Goal: Task Accomplishment & Management: Manage account settings

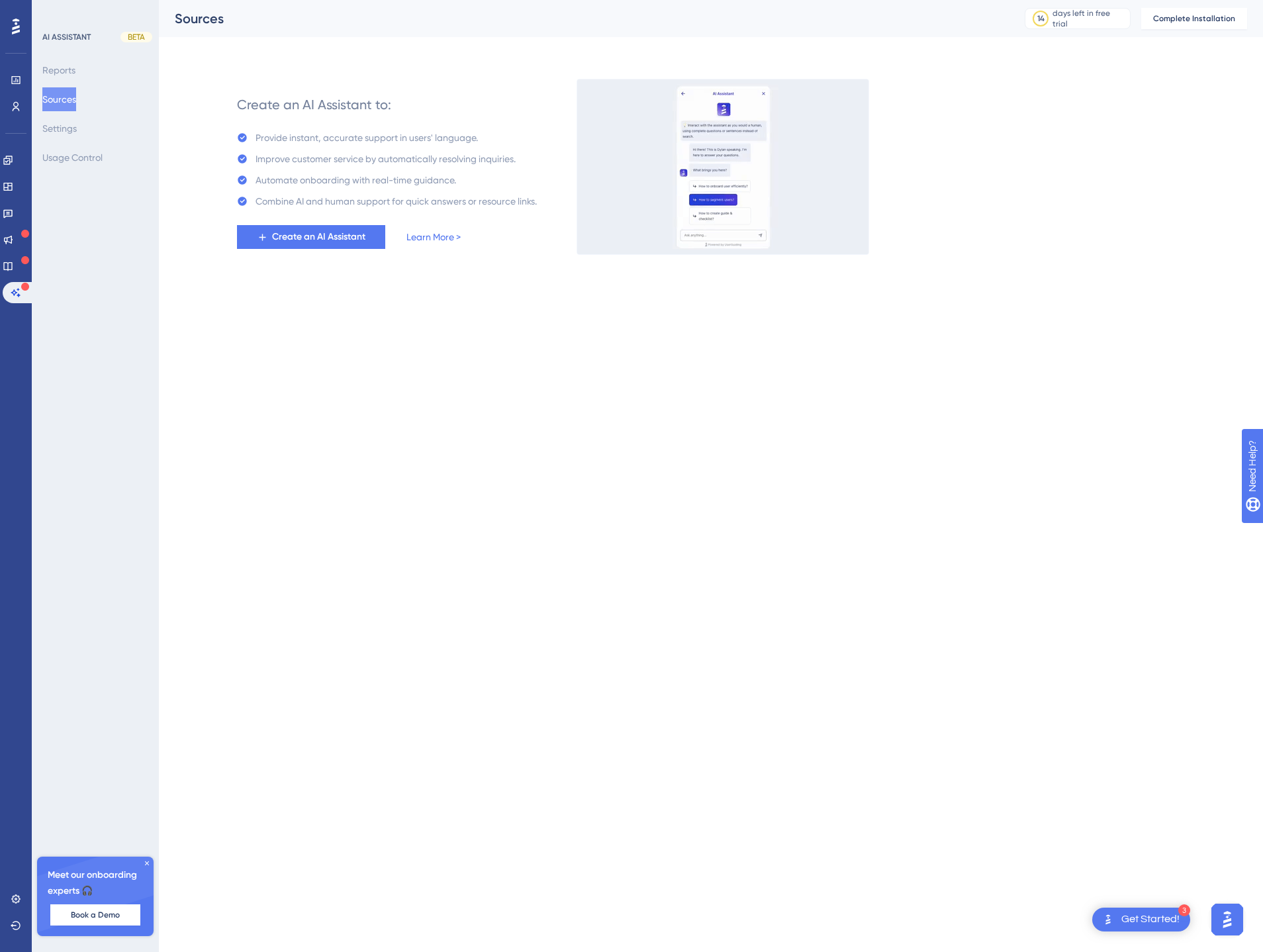
click at [299, 0] on html "3 Get Started! Performance Users Engagement Widgets Feedback Product Updates Kn…" at bounding box center [632, 0] width 1263 height 0
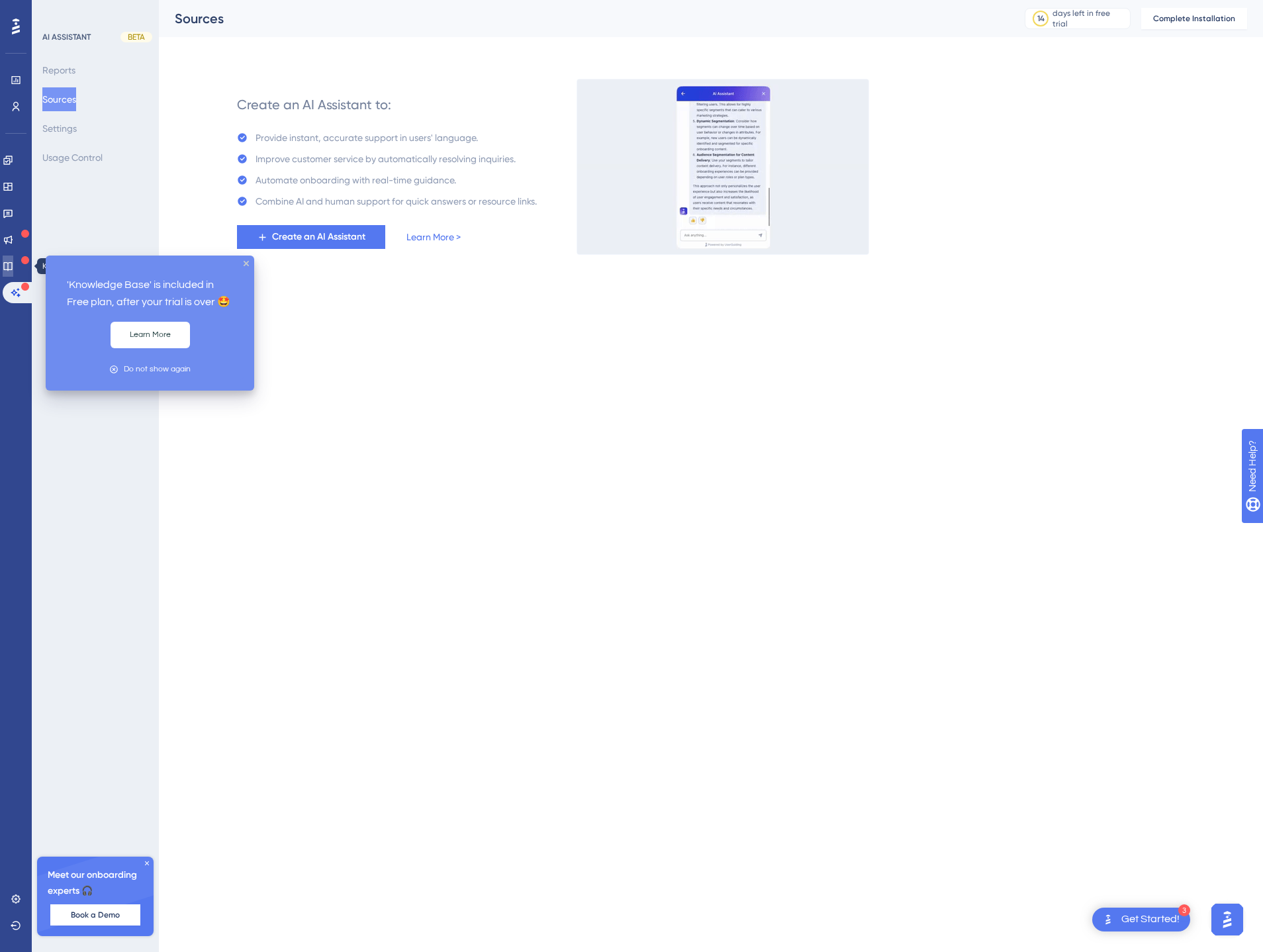
click at [13, 268] on icon at bounding box center [7, 266] width 10 height 10
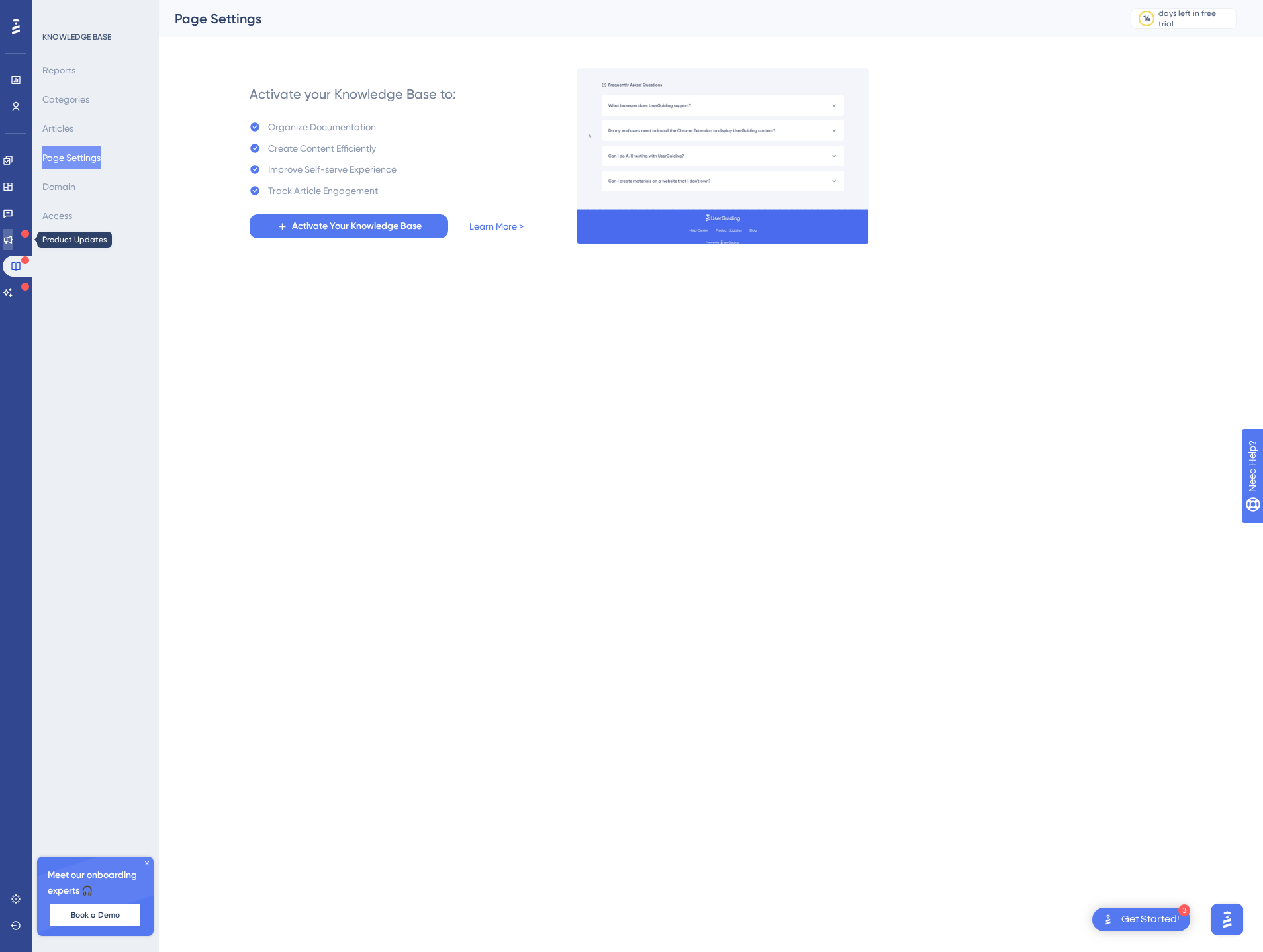
click at [13, 236] on icon at bounding box center [7, 239] width 10 height 10
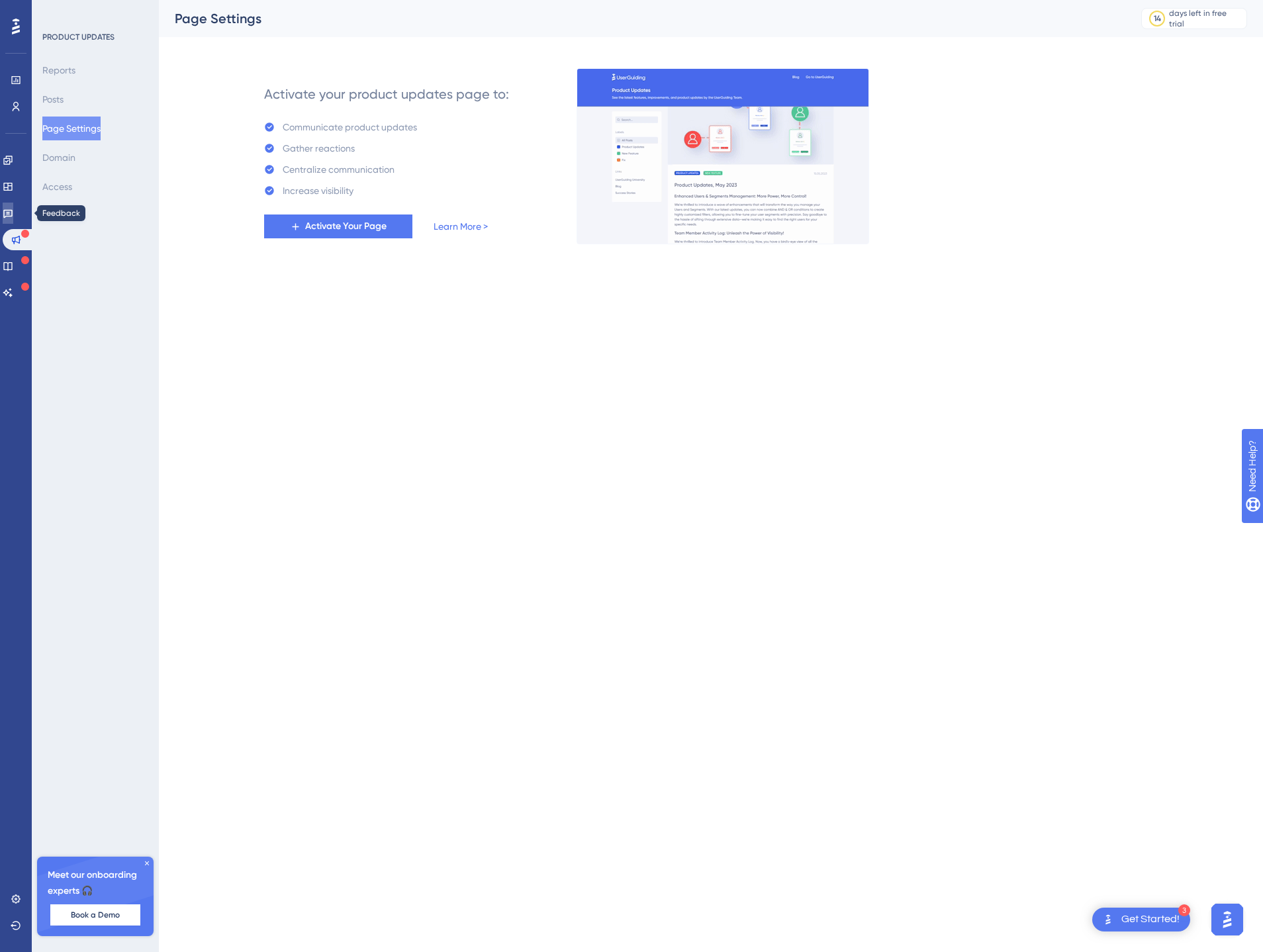
click at [13, 207] on link at bounding box center [7, 213] width 10 height 21
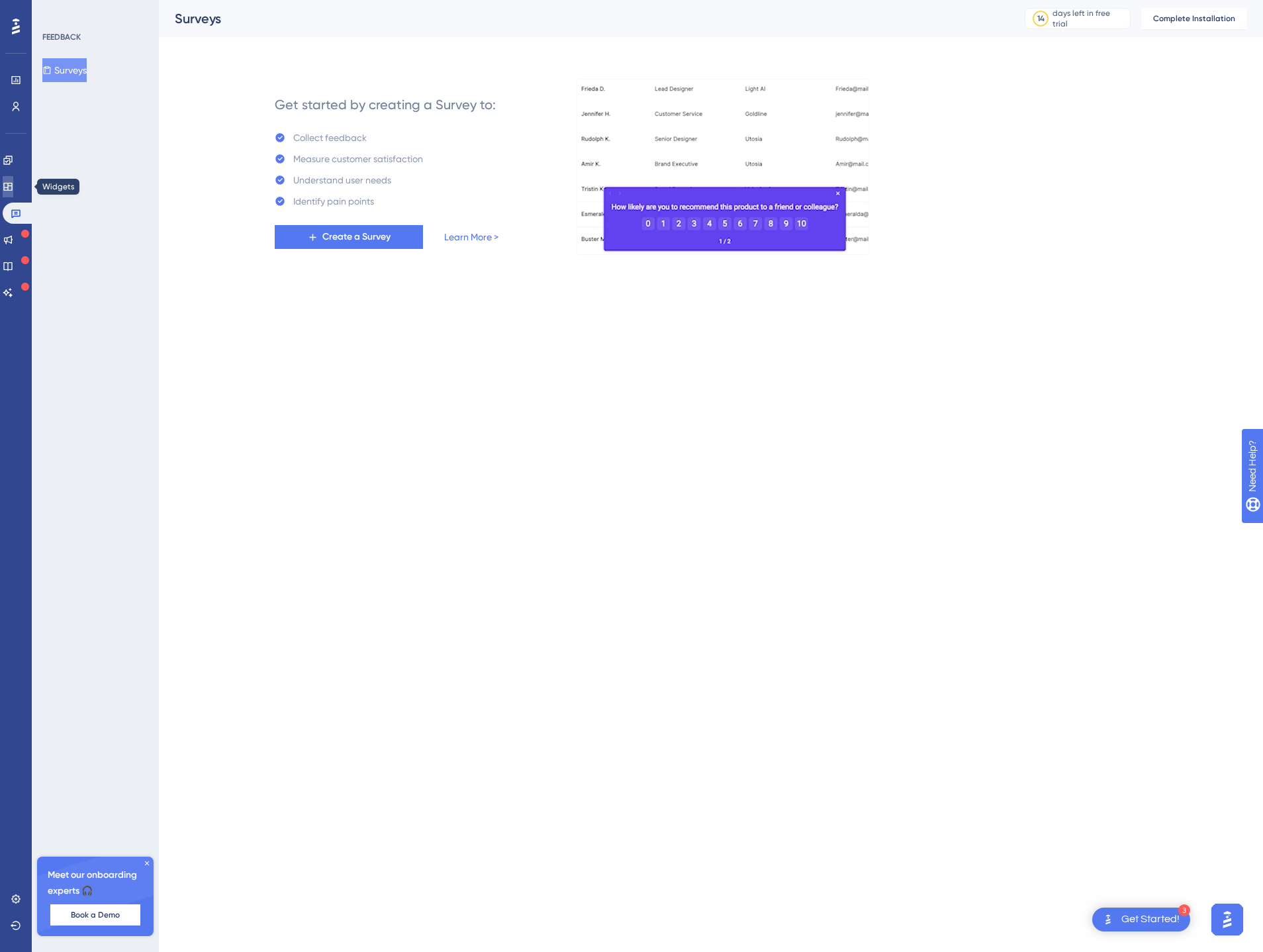
click at [13, 188] on icon at bounding box center [7, 186] width 10 height 10
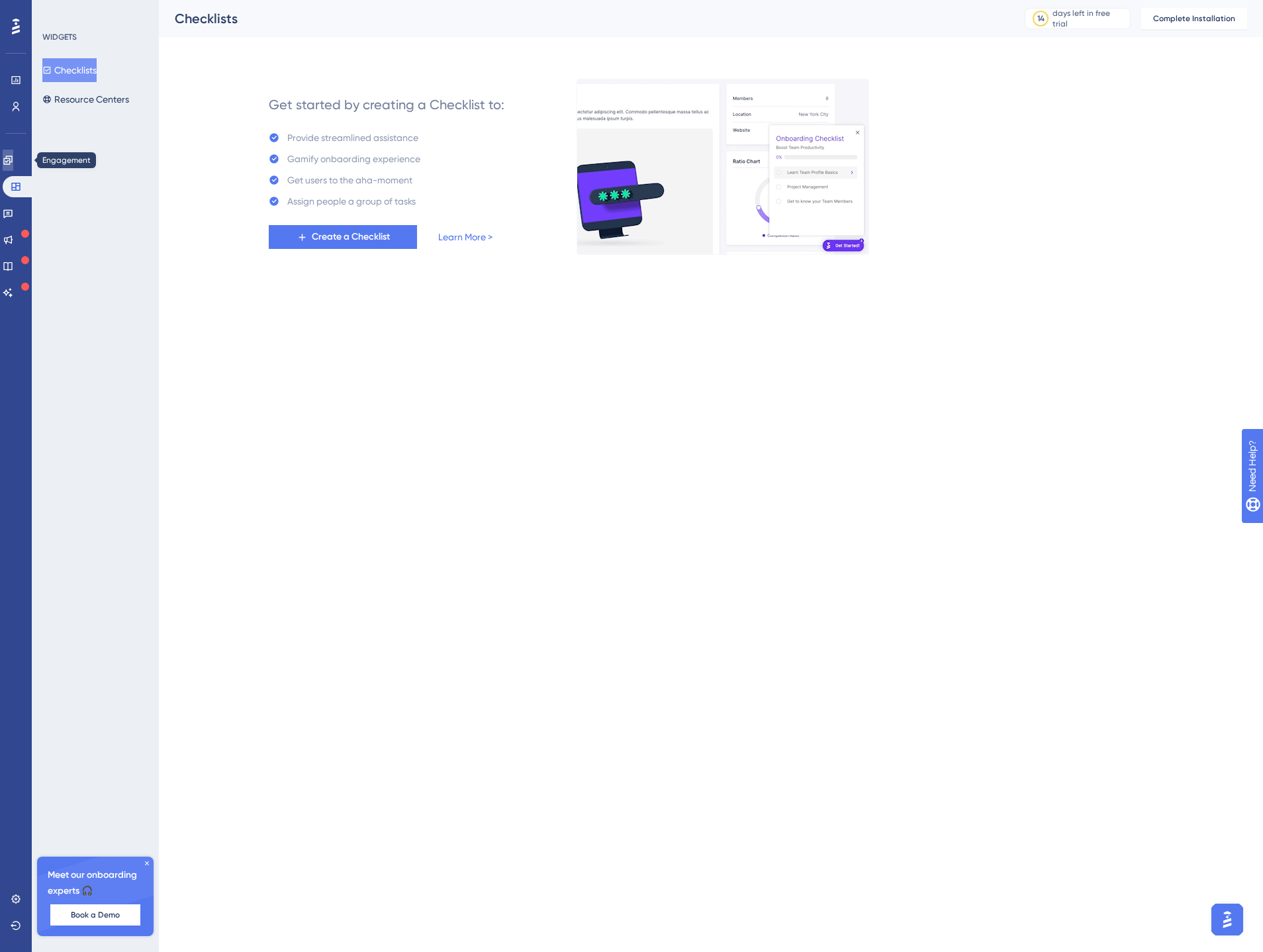
click at [12, 156] on icon at bounding box center [7, 160] width 9 height 9
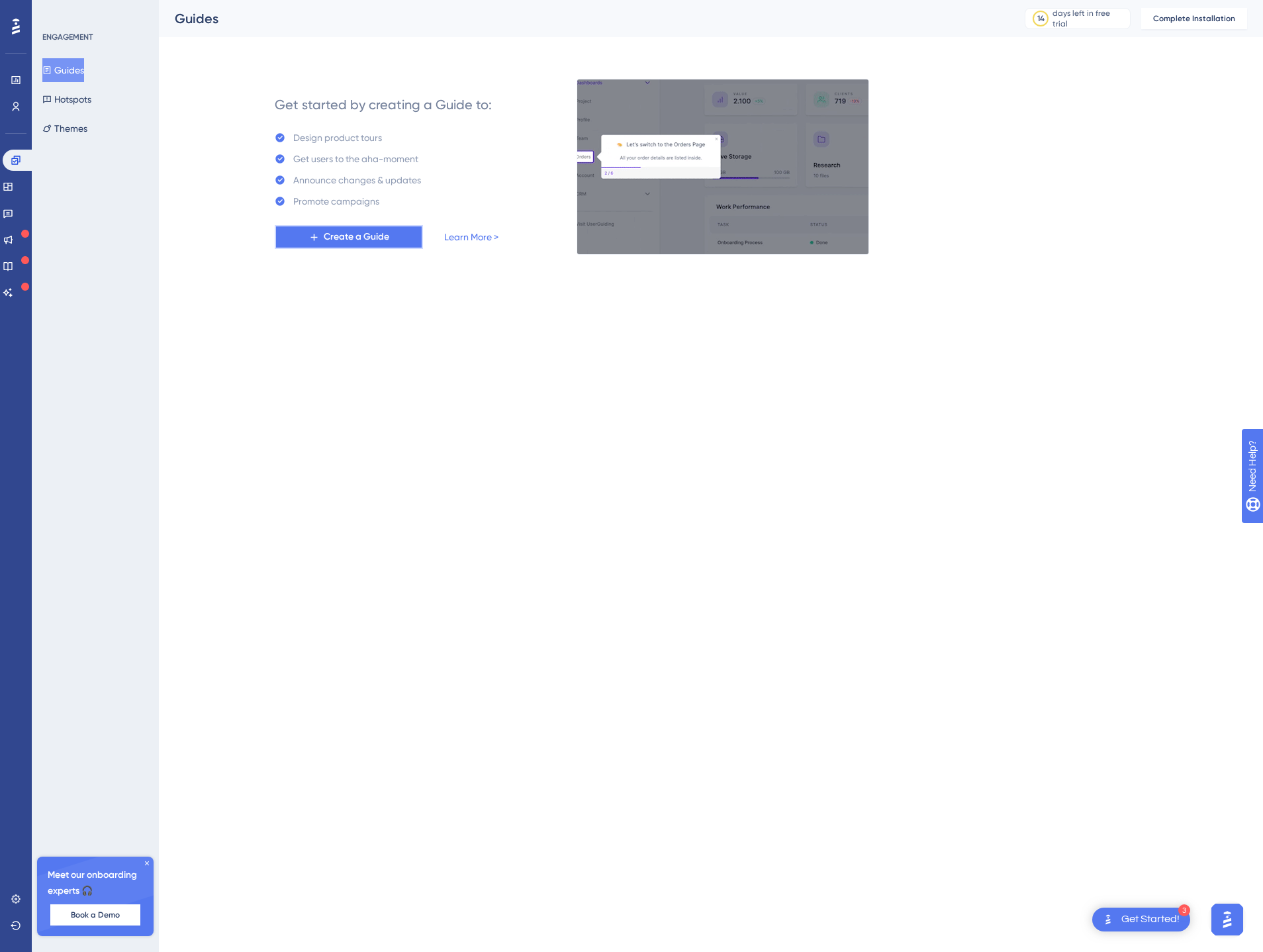
click at [324, 237] on span "Create a Guide" at bounding box center [356, 237] width 66 height 16
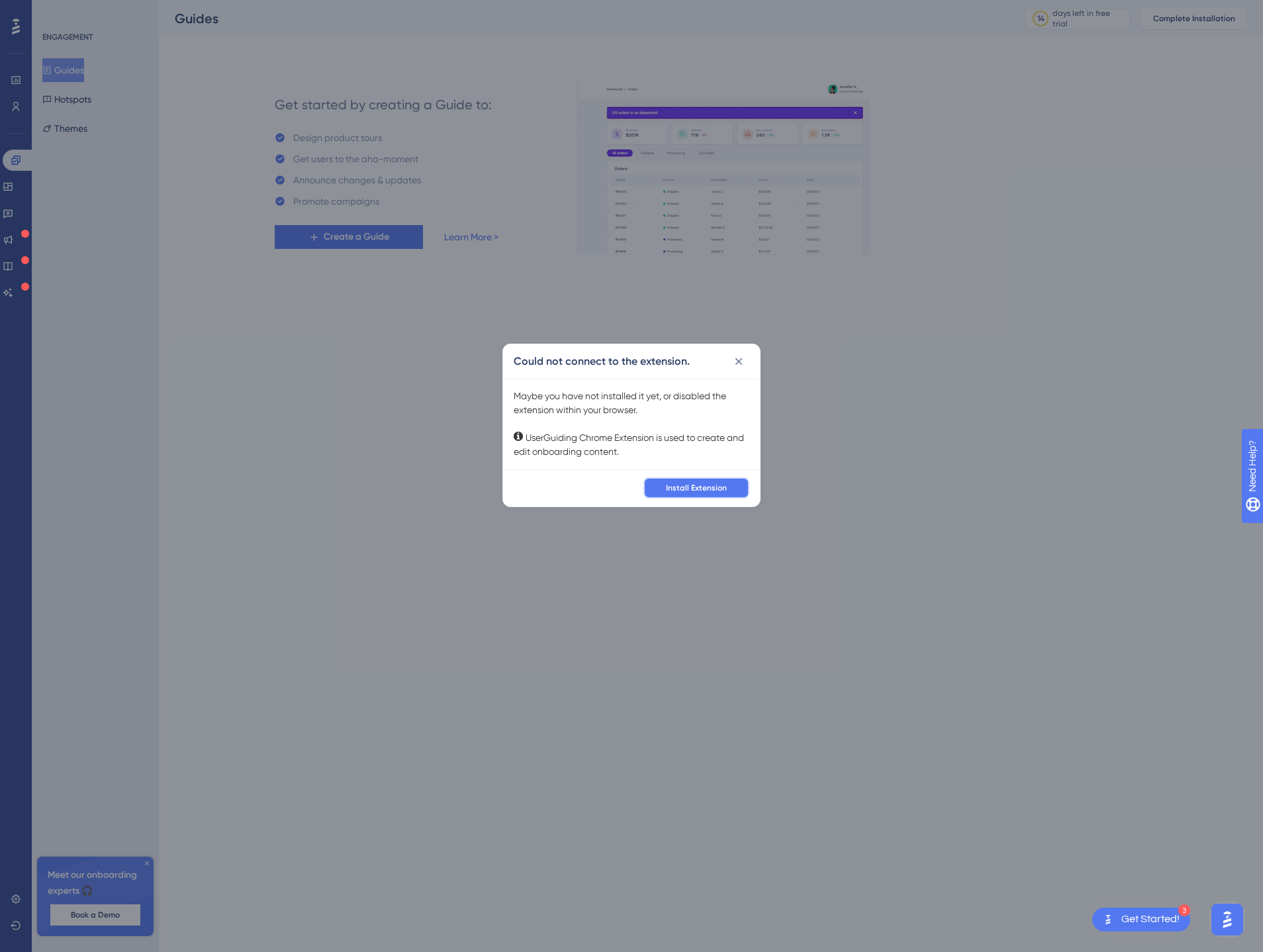
click at [684, 486] on span "Install Extension" at bounding box center [696, 487] width 61 height 10
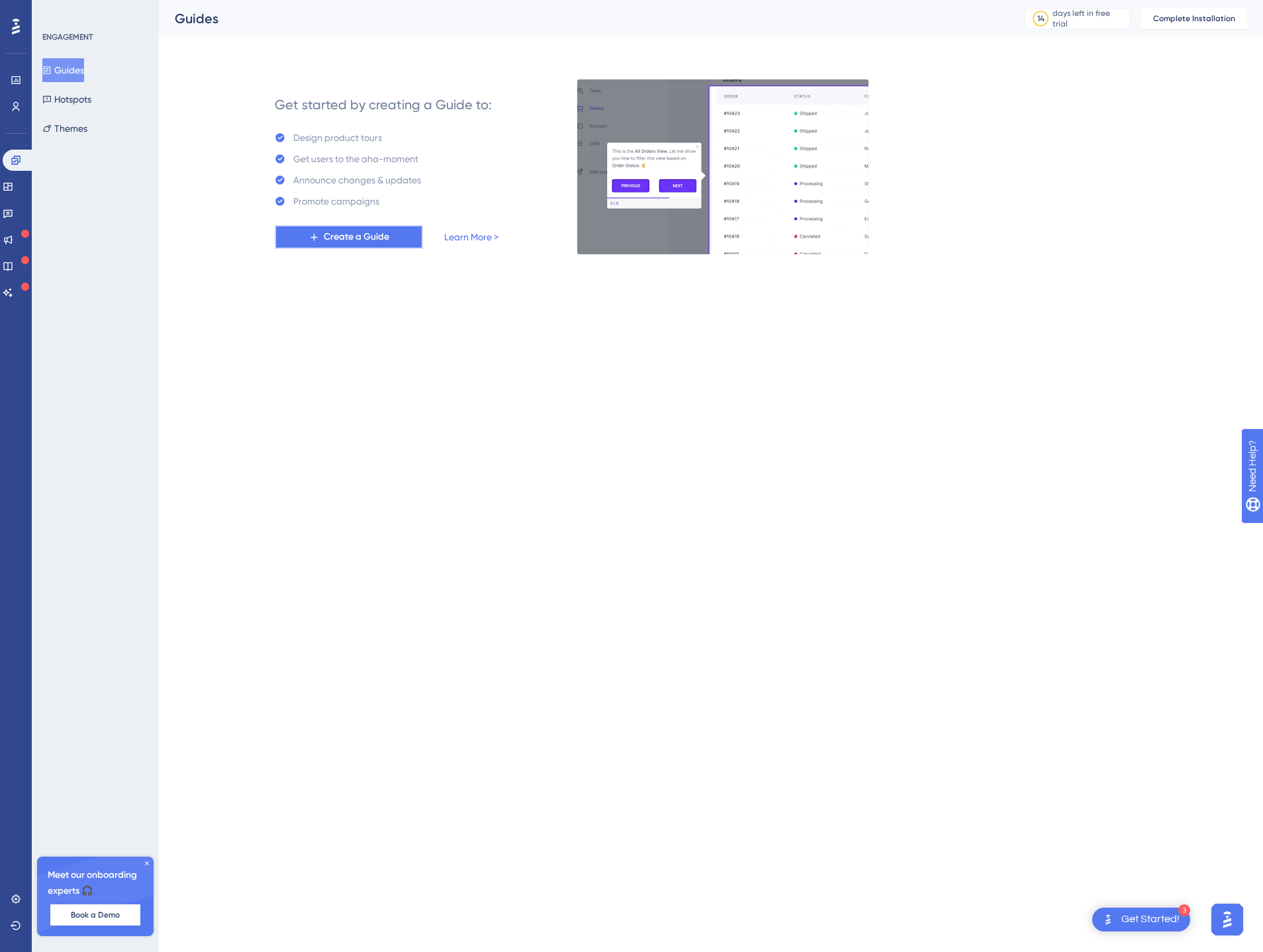
click at [350, 241] on span "Create a Guide" at bounding box center [356, 237] width 66 height 16
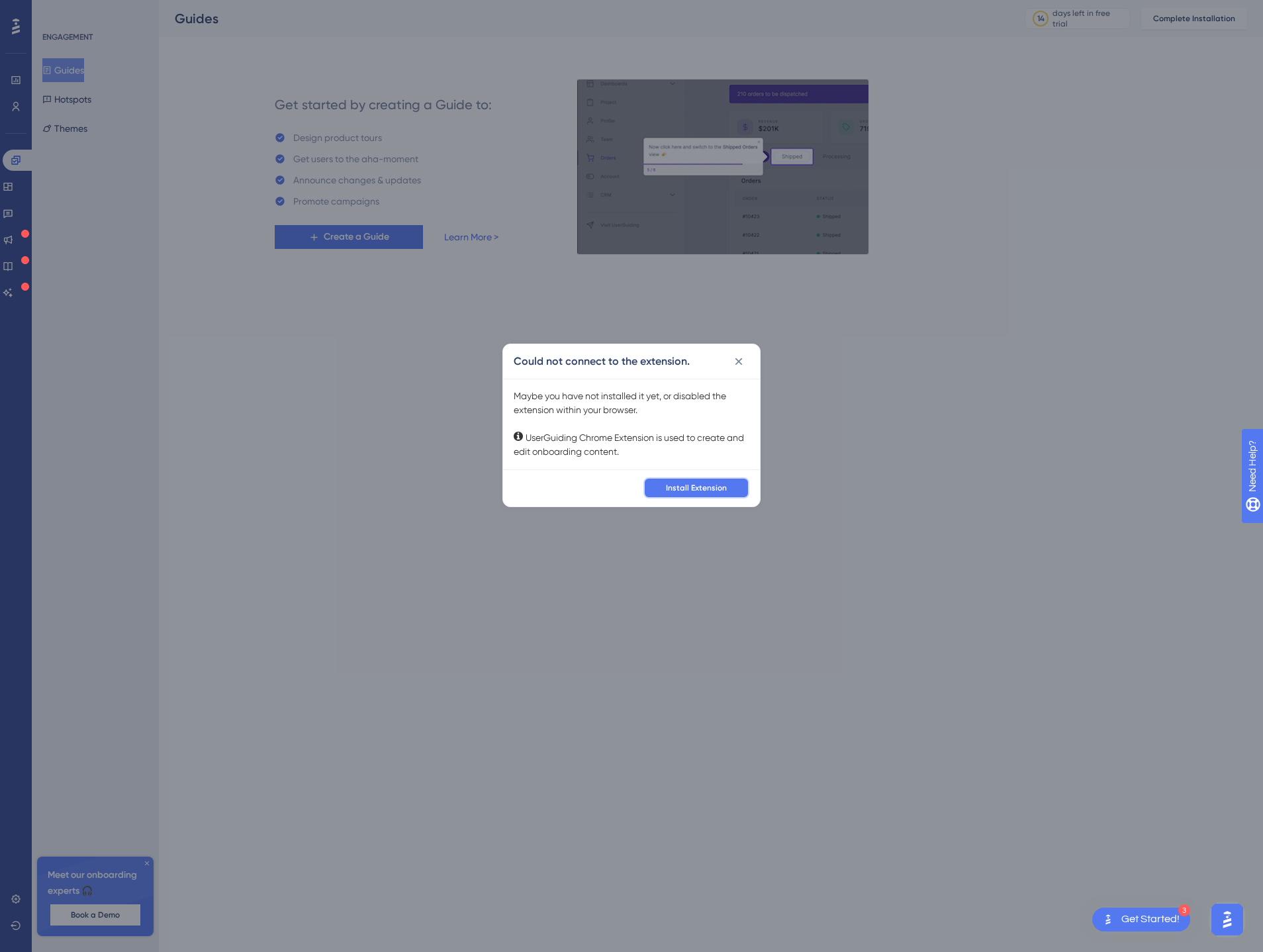
click at [717, 487] on span "Install Extension" at bounding box center [696, 487] width 61 height 10
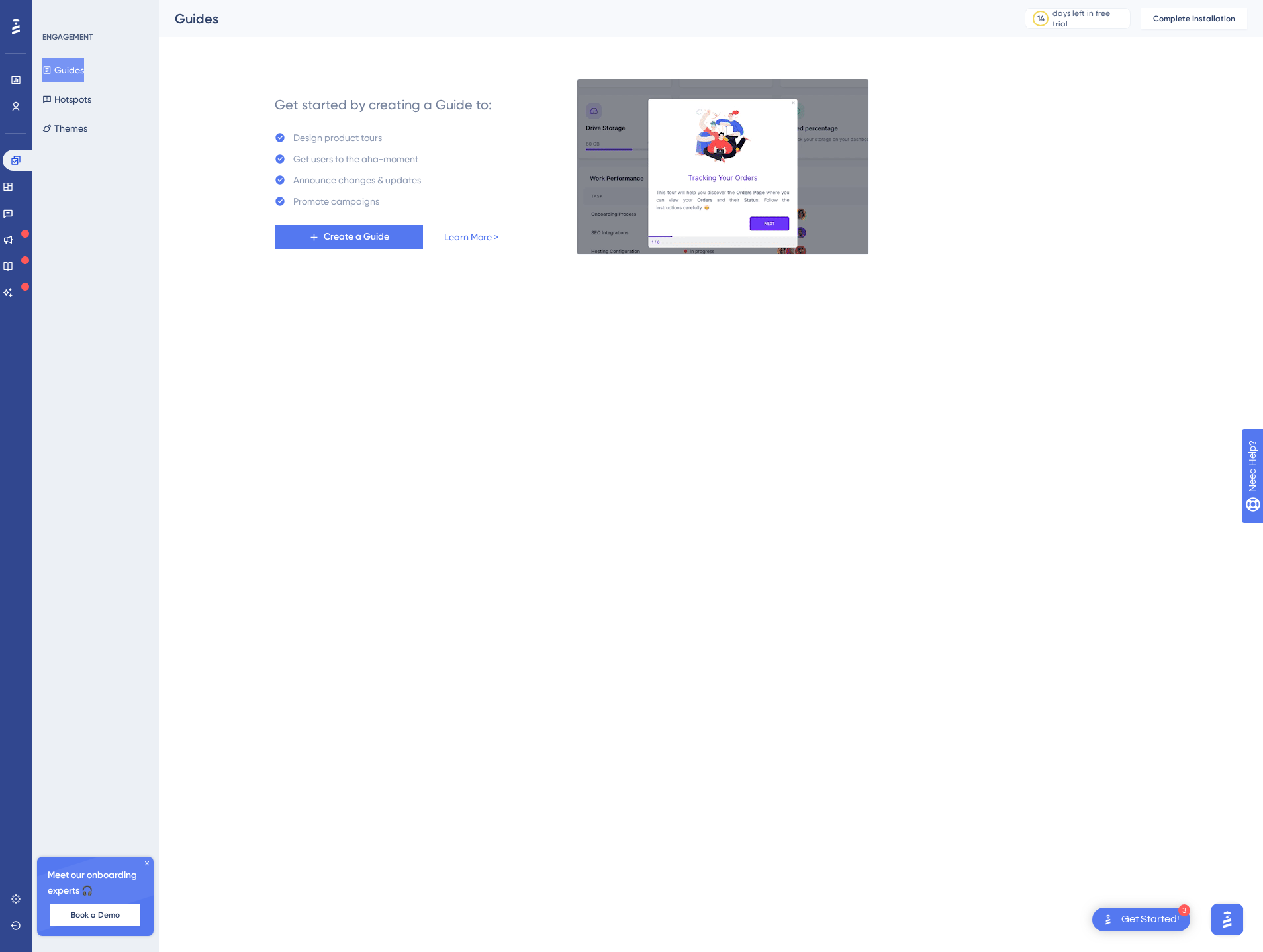
click at [147, 863] on icon at bounding box center [146, 863] width 4 height 4
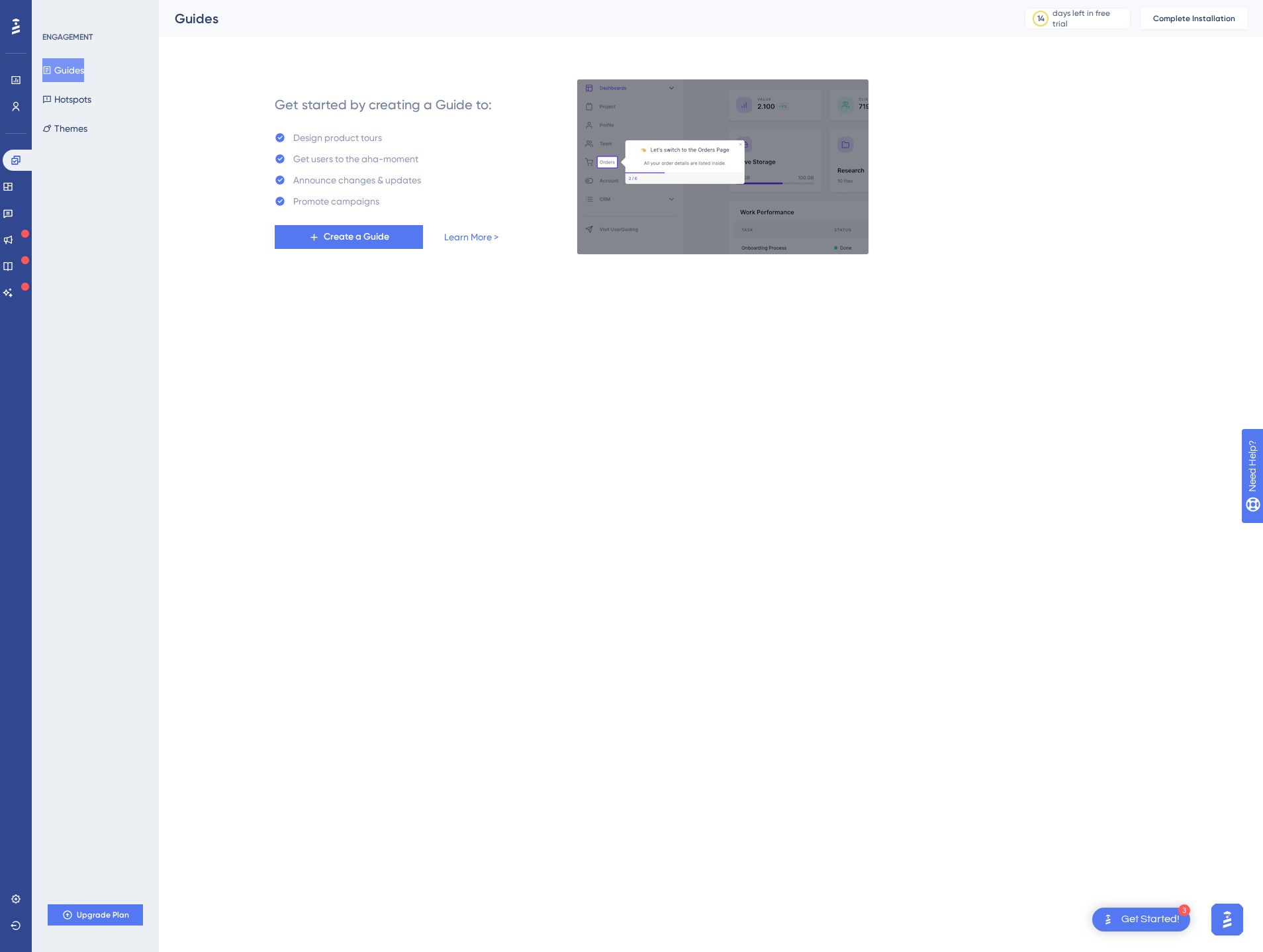
click at [1147, 917] on div "Get Started!" at bounding box center [1151, 920] width 59 height 14
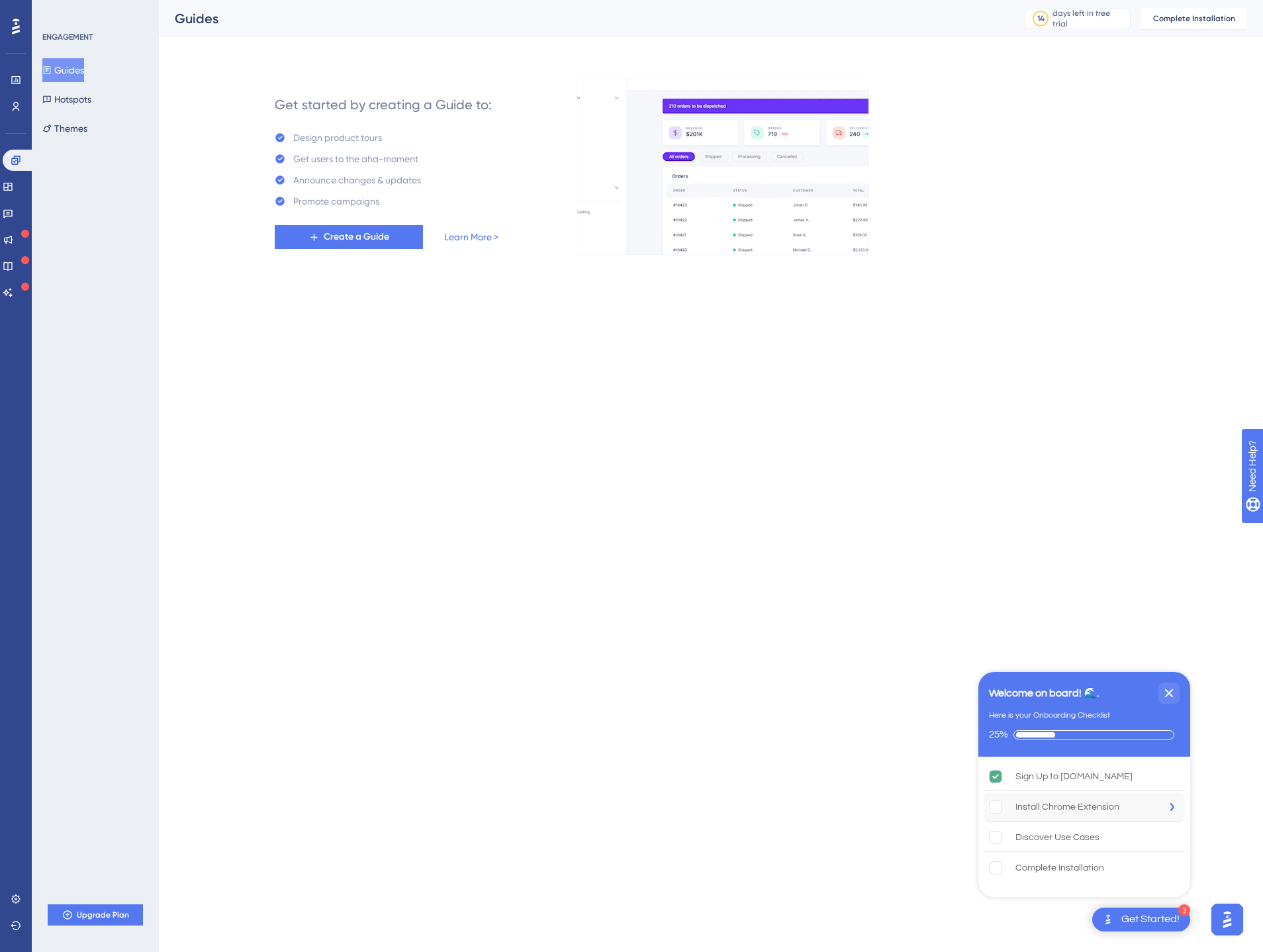
click at [1052, 806] on div "Install Chrome Extension" at bounding box center [1067, 807] width 104 height 16
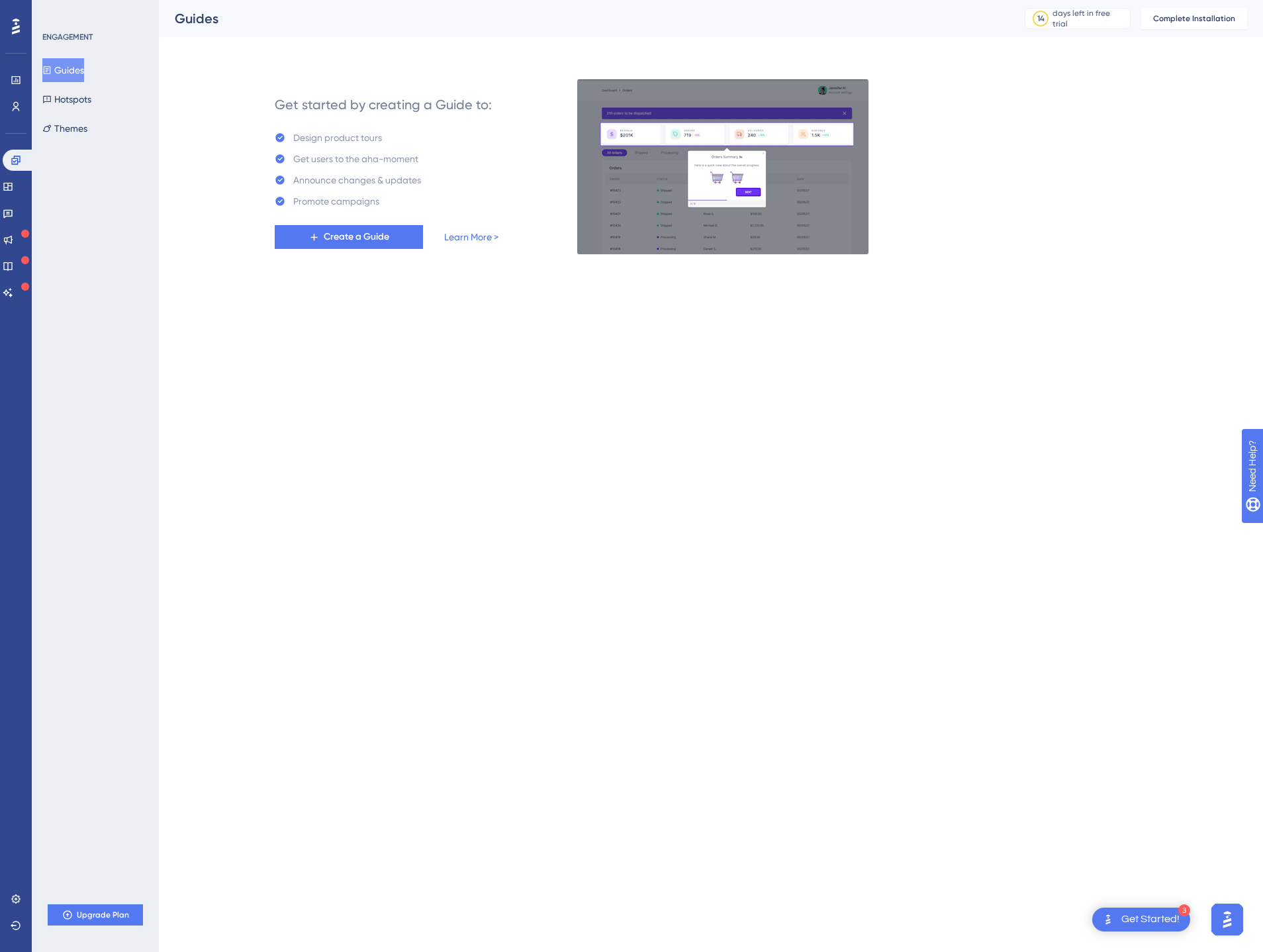
click at [1127, 0] on html "3 Get Started! Performance Users Engagement Widgets Feedback Product Updates Kn…" at bounding box center [632, 0] width 1263 height 0
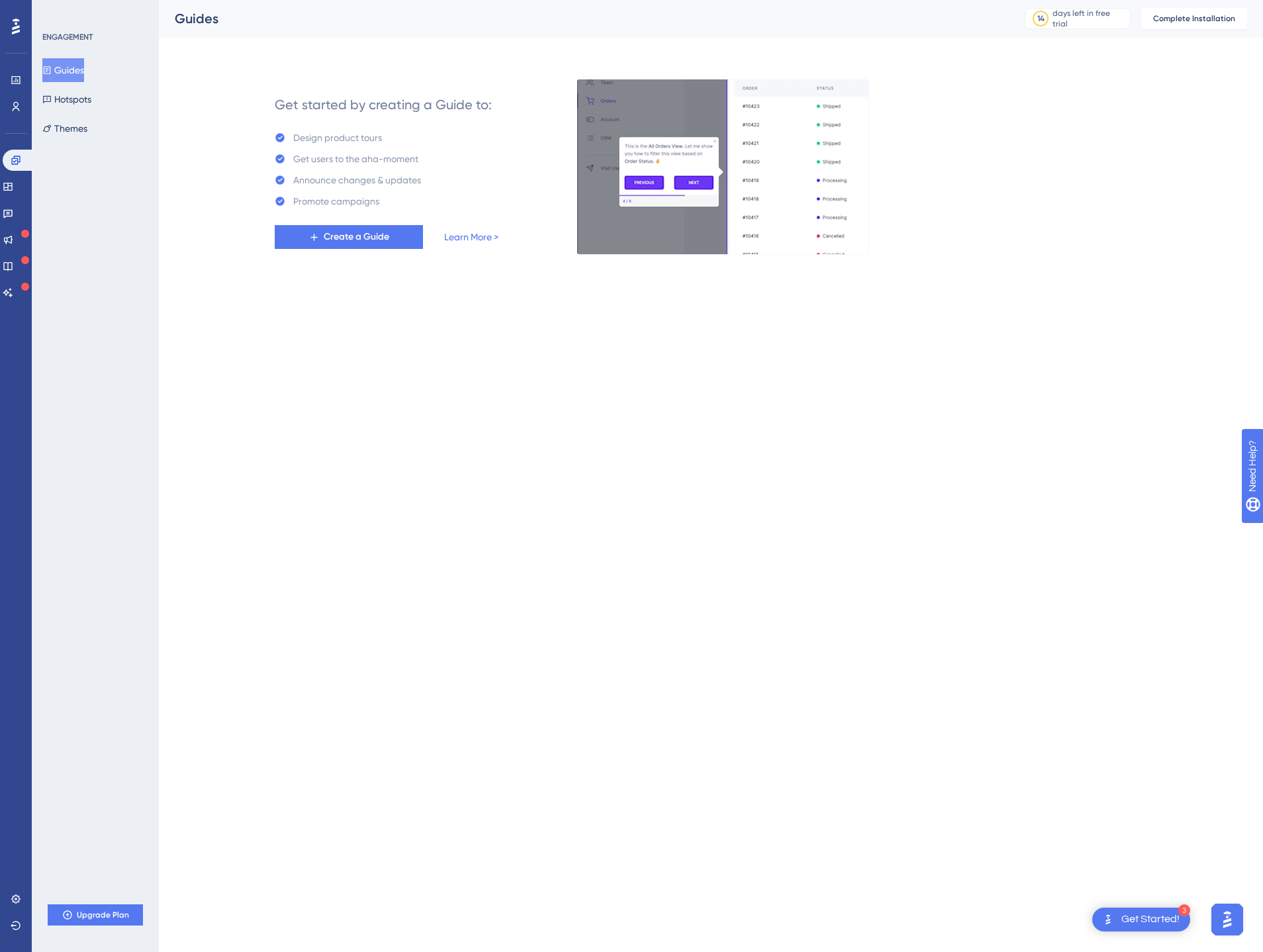
click at [1128, 921] on div "Get Started!" at bounding box center [1151, 920] width 59 height 14
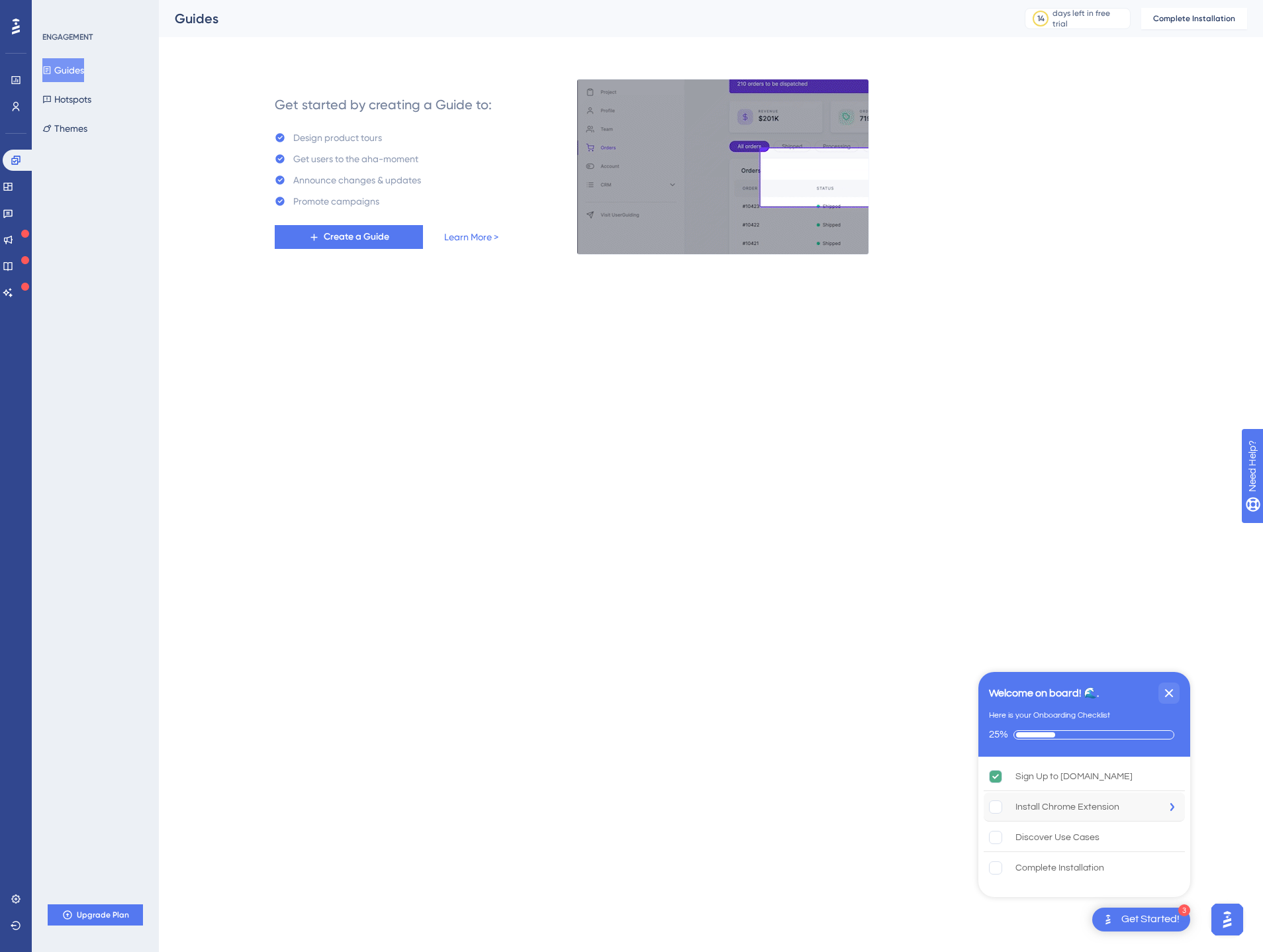
click at [995, 806] on rect "Install Chrome Extension is incomplete." at bounding box center [996, 806] width 13 height 13
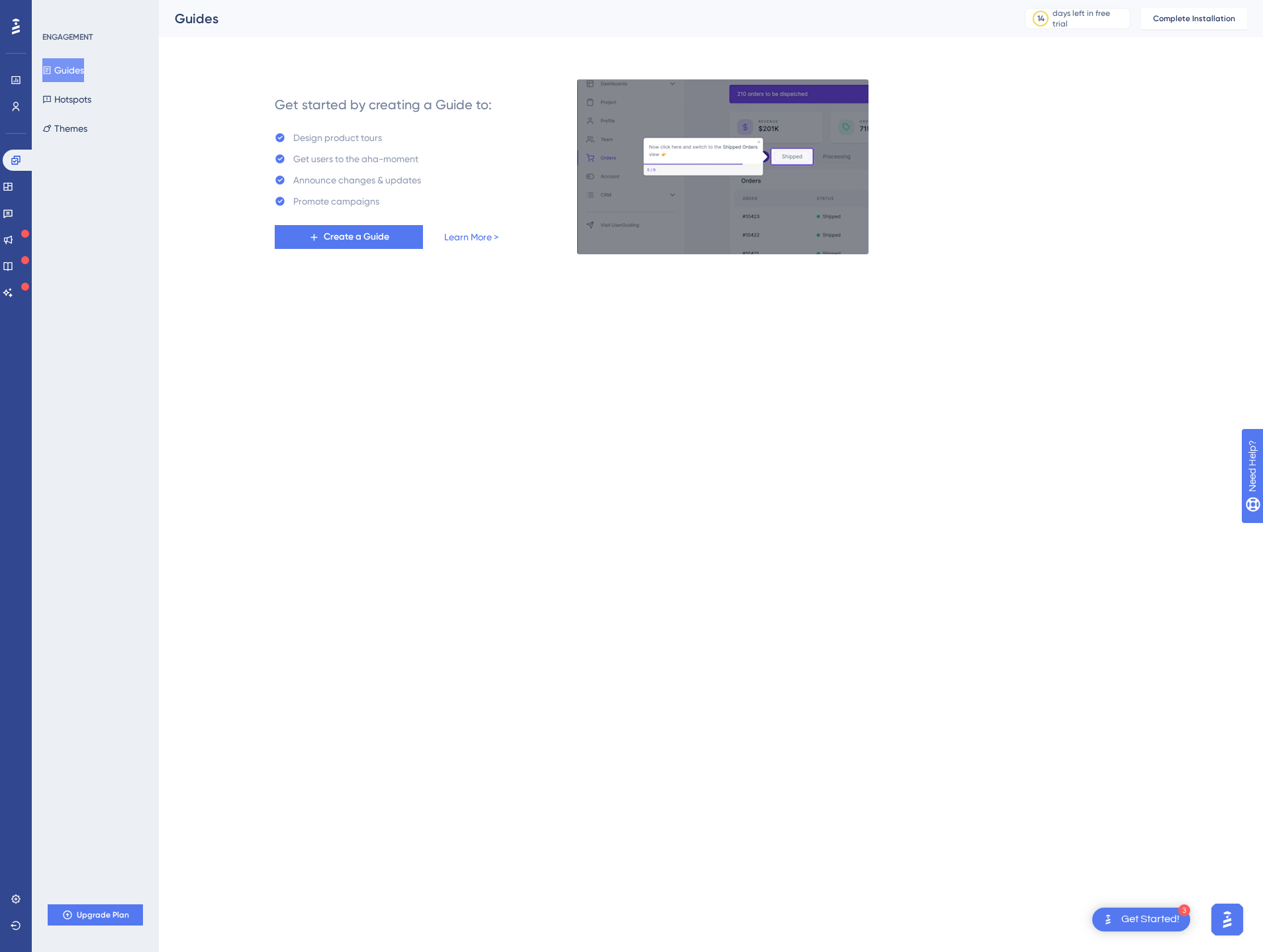
click at [1151, 920] on div "Get Started!" at bounding box center [1151, 920] width 59 height 14
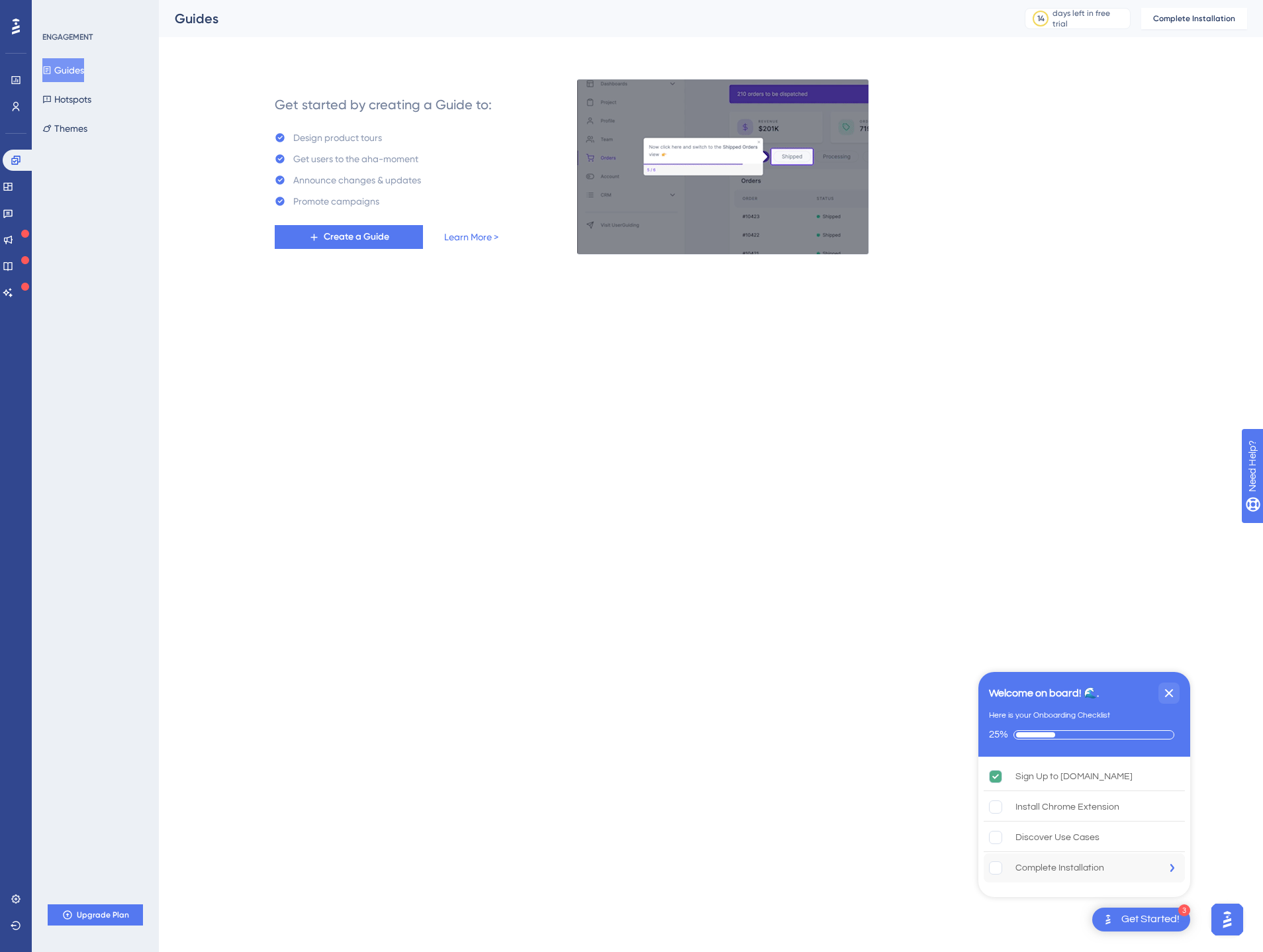
click at [1174, 868] on div "Complete Installation is incomplete." at bounding box center [1174, 867] width 20 height 29
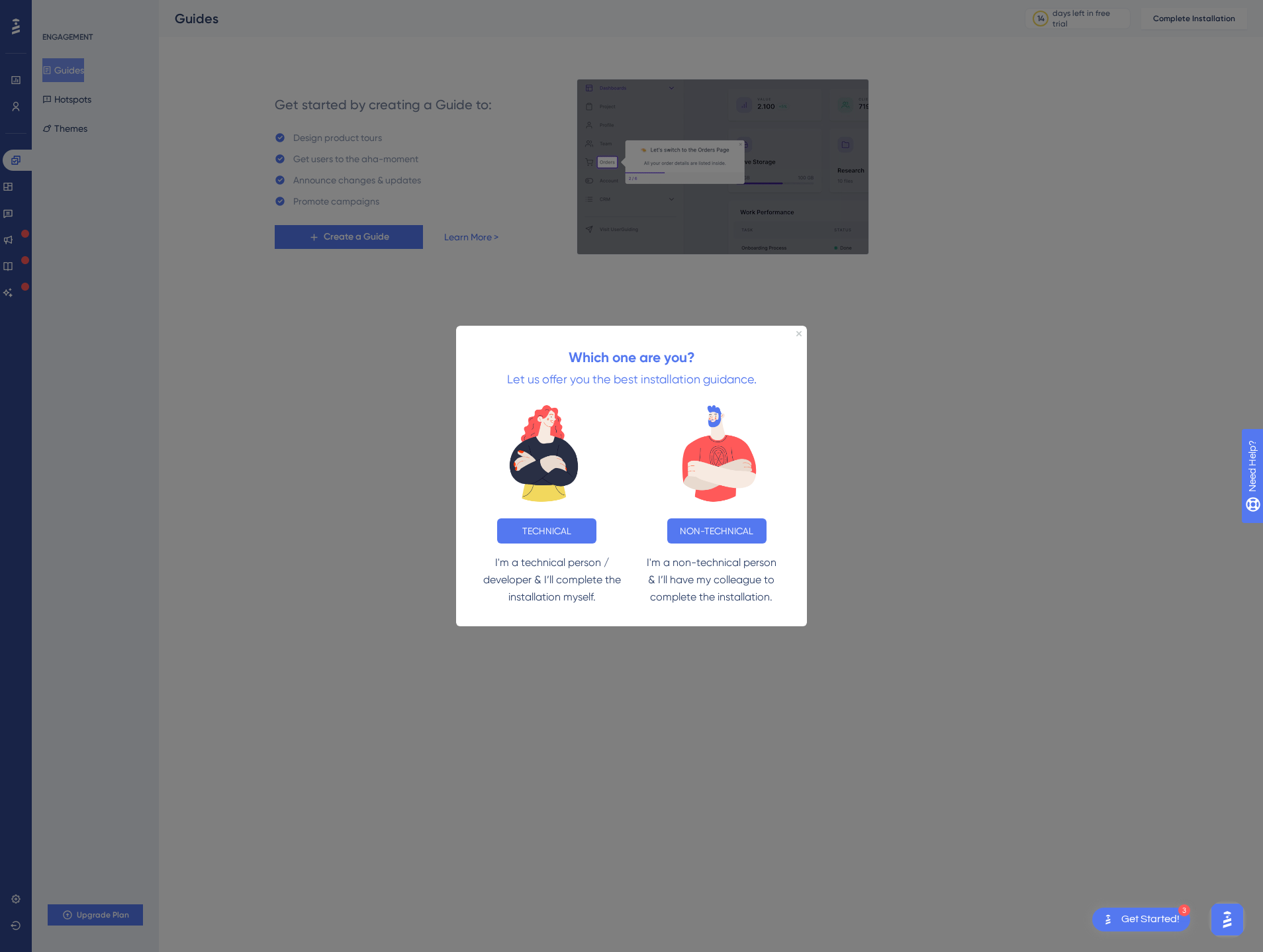
click at [718, 404] on img at bounding box center [719, 453] width 153 height 119
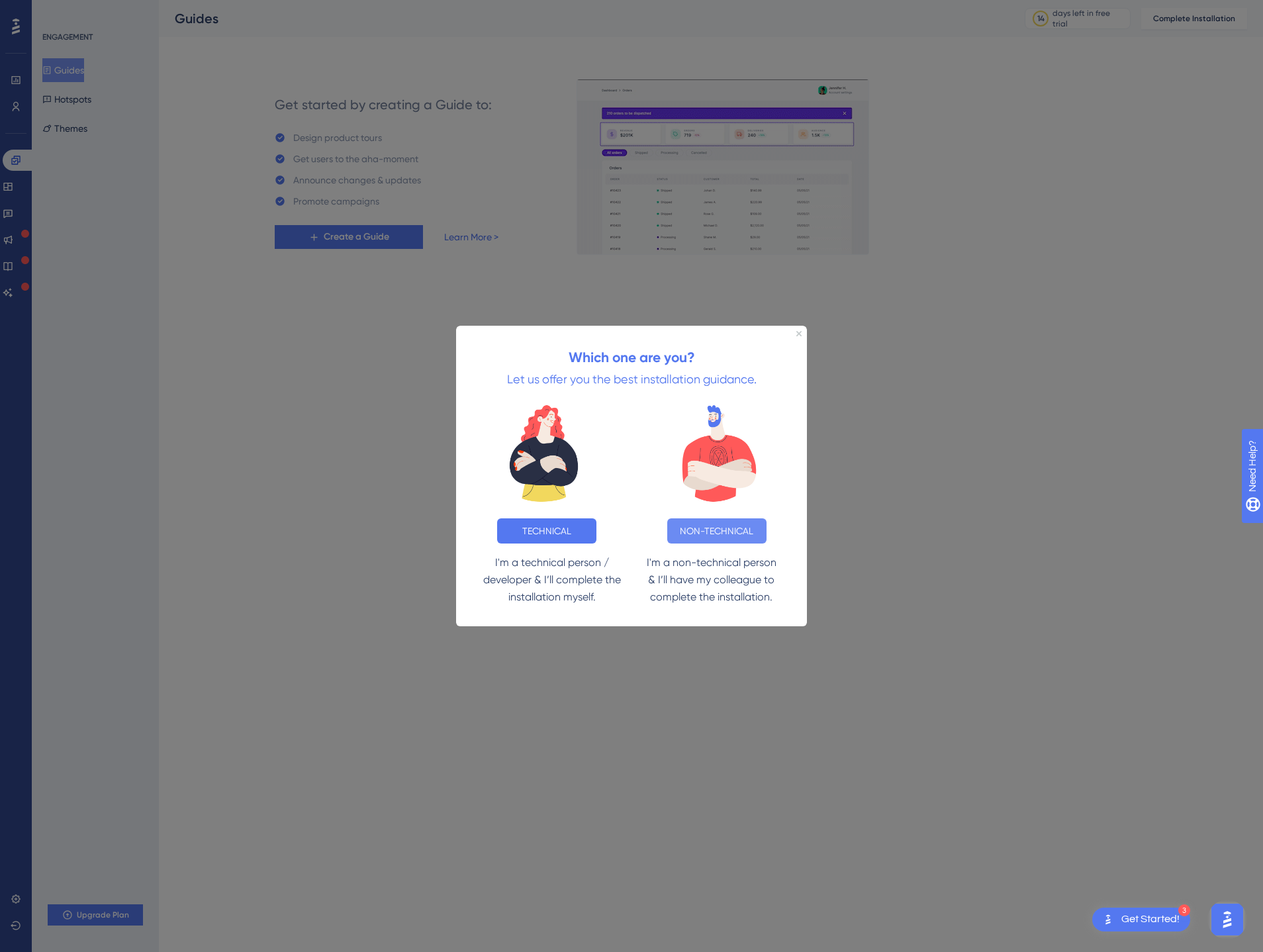
click at [723, 537] on button "NON-TECHNICAL" at bounding box center [716, 530] width 99 height 25
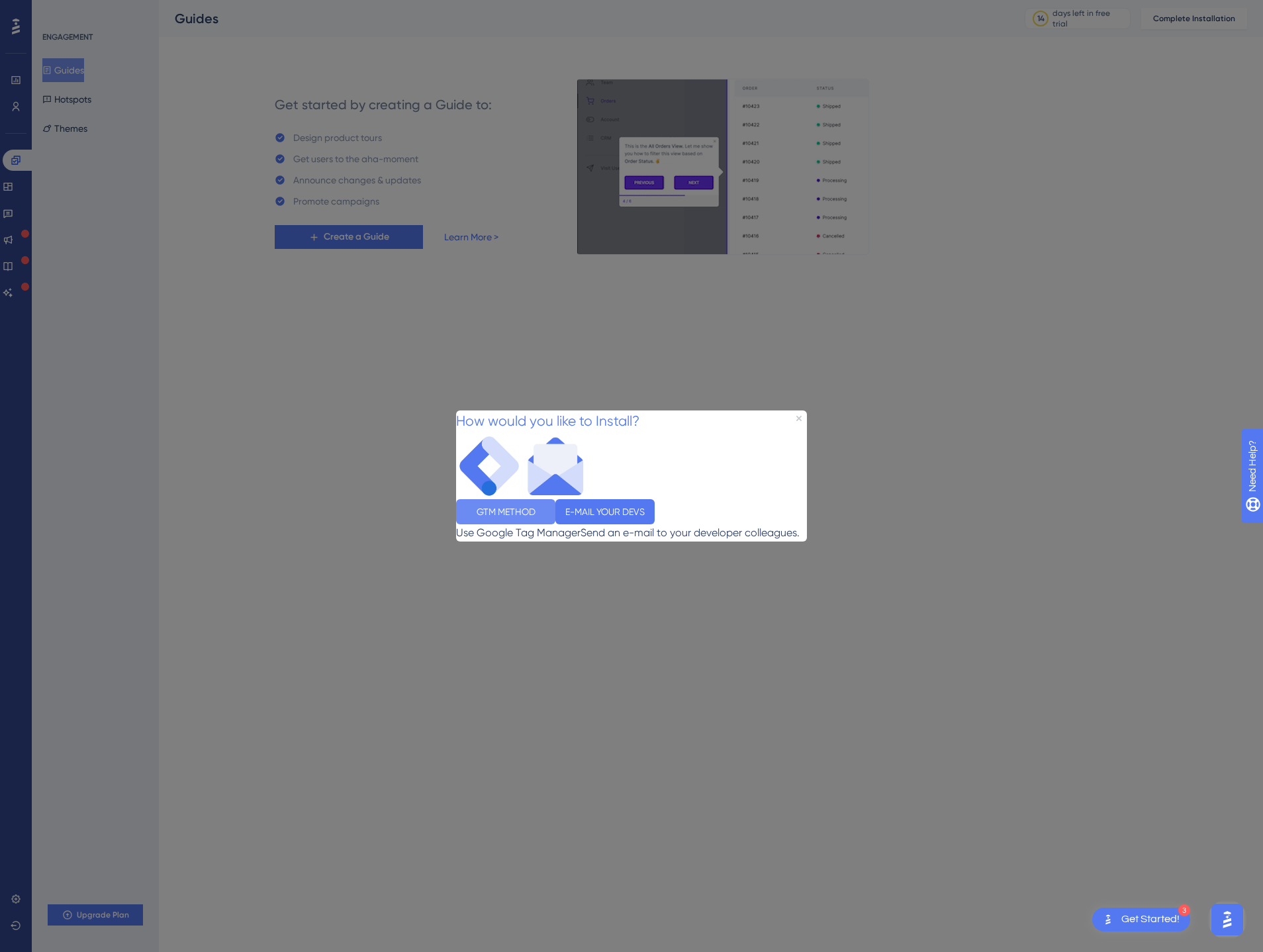
click at [912, 719] on button "GTM METHOD" at bounding box center [1087, 835] width 351 height 233
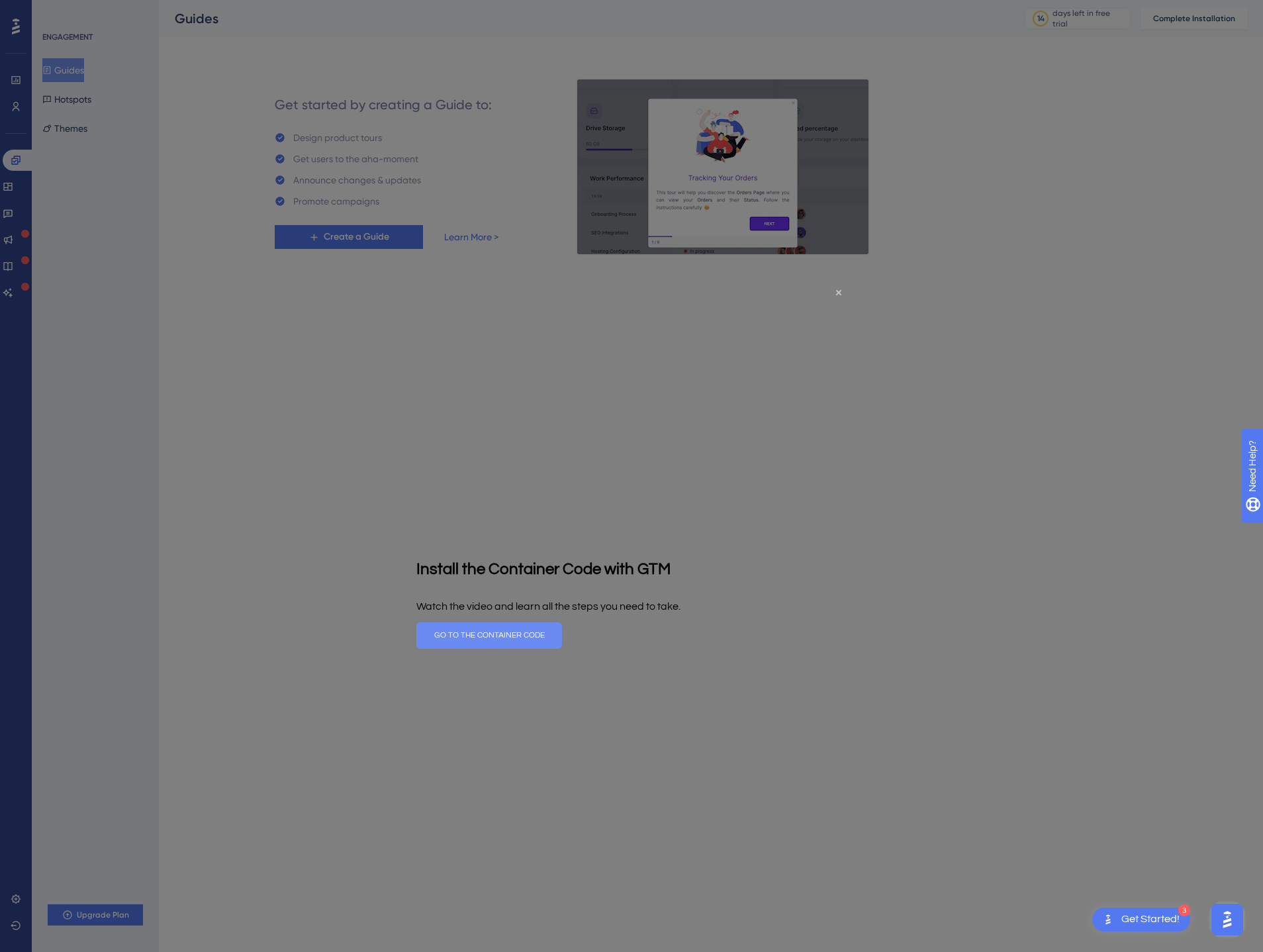
click at [562, 635] on button "GO TO THE CONTAINER CODE" at bounding box center [489, 634] width 146 height 26
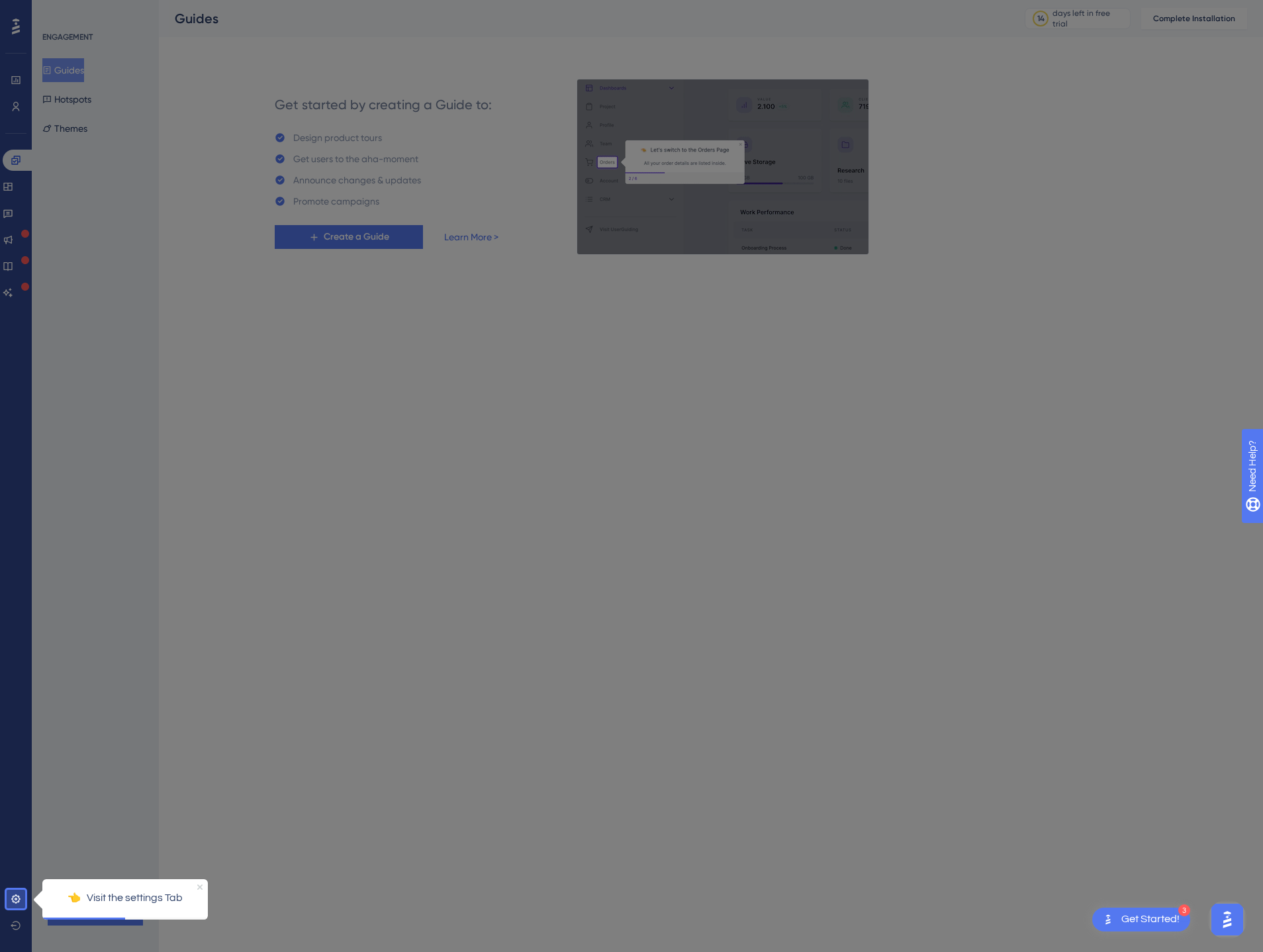
click at [200, 885] on icon "Close Preview" at bounding box center [199, 886] width 6 height 6
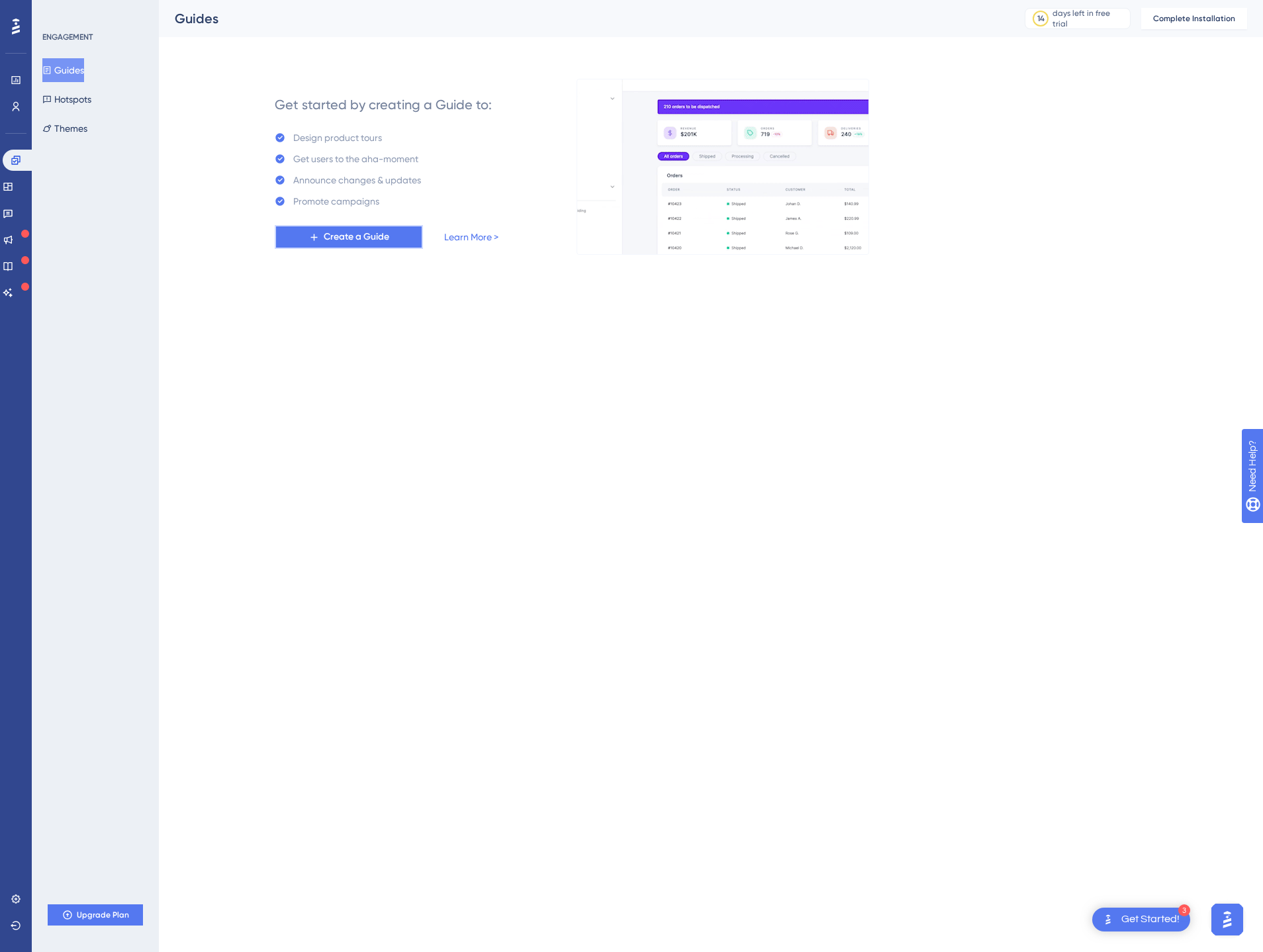
click at [389, 233] on span "Create a Guide" at bounding box center [356, 237] width 66 height 16
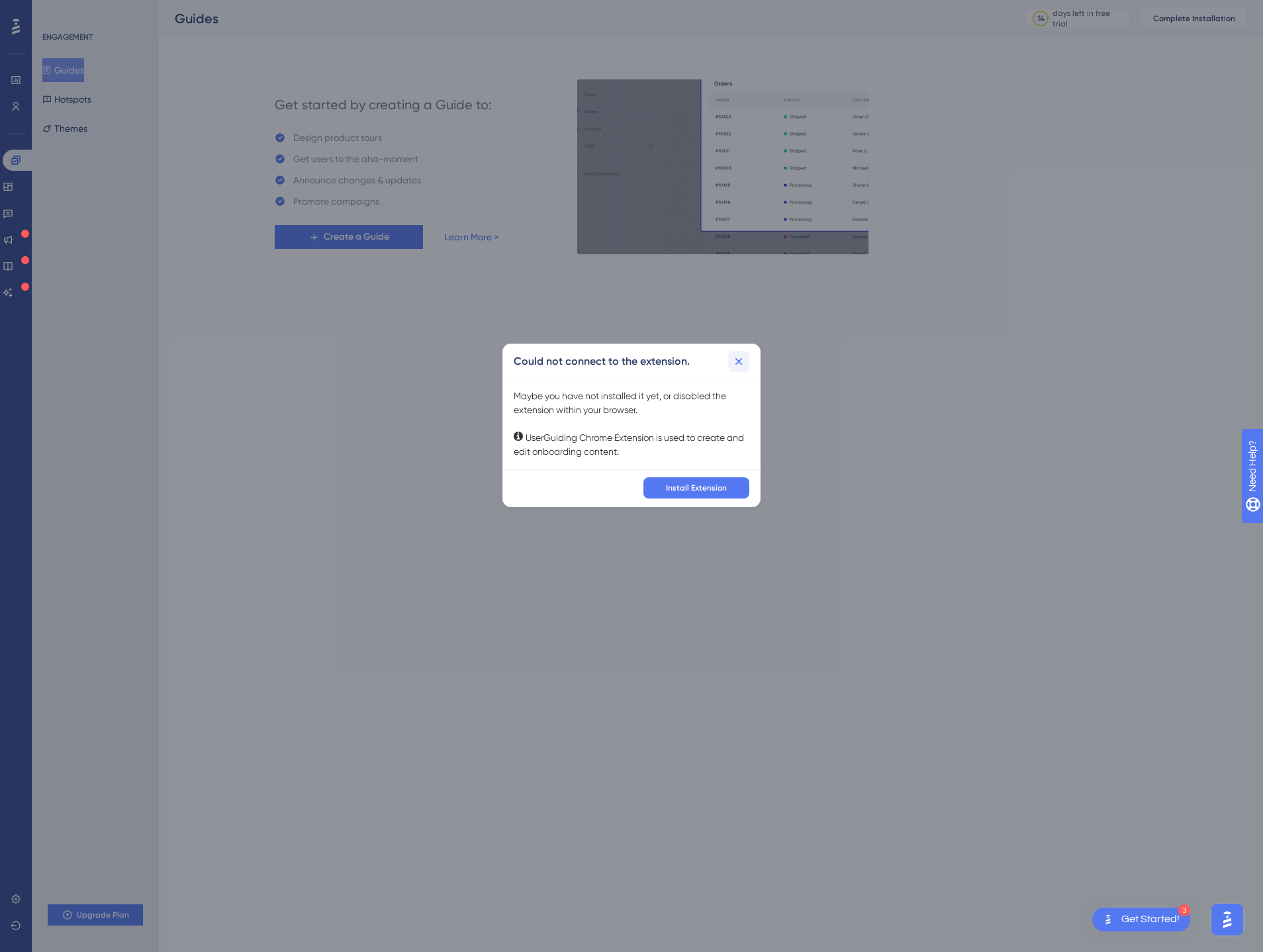
click at [746, 361] on button at bounding box center [738, 361] width 21 height 21
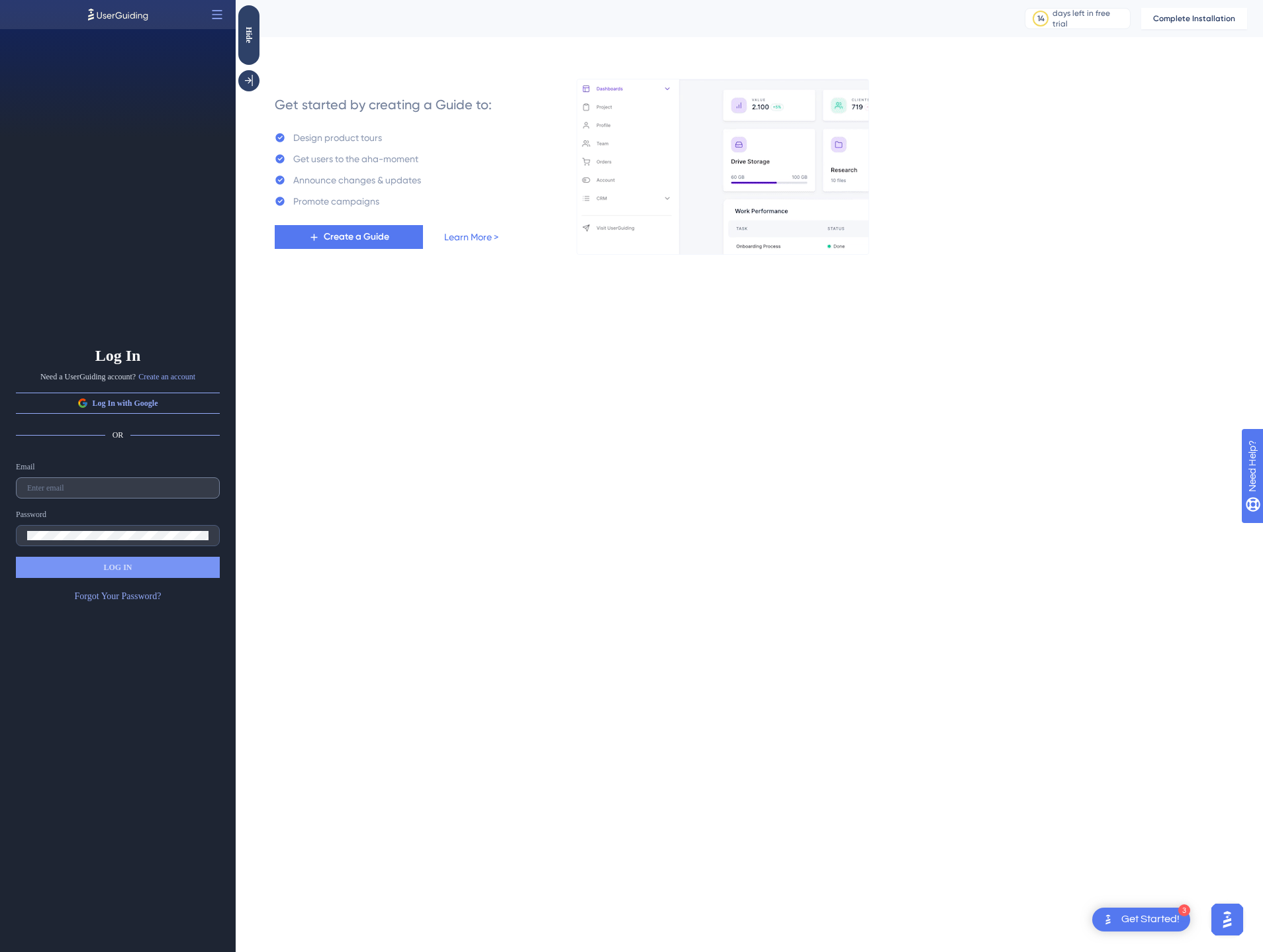
click at [77, 493] on label at bounding box center [118, 487] width 204 height 21
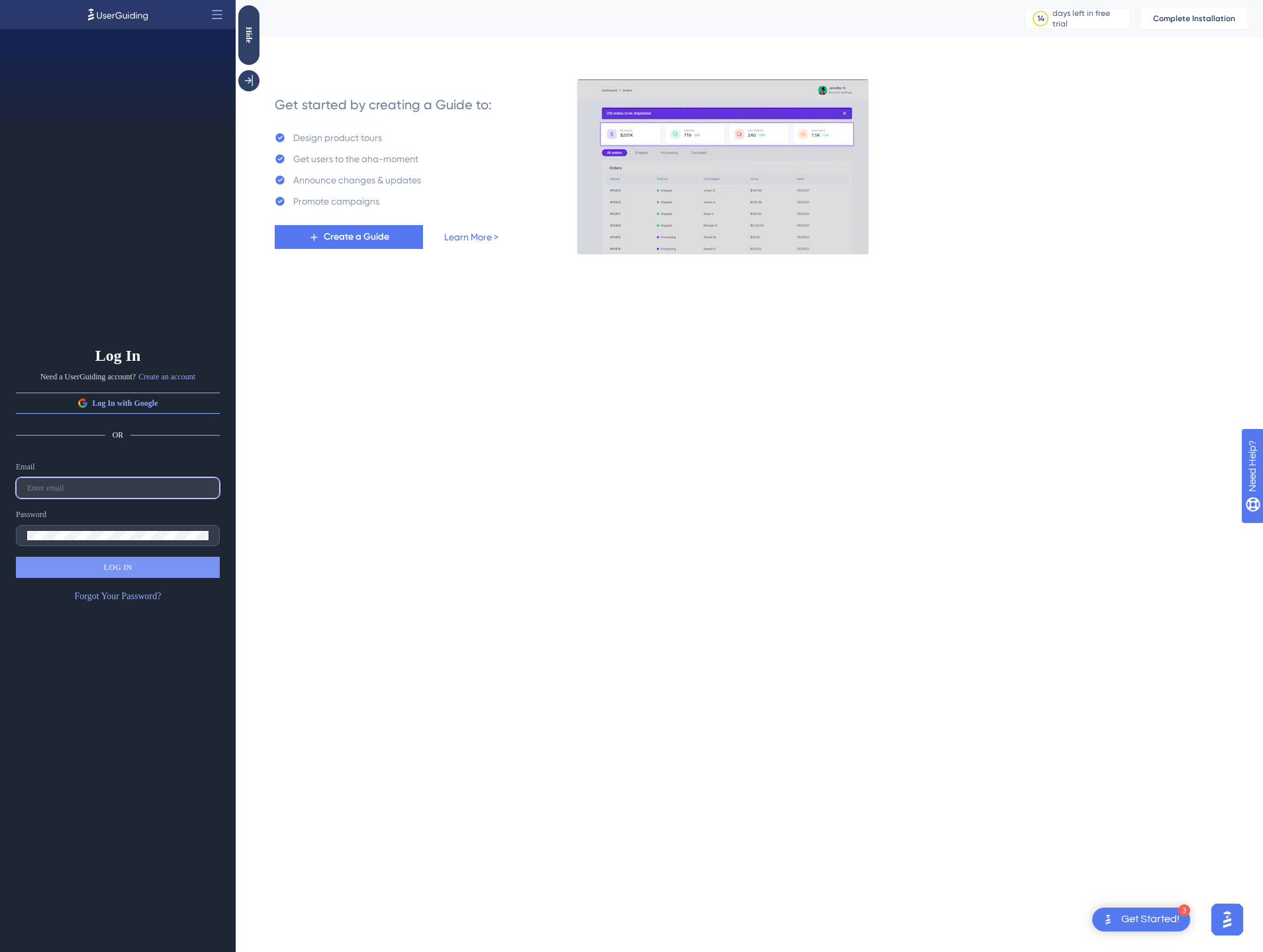
click at [77, 492] on input "text" at bounding box center [117, 488] width 181 height 9
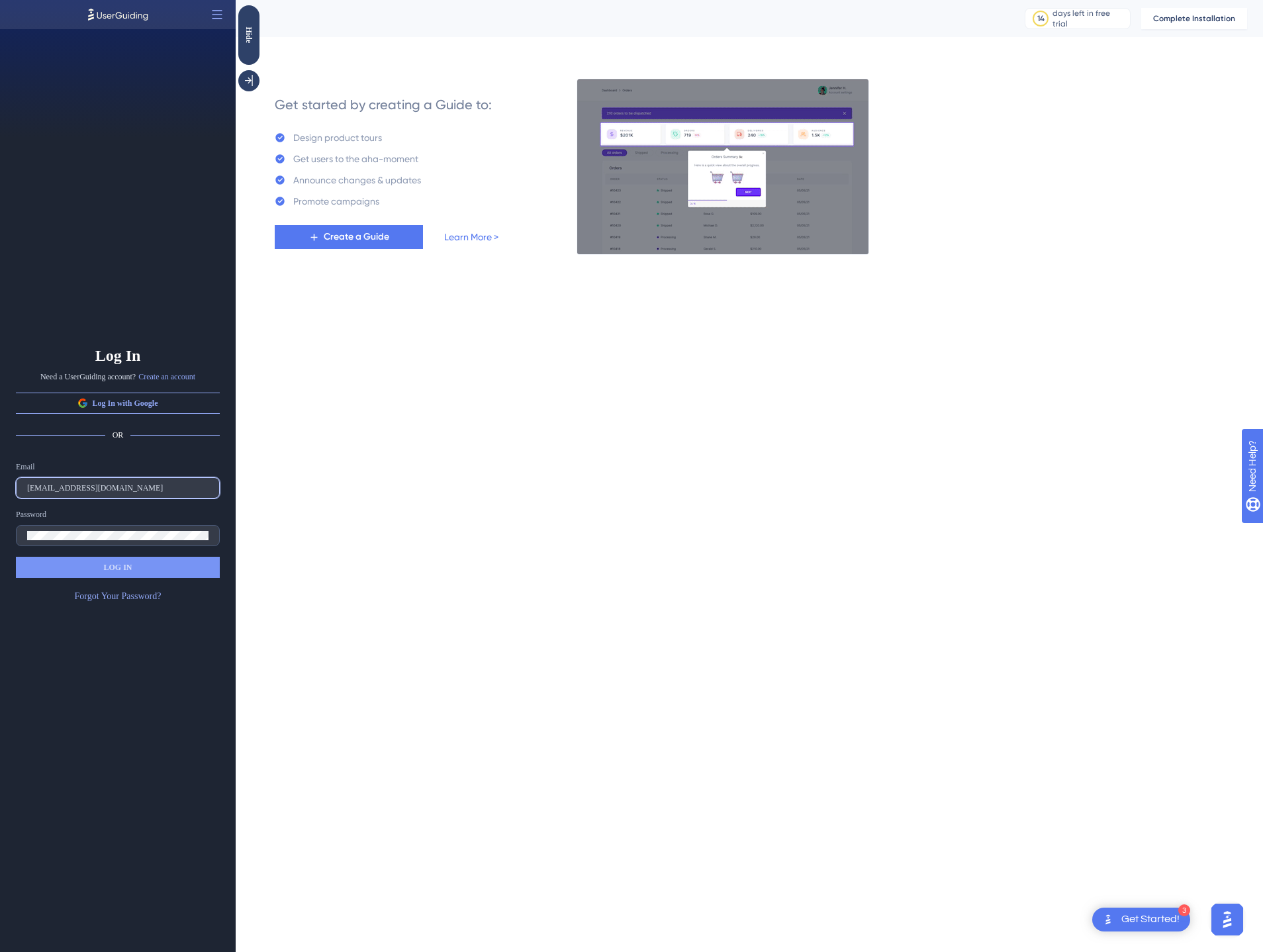
type input "jboon@skwirrel.eu"
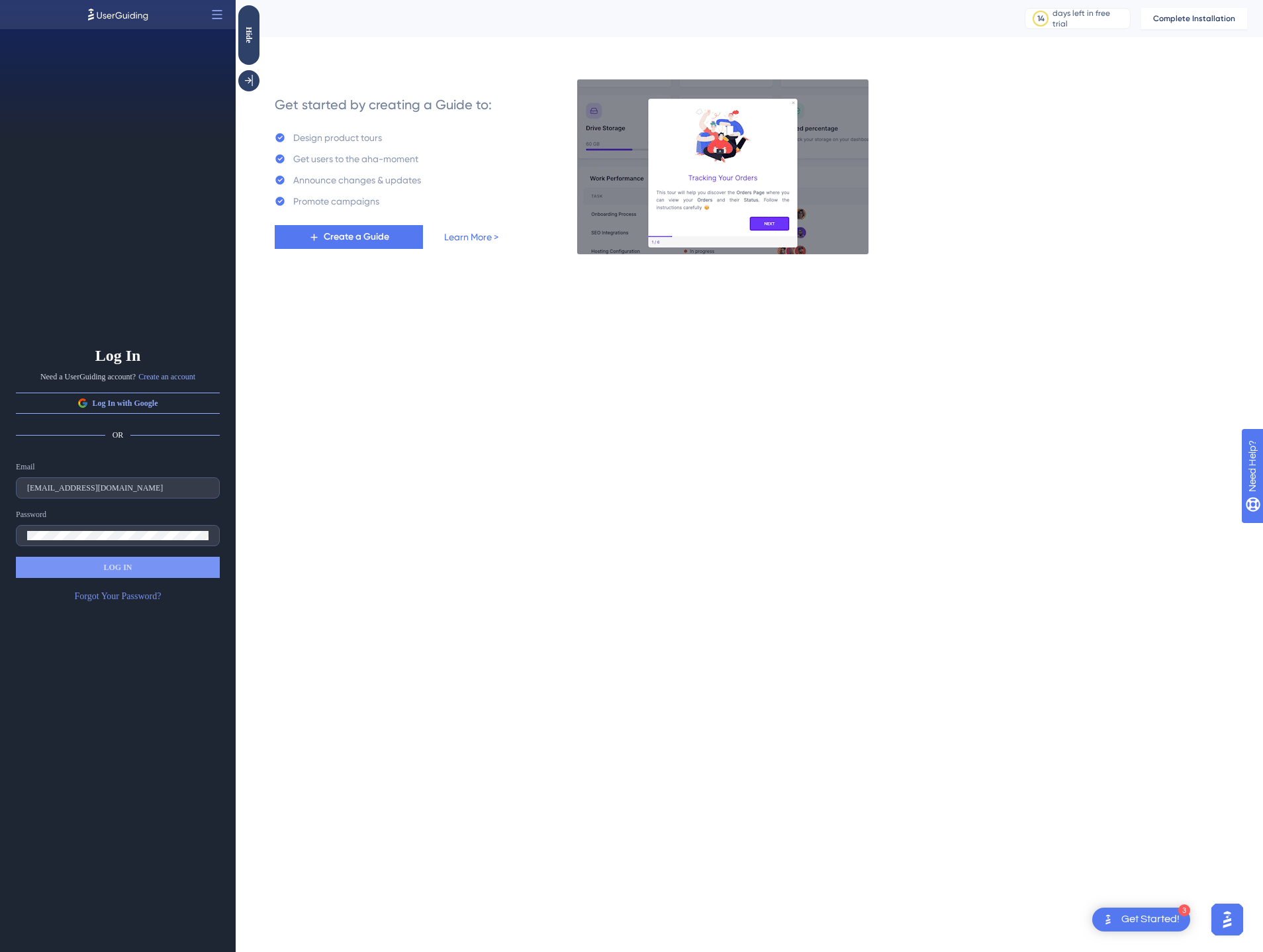
click at [108, 597] on link "Forgot Your Password?" at bounding box center [119, 597] width 87 height 16
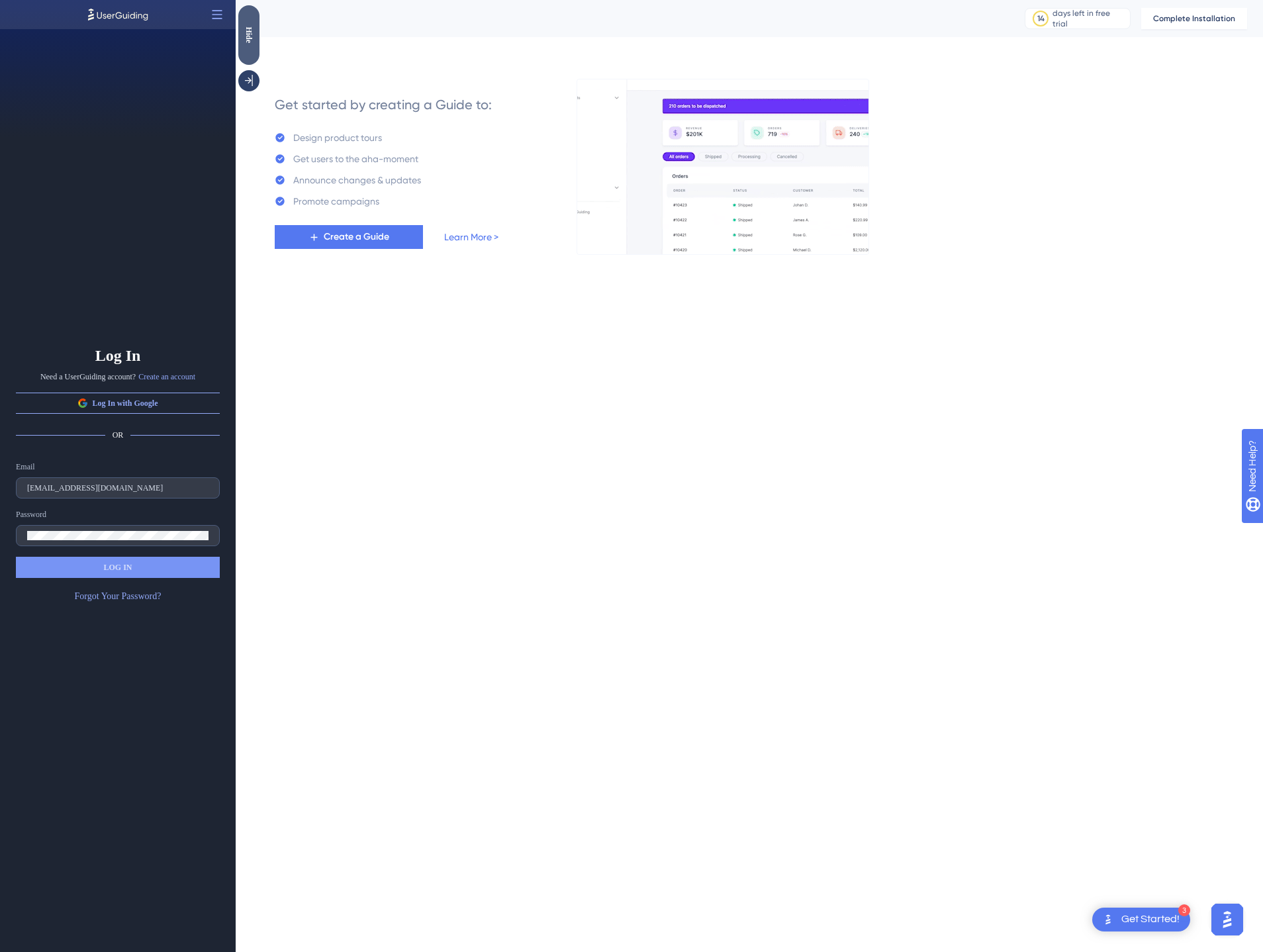
click at [248, 33] on div "Hide" at bounding box center [248, 34] width 21 height 17
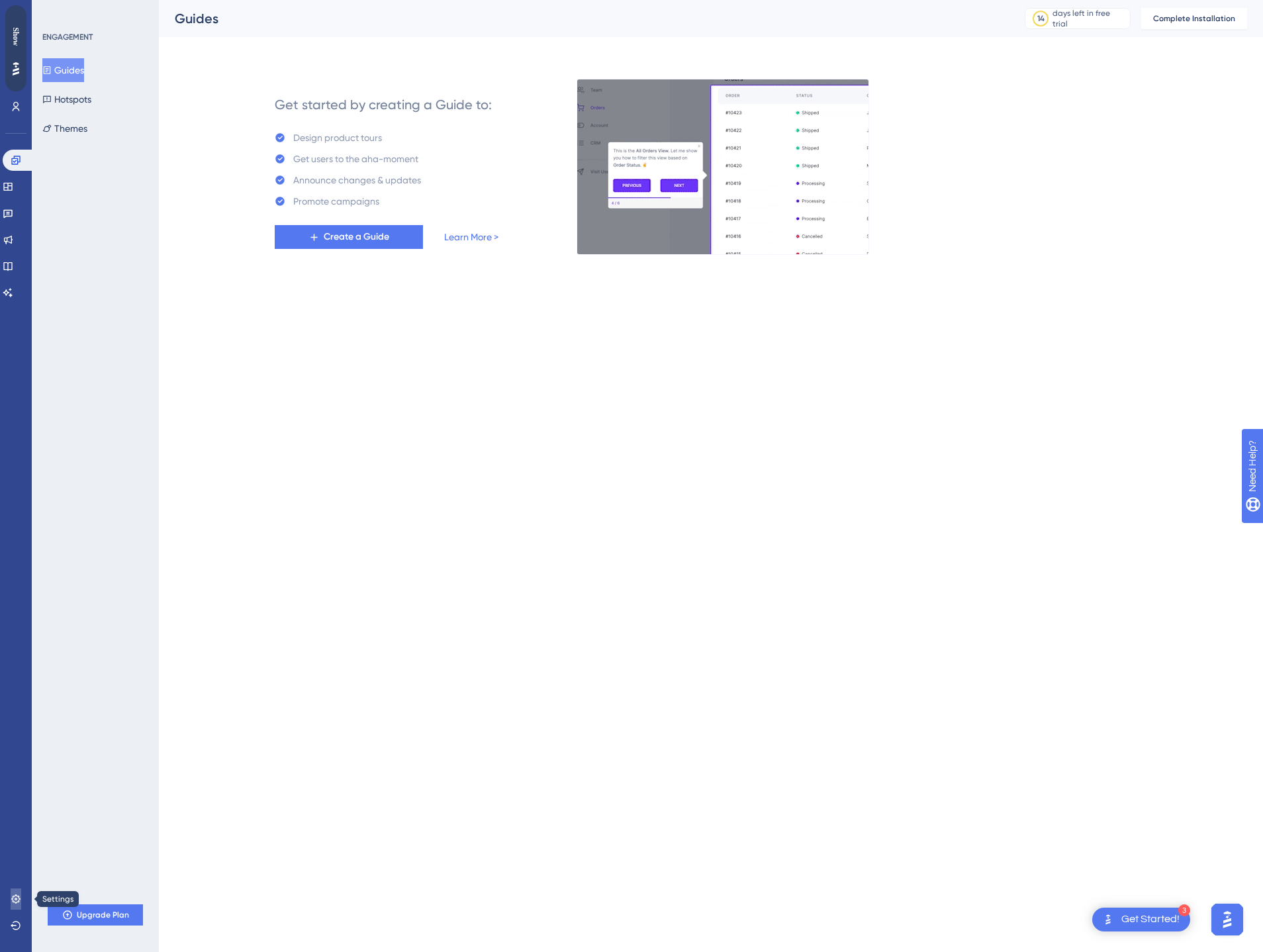
click at [14, 902] on icon at bounding box center [15, 898] width 10 height 10
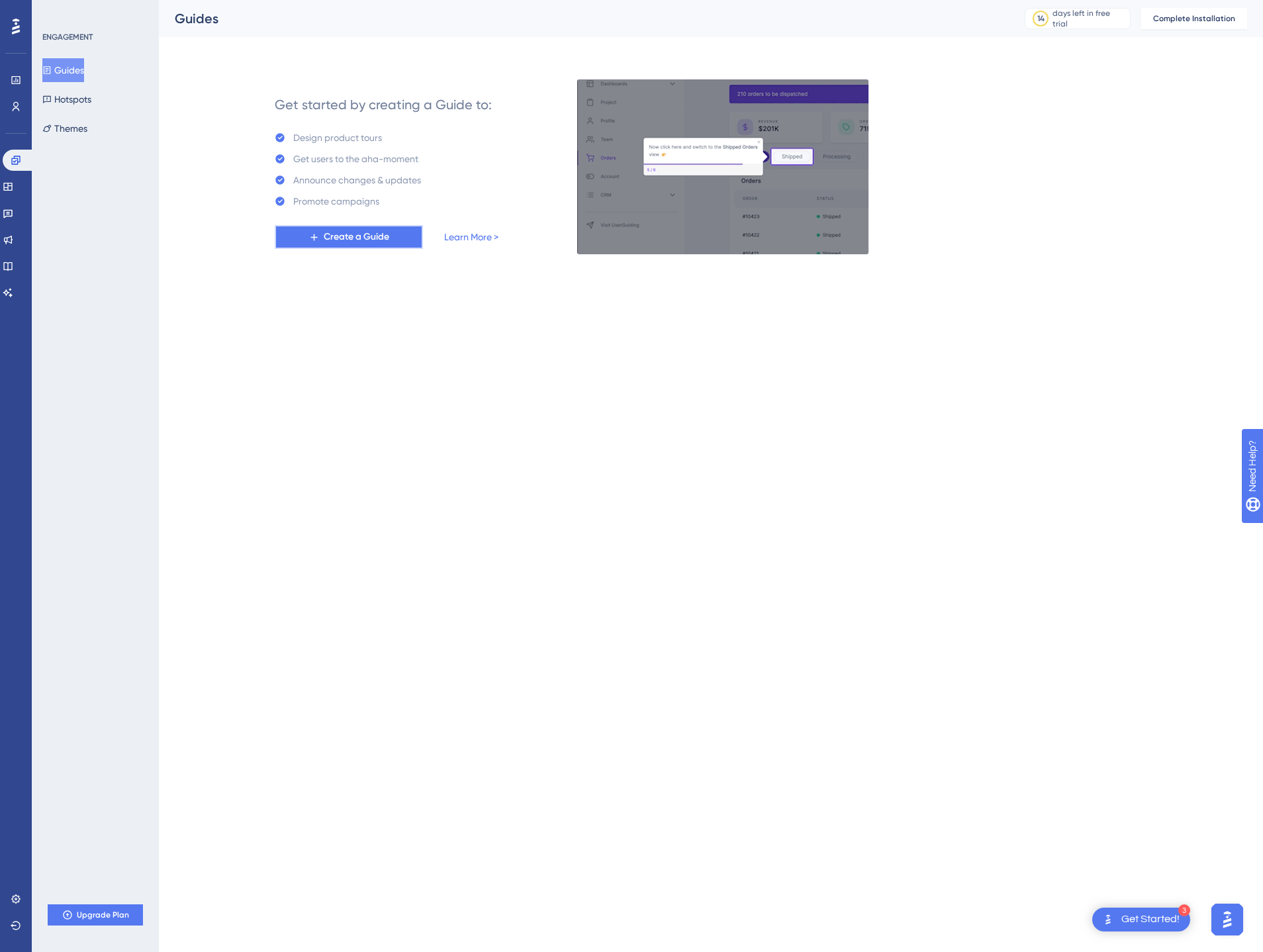
click at [344, 236] on span "Create a Guide" at bounding box center [356, 237] width 66 height 16
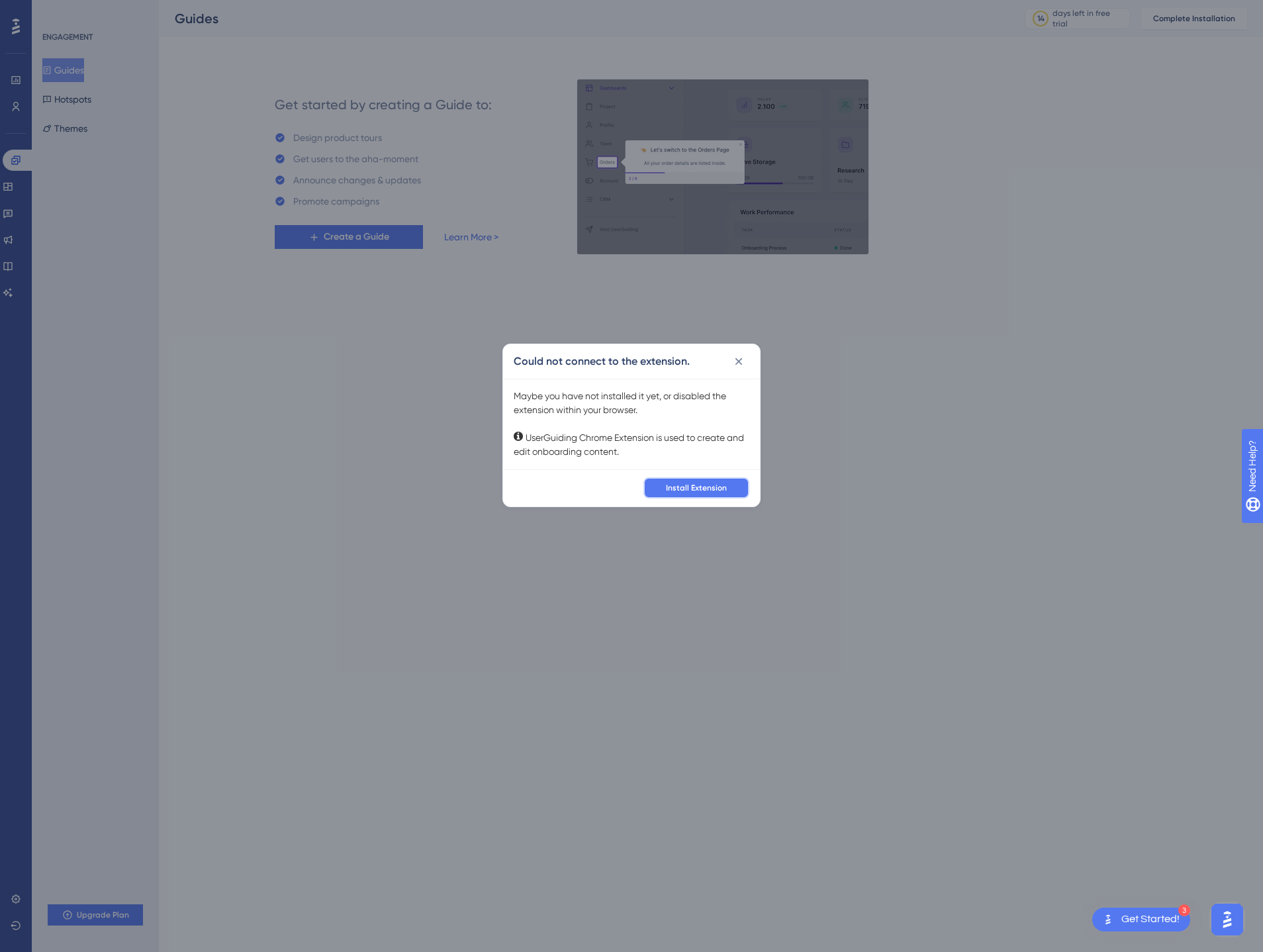
click at [687, 487] on span "Install Extension" at bounding box center [696, 487] width 61 height 10
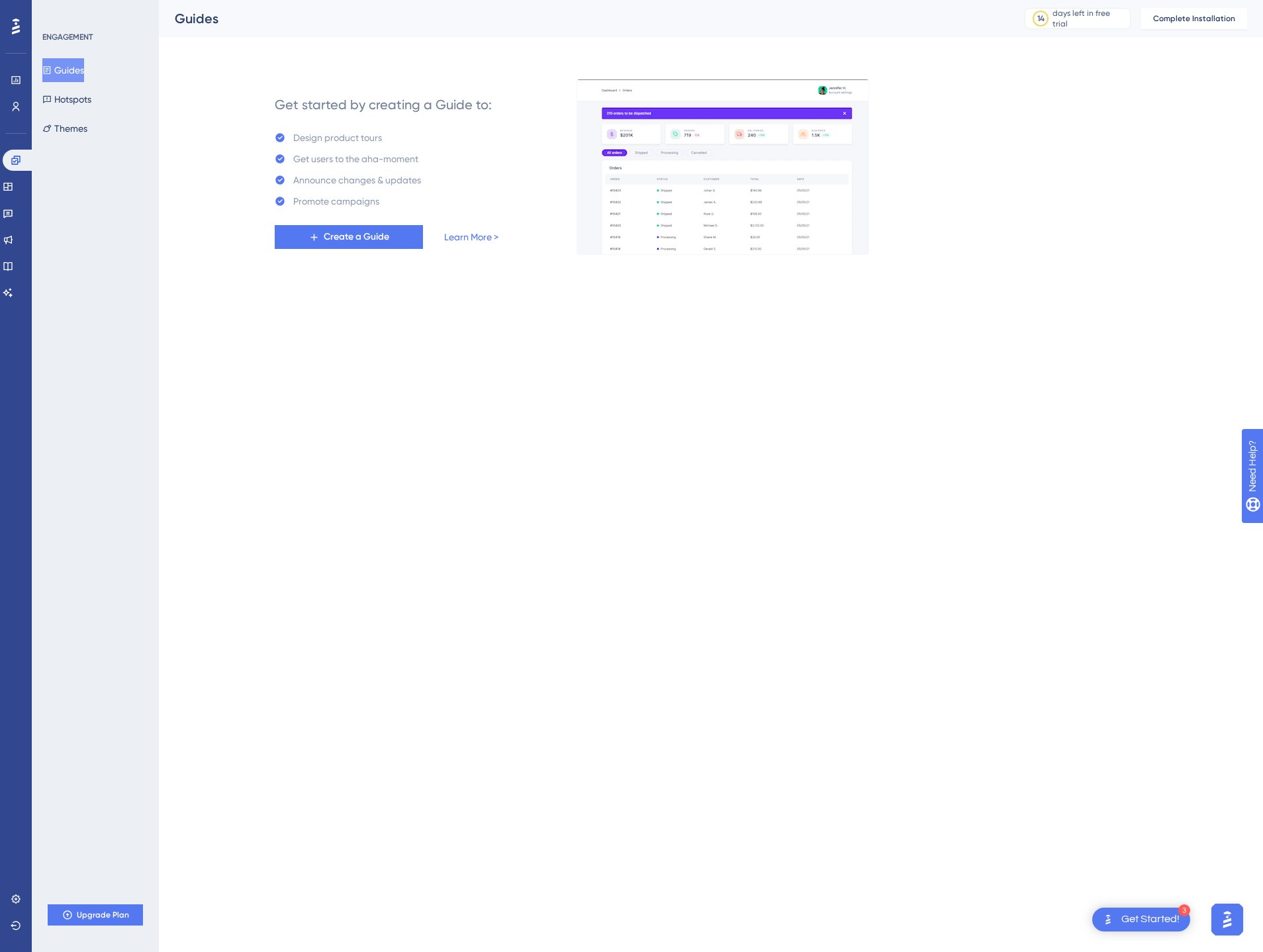
click at [63, 28] on div "ENGAGEMENT Guides Hotspots Themes Upgrade Plan" at bounding box center [95, 476] width 127 height 952
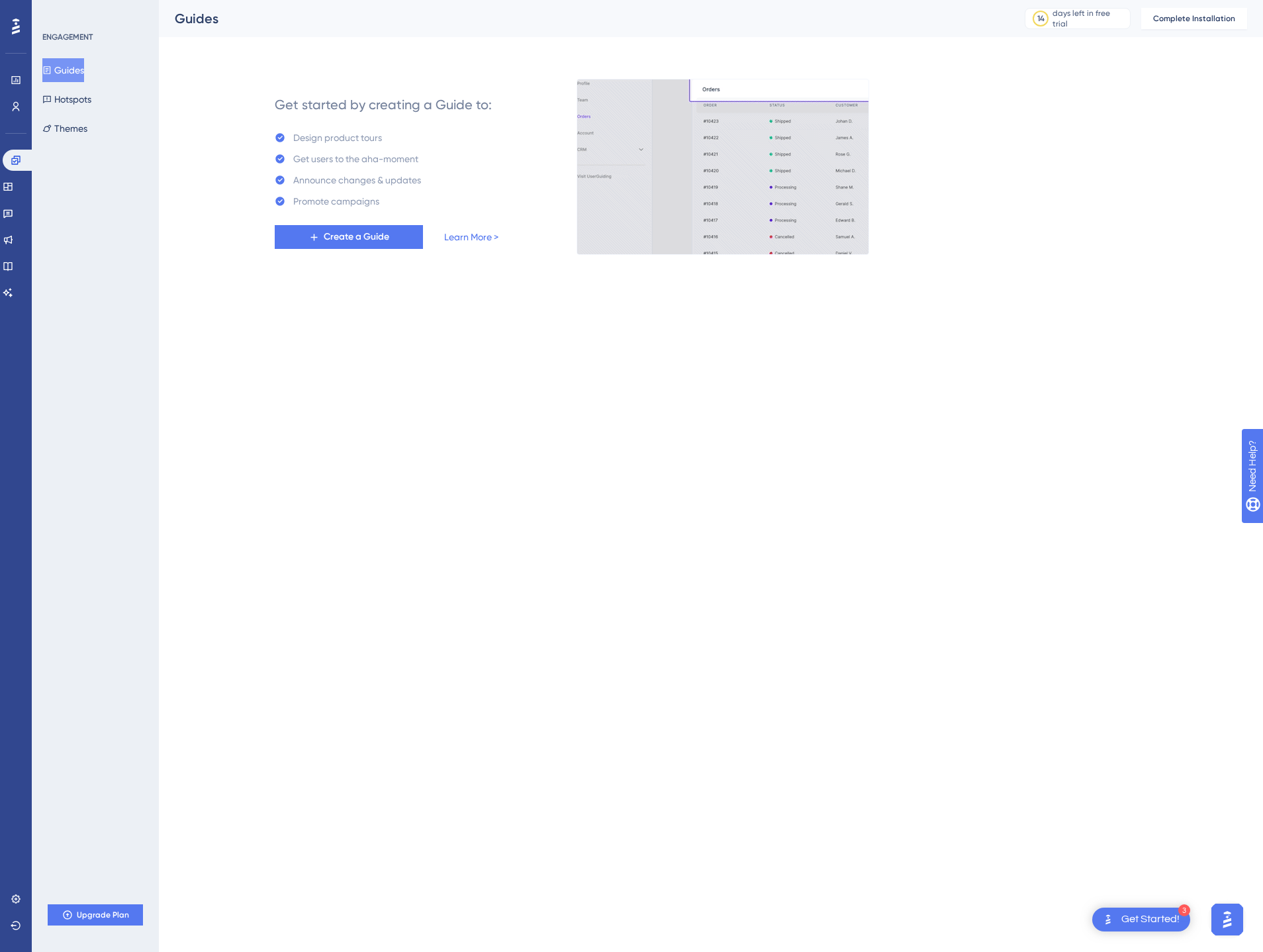
click at [12, 22] on icon at bounding box center [16, 27] width 8 height 17
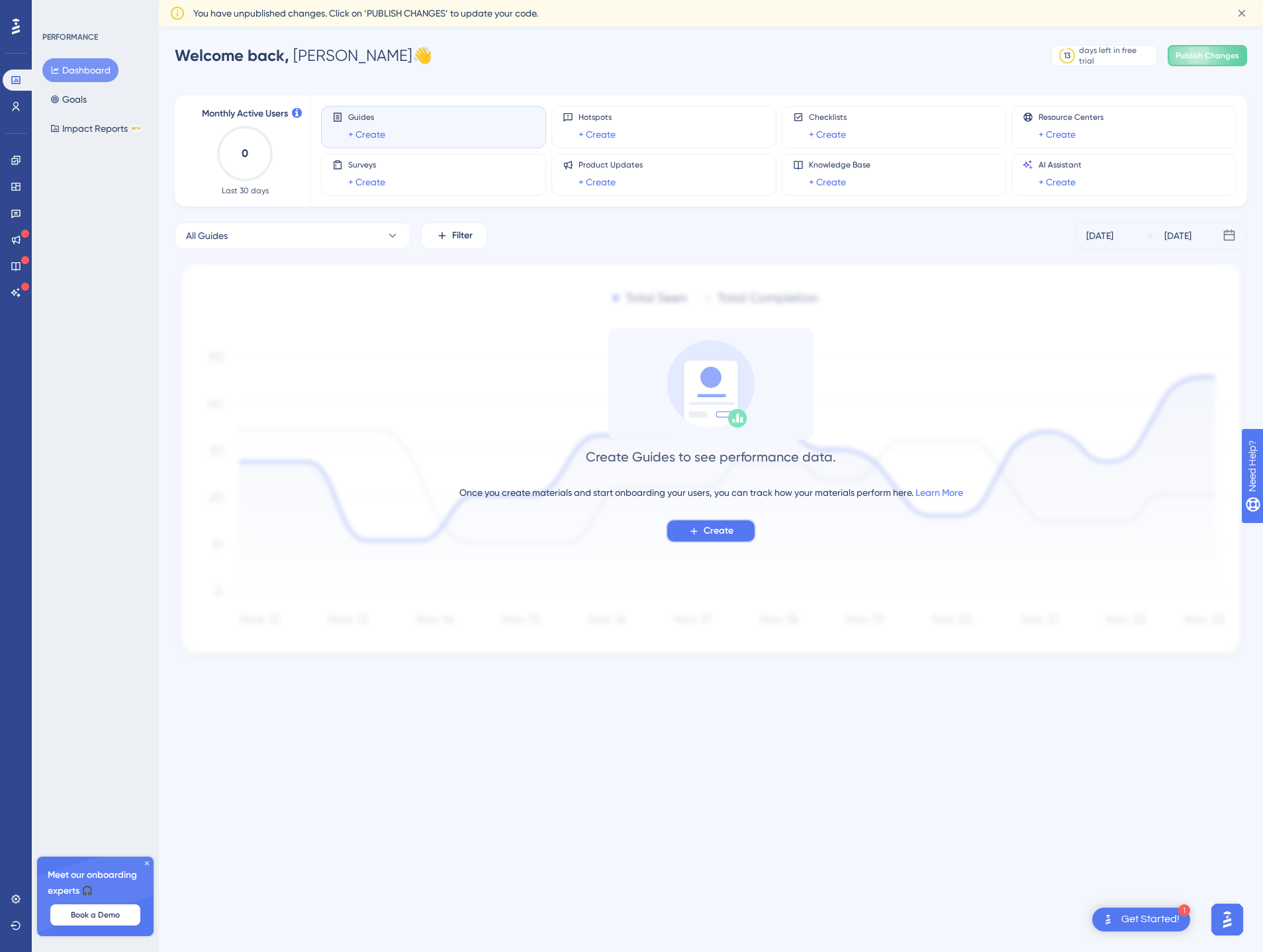
click at [707, 533] on span "Create" at bounding box center [719, 531] width 30 height 16
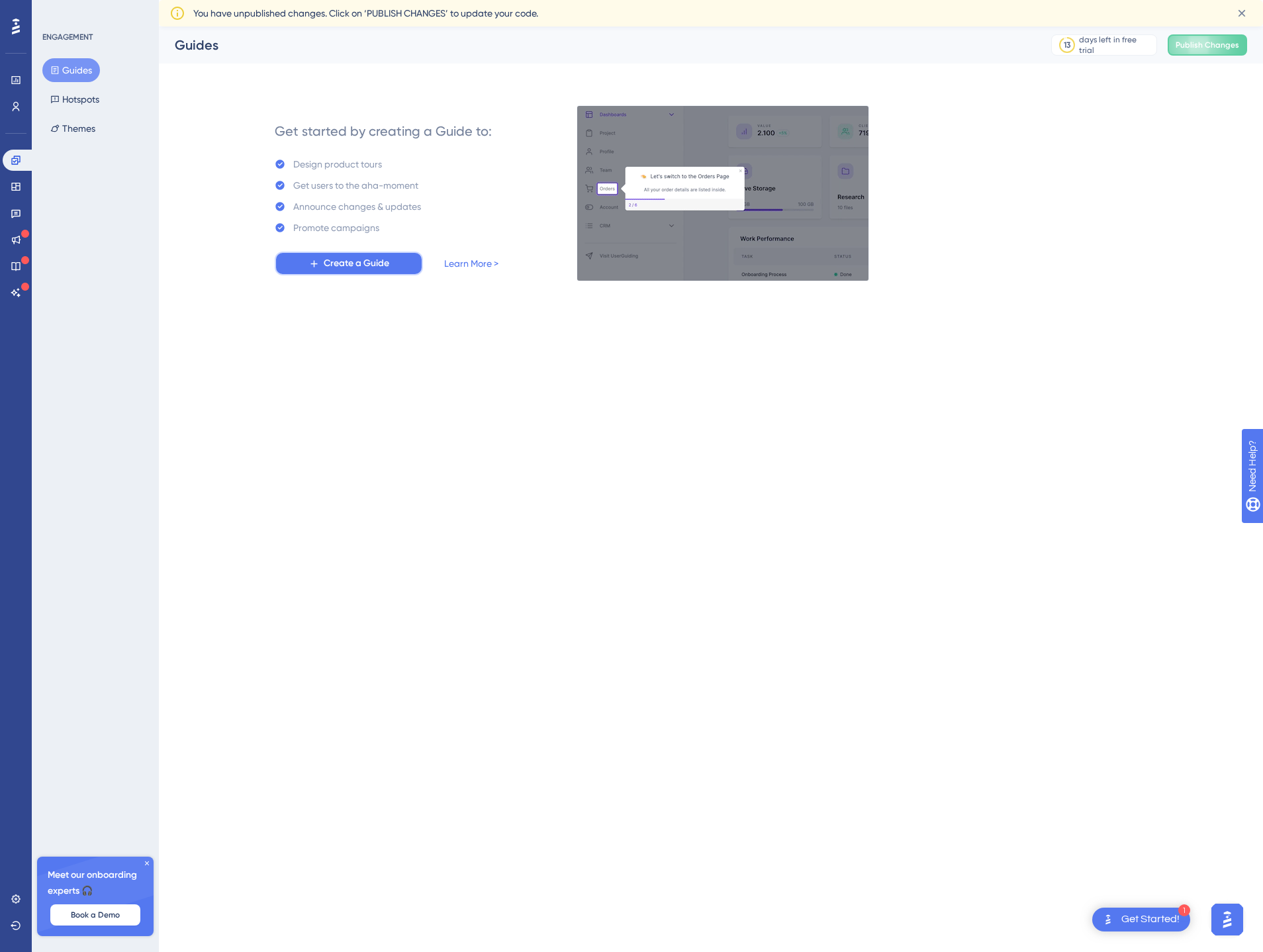
click at [363, 261] on span "Create a Guide" at bounding box center [356, 264] width 66 height 16
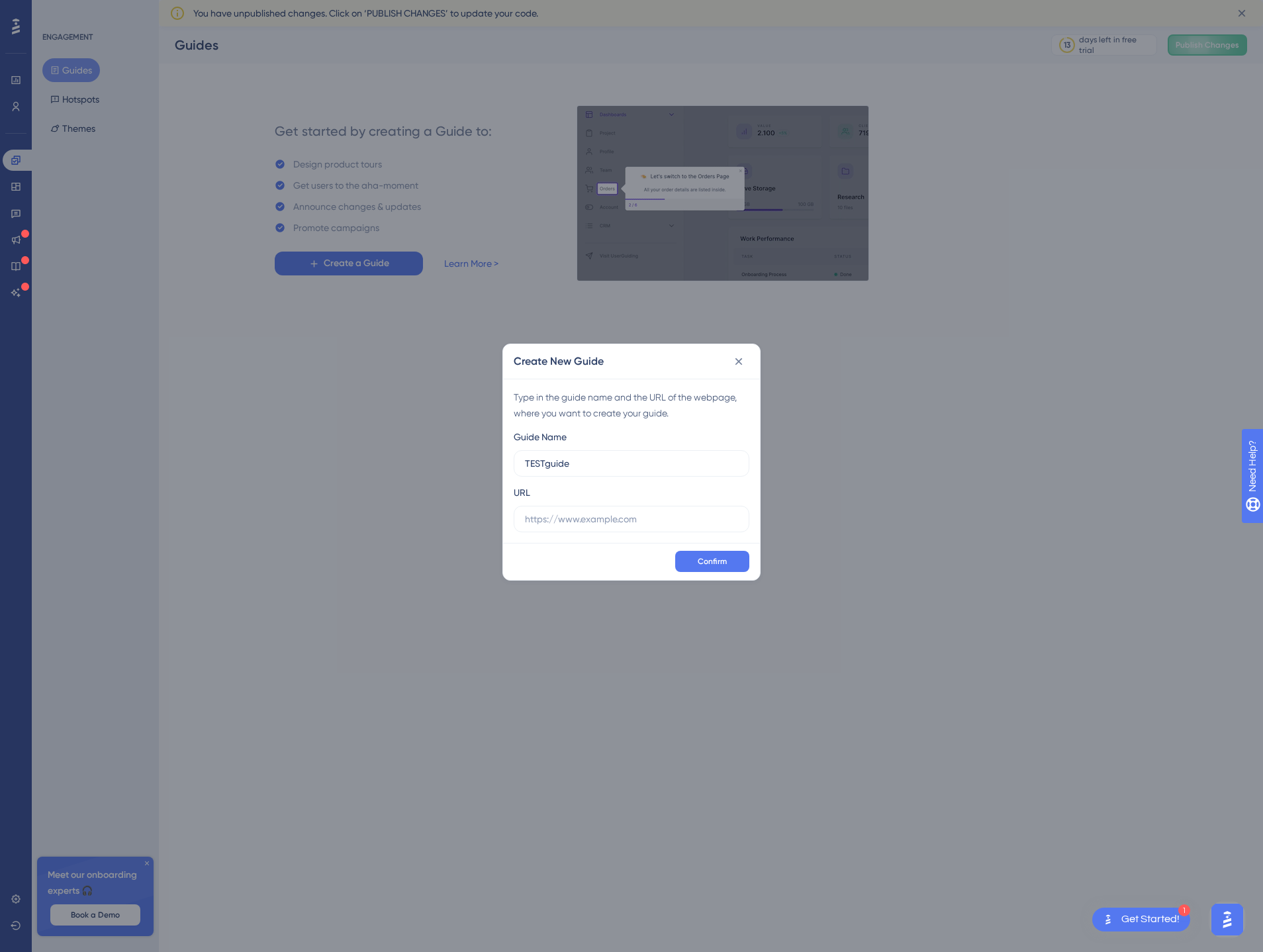
type input "TESTguide"
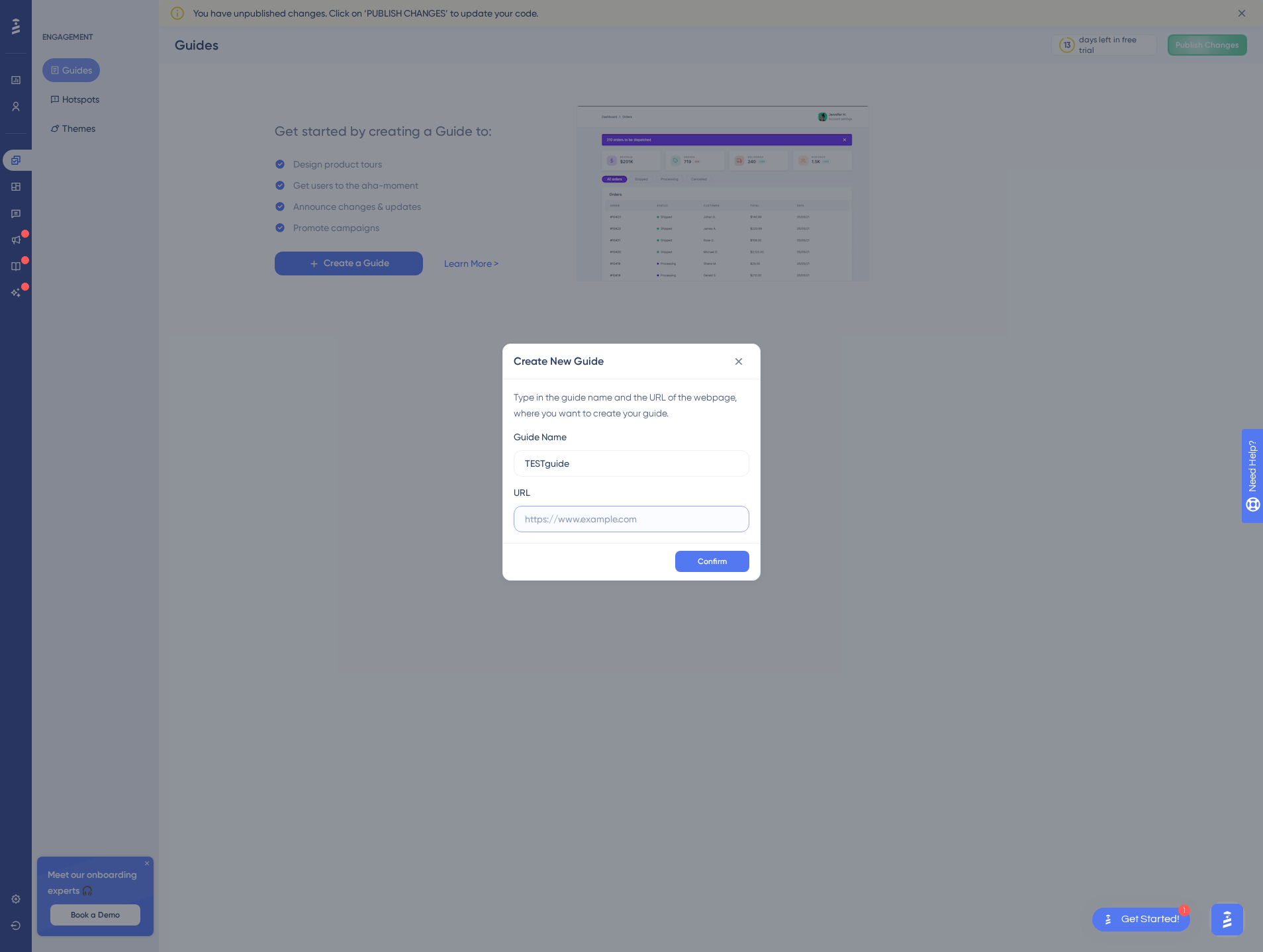
paste input "https://dev01.dev.skwirrel.eu/catalogue/"
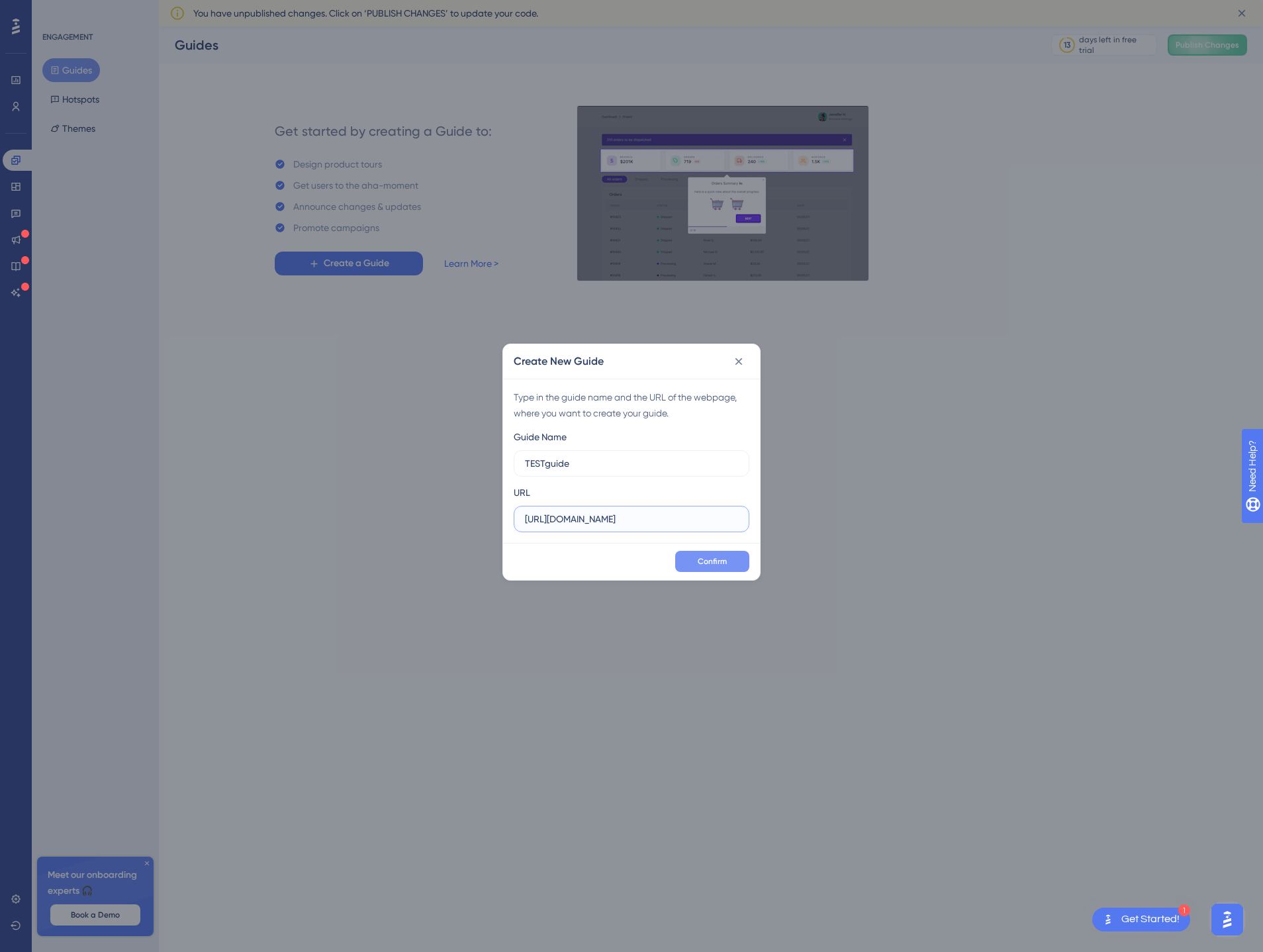
type input "https://dev01.dev.skwirrel.eu/"
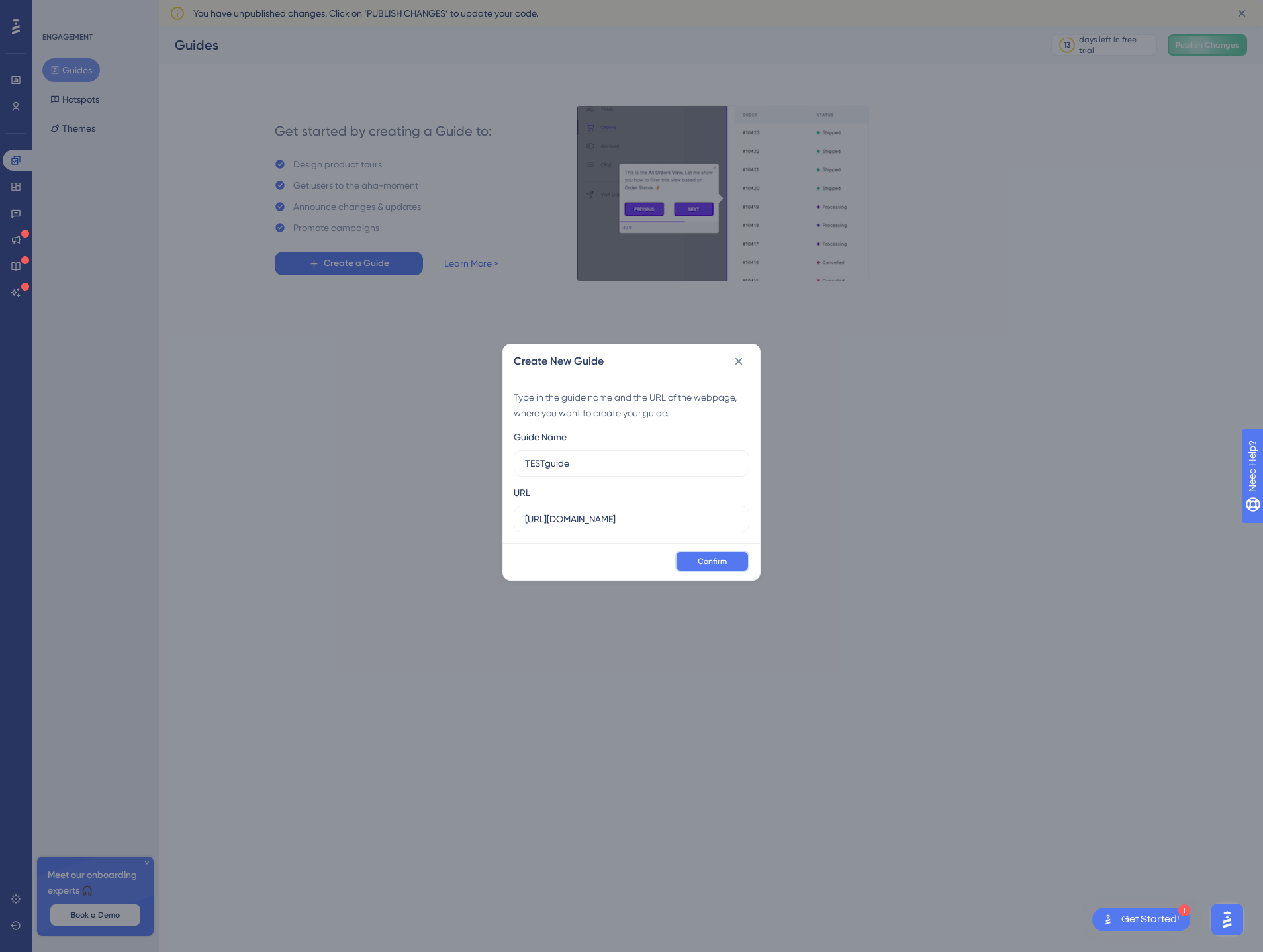
click at [718, 556] on span "Confirm" at bounding box center [712, 561] width 29 height 10
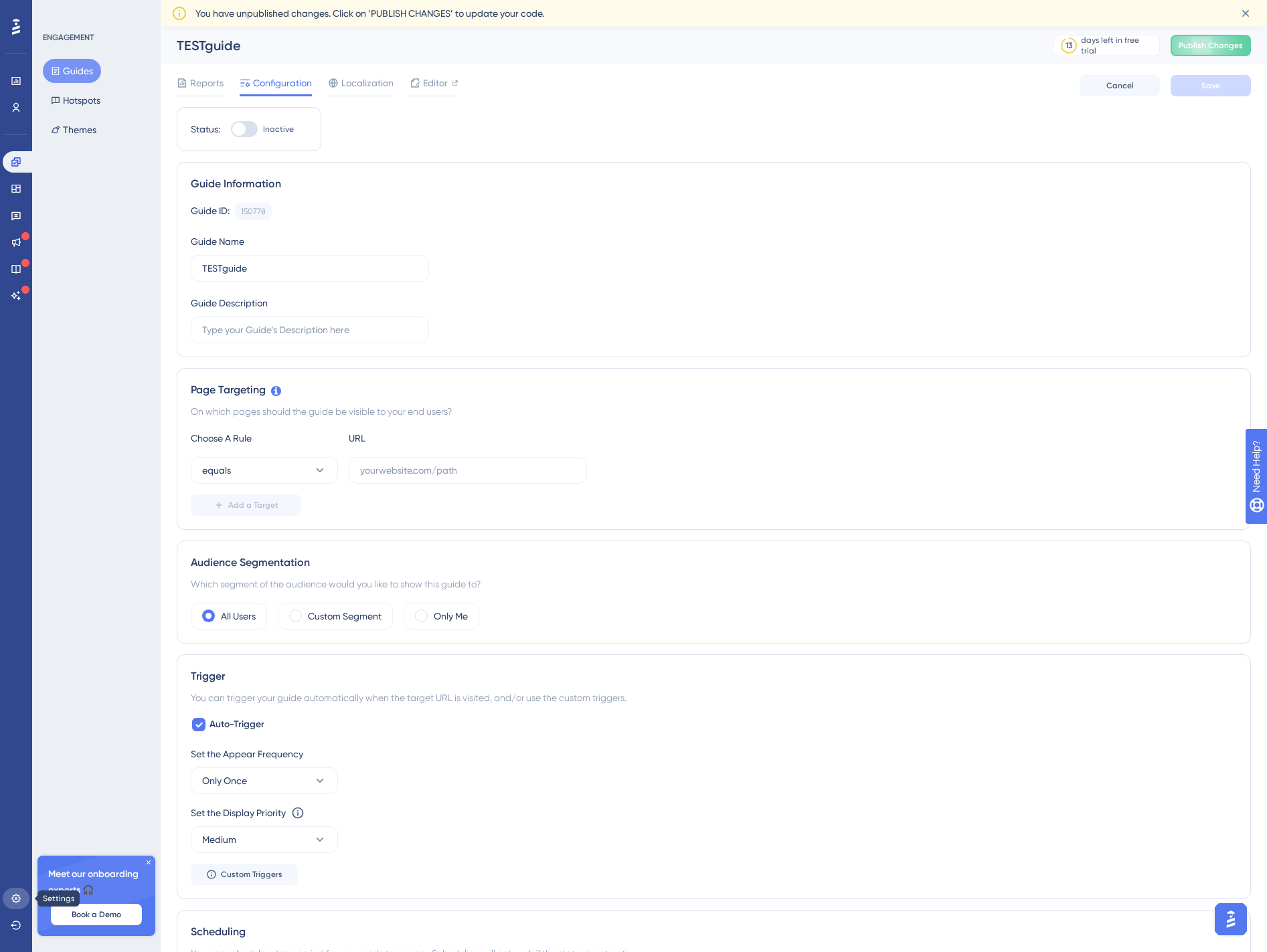
click at [14, 892] on link at bounding box center [15, 898] width 26 height 22
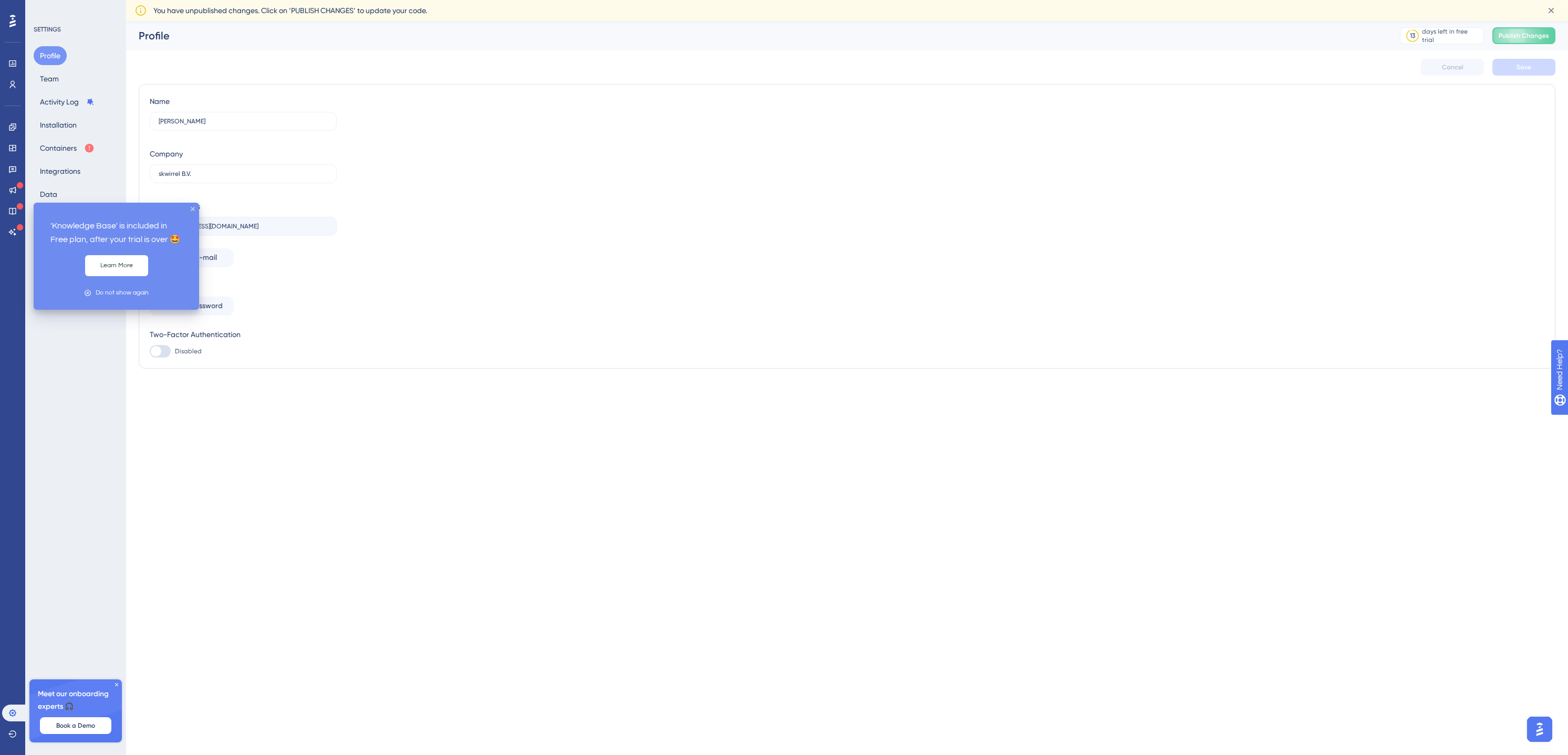
click at [191, 211] on div "'Knowledge Base' is included in Free plan, after your trial is over 🤩 Learn Mor…" at bounding box center [116, 256] width 165 height 107
click at [197, 209] on div "'Knowledge Base' is included in Free plan, after your trial is over 🤩 Learn Mor…" at bounding box center [116, 256] width 165 height 107
click at [194, 210] on icon "close tooltip" at bounding box center [193, 209] width 4 height 4
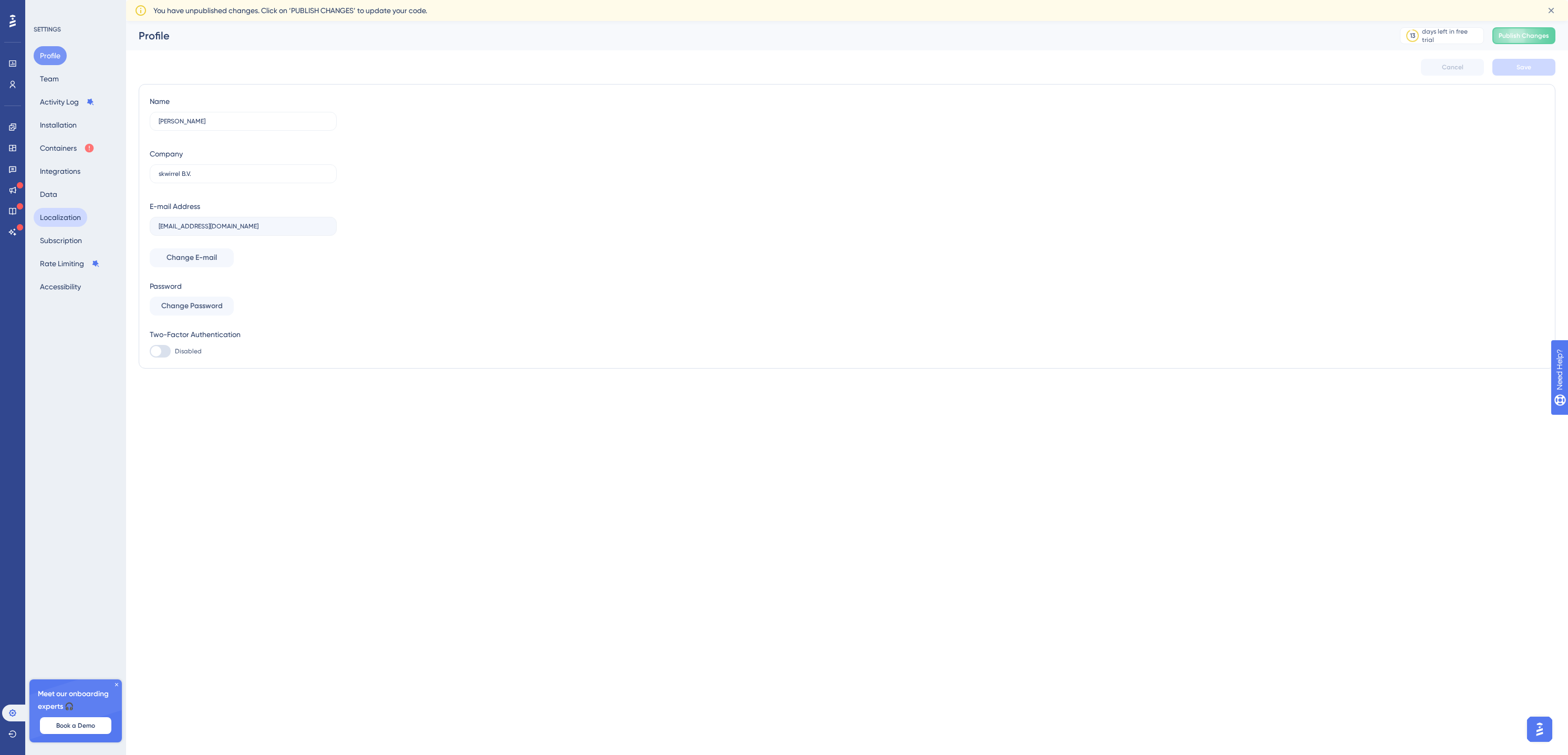
click at [58, 220] on button "Localization" at bounding box center [60, 217] width 53 height 19
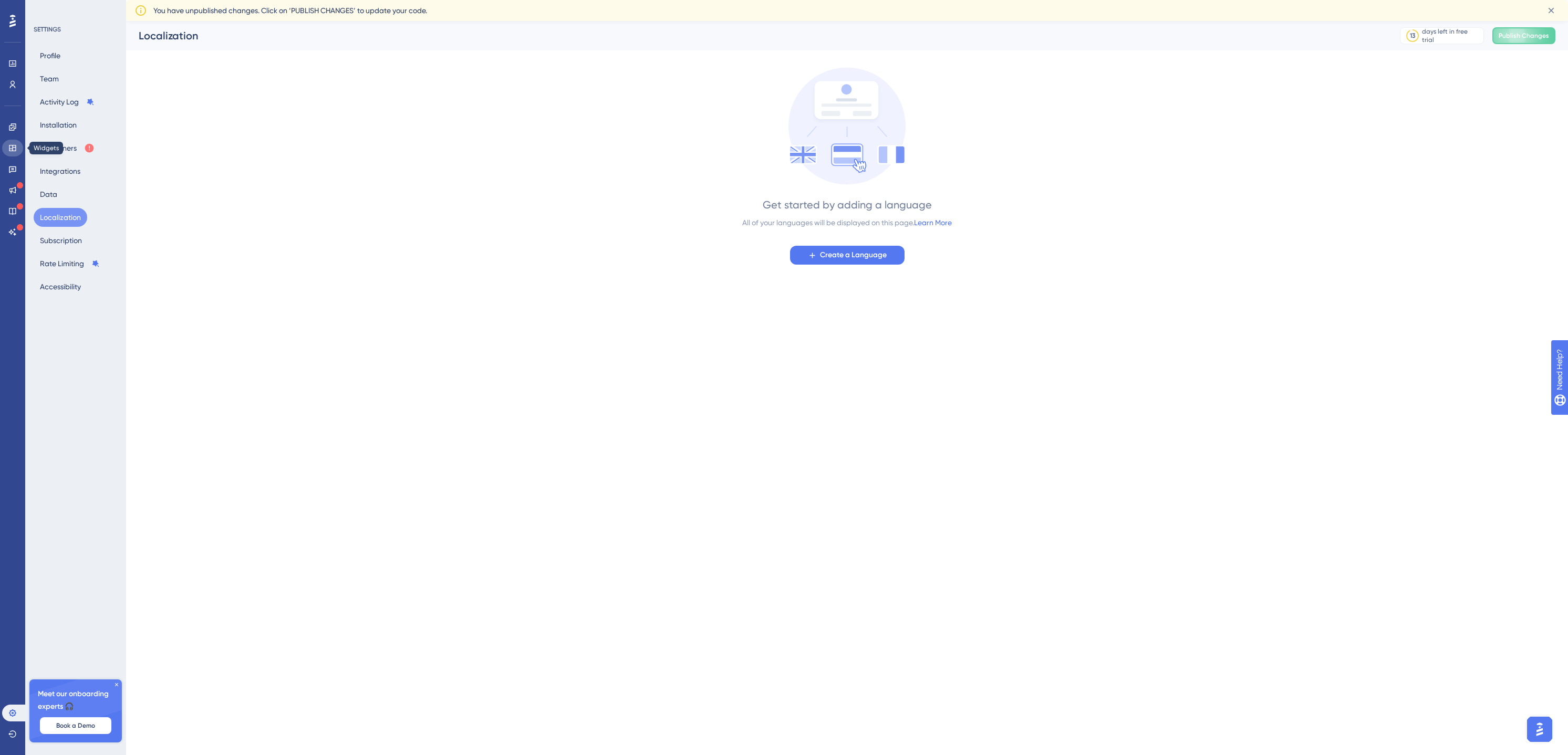
click at [11, 147] on icon at bounding box center [12, 147] width 8 height 8
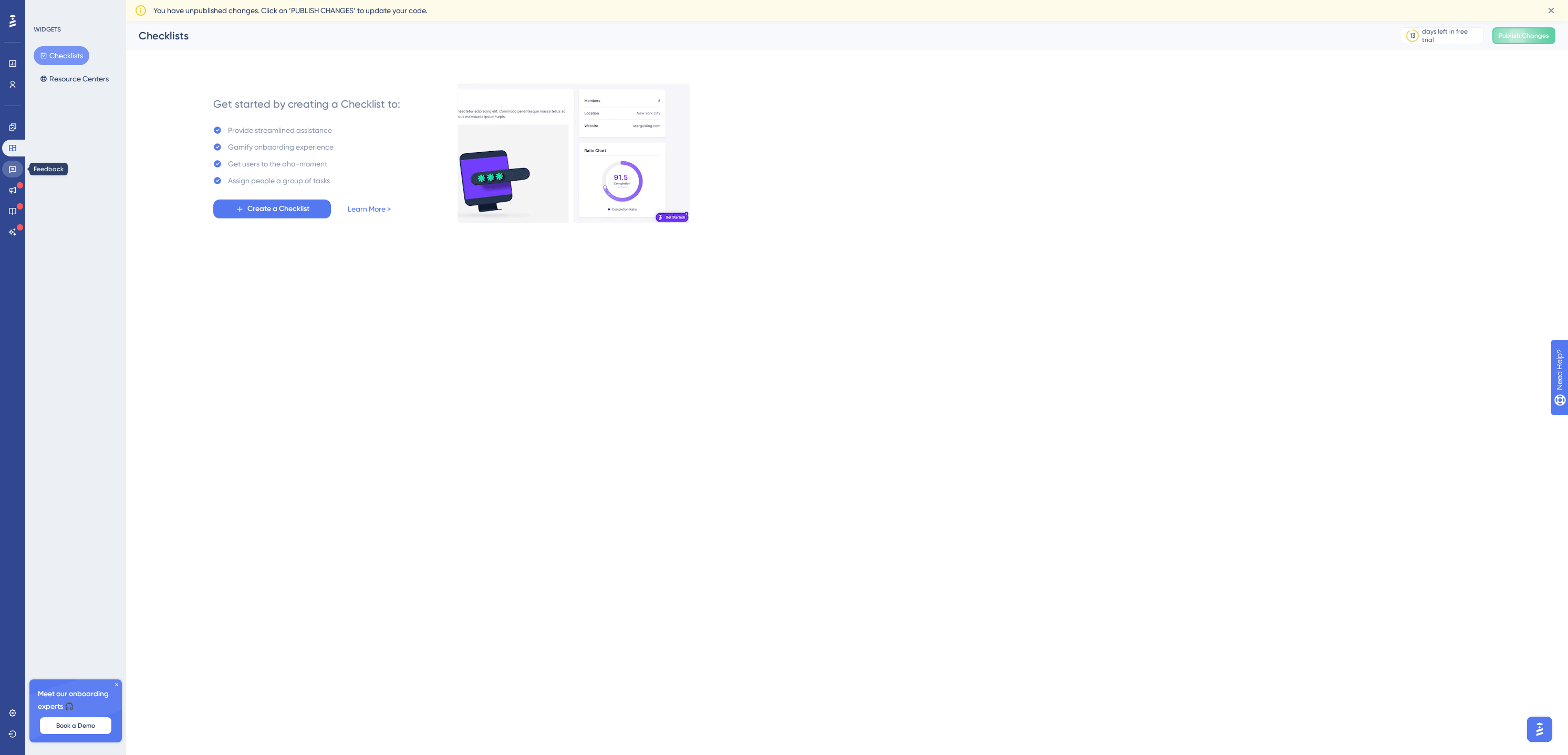
click at [11, 169] on icon at bounding box center [12, 169] width 8 height 8
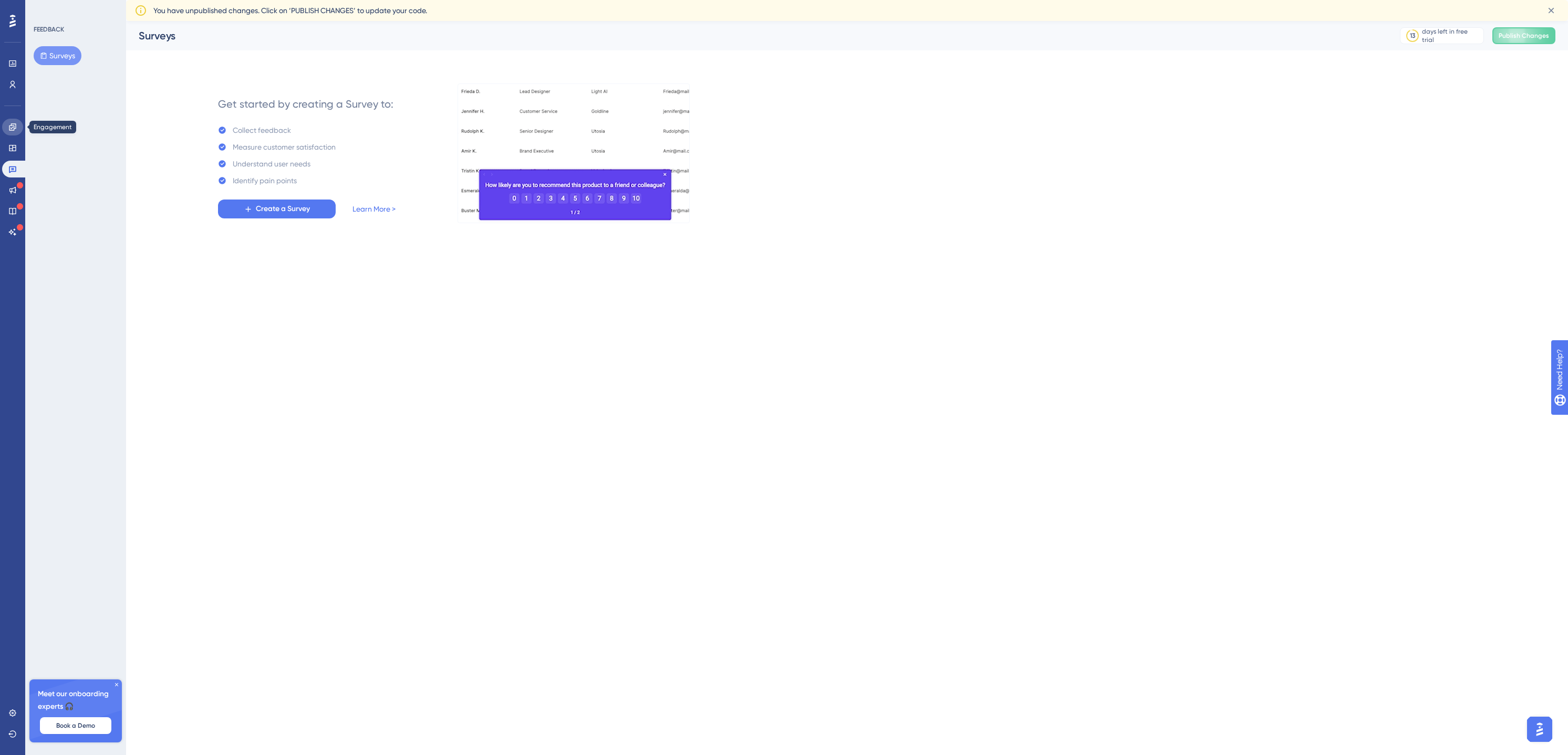
click at [12, 132] on link at bounding box center [12, 127] width 21 height 17
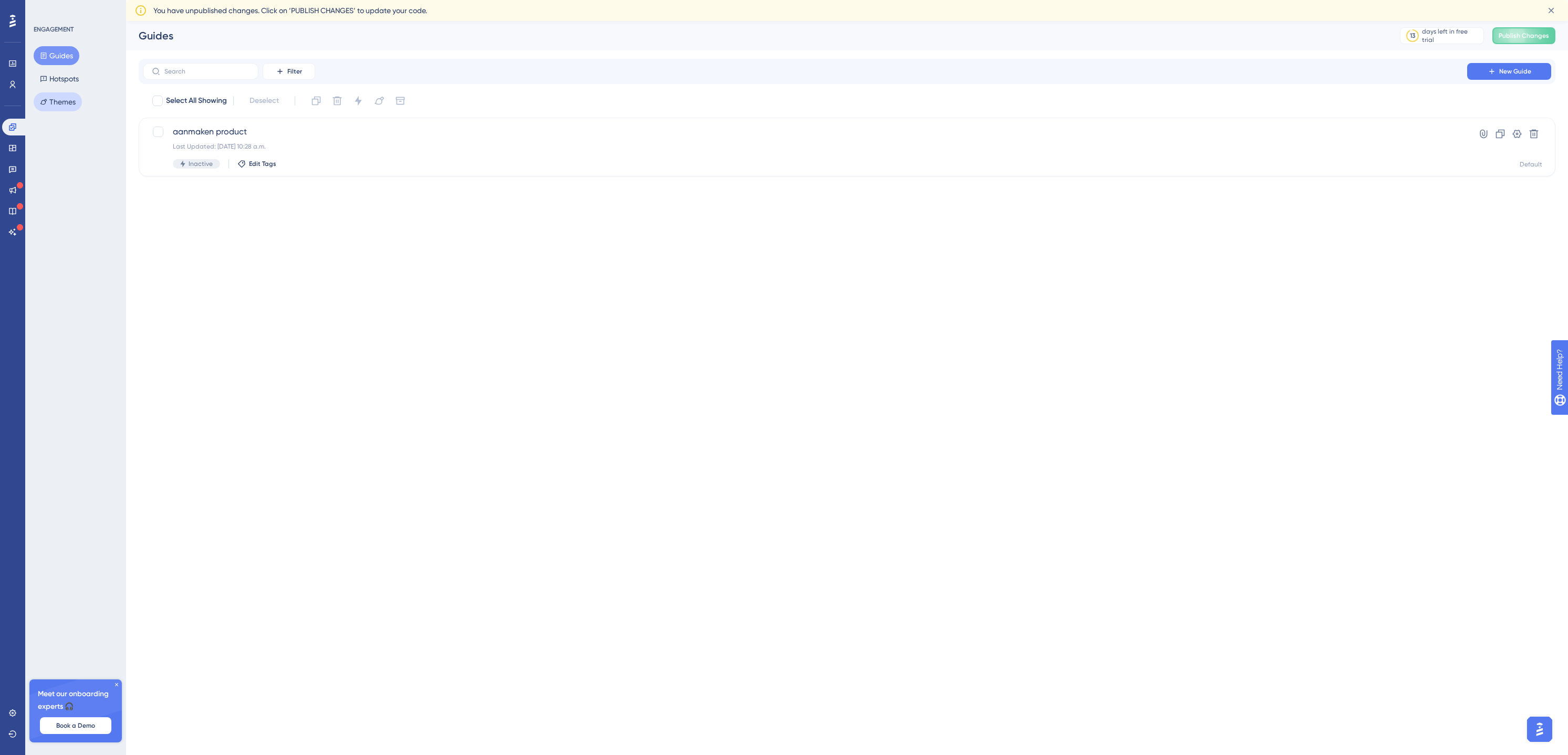
click at [69, 107] on button "Themes" at bounding box center [58, 102] width 48 height 19
click at [215, 107] on div "Default Theme Clone Settings" at bounding box center [847, 106] width 1417 height 28
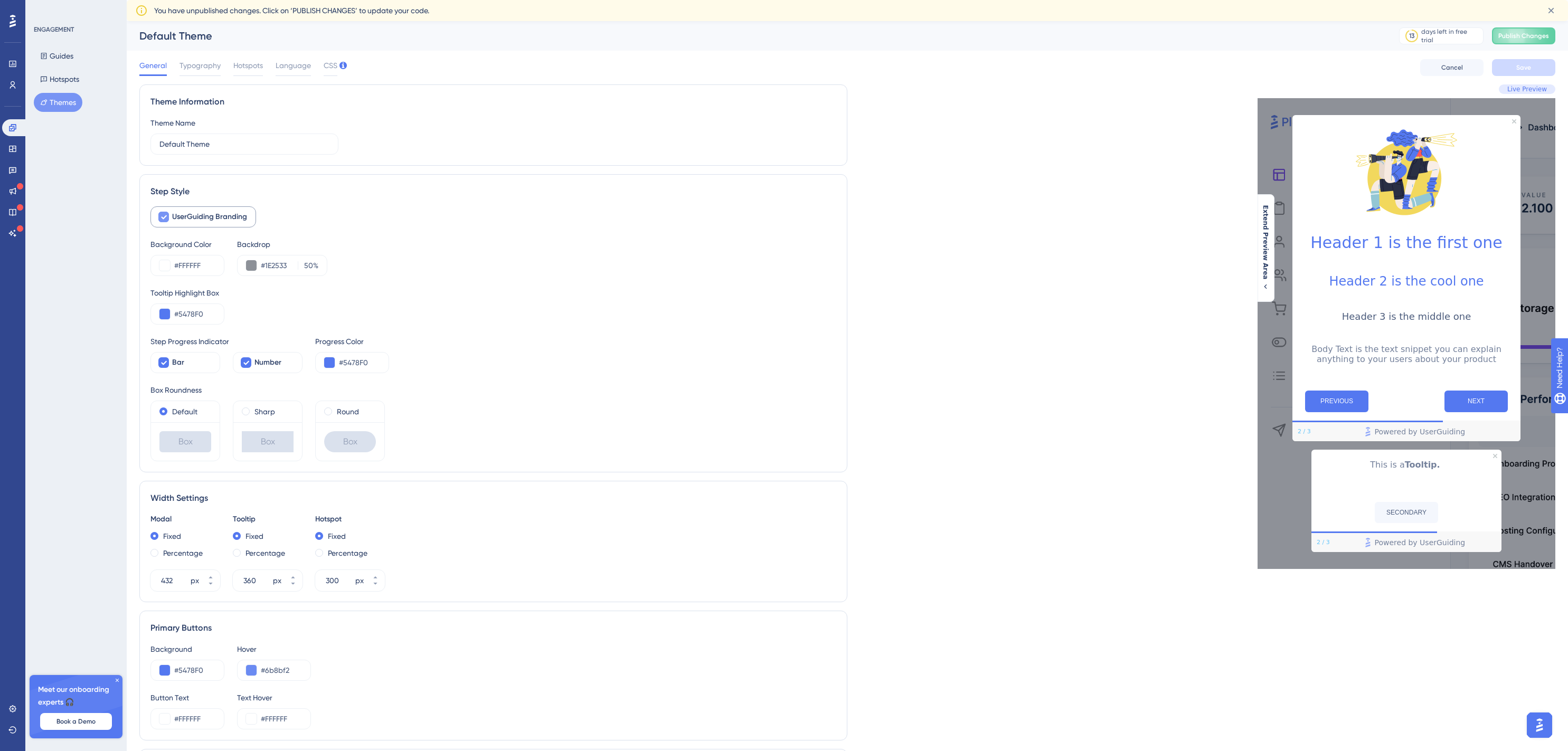
click at [167, 218] on div at bounding box center [163, 216] width 11 height 11
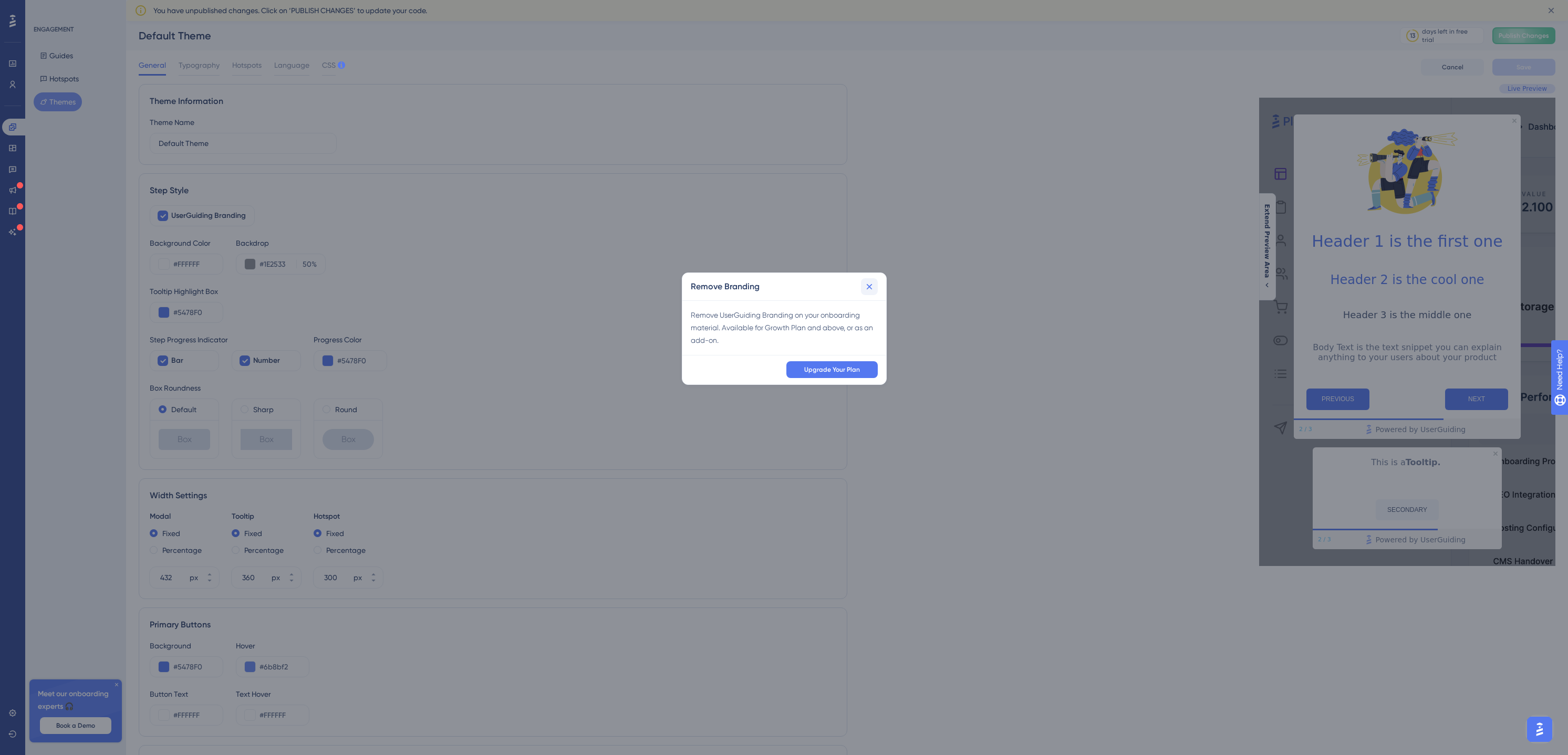
click at [868, 285] on icon at bounding box center [868, 287] width 6 height 6
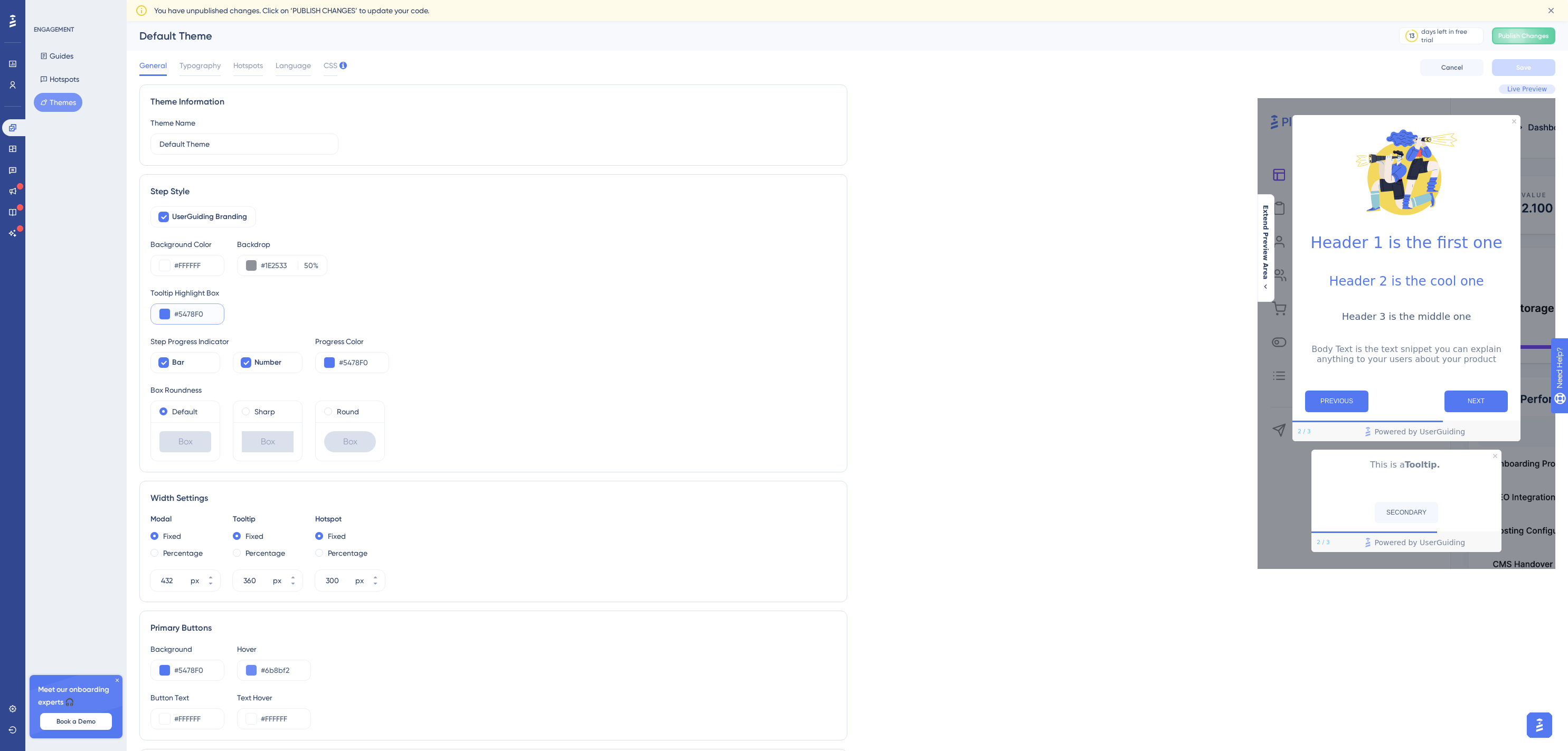
click at [167, 315] on button at bounding box center [165, 314] width 11 height 11
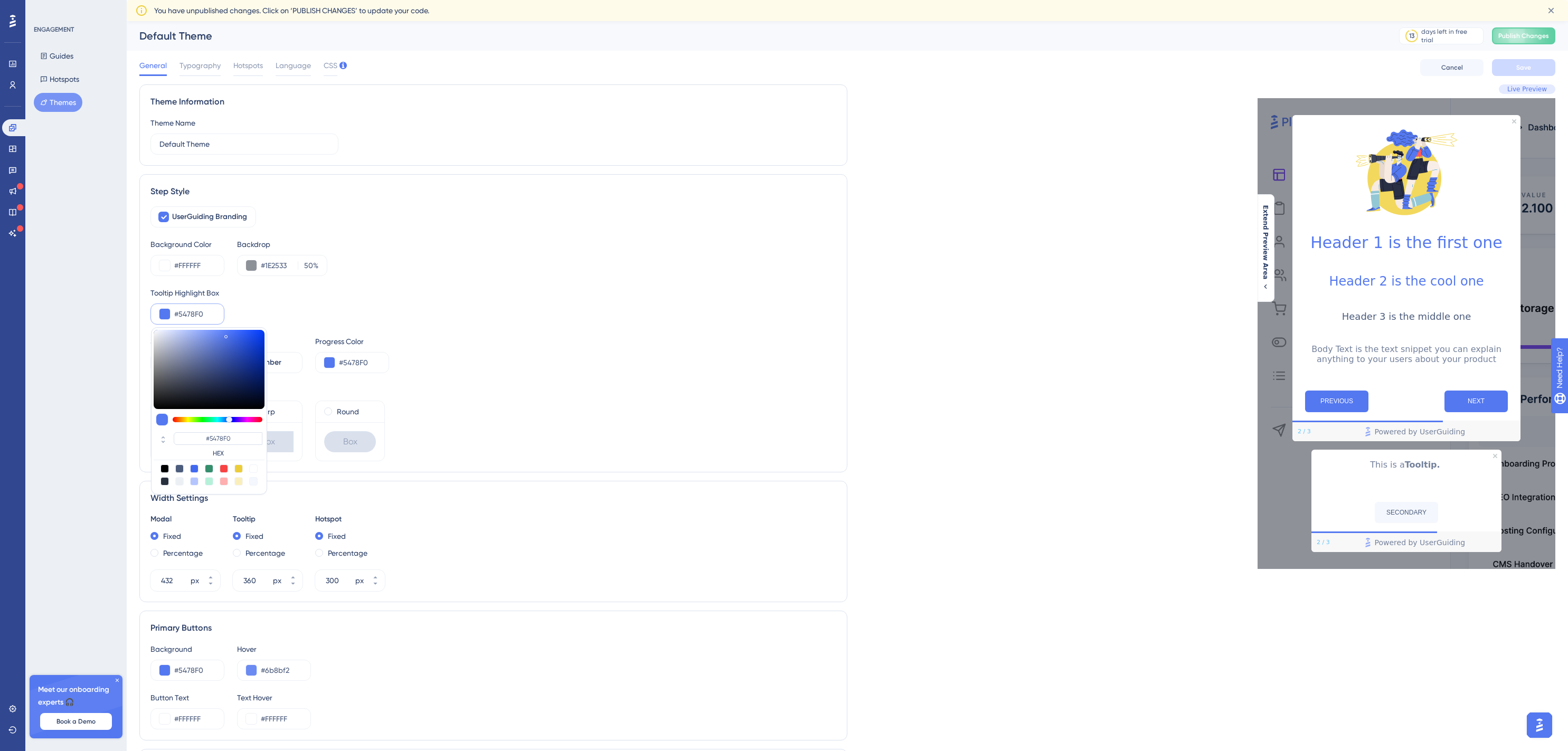
click at [496, 297] on div "Tooltip Highlight Box" at bounding box center [493, 293] width 686 height 13
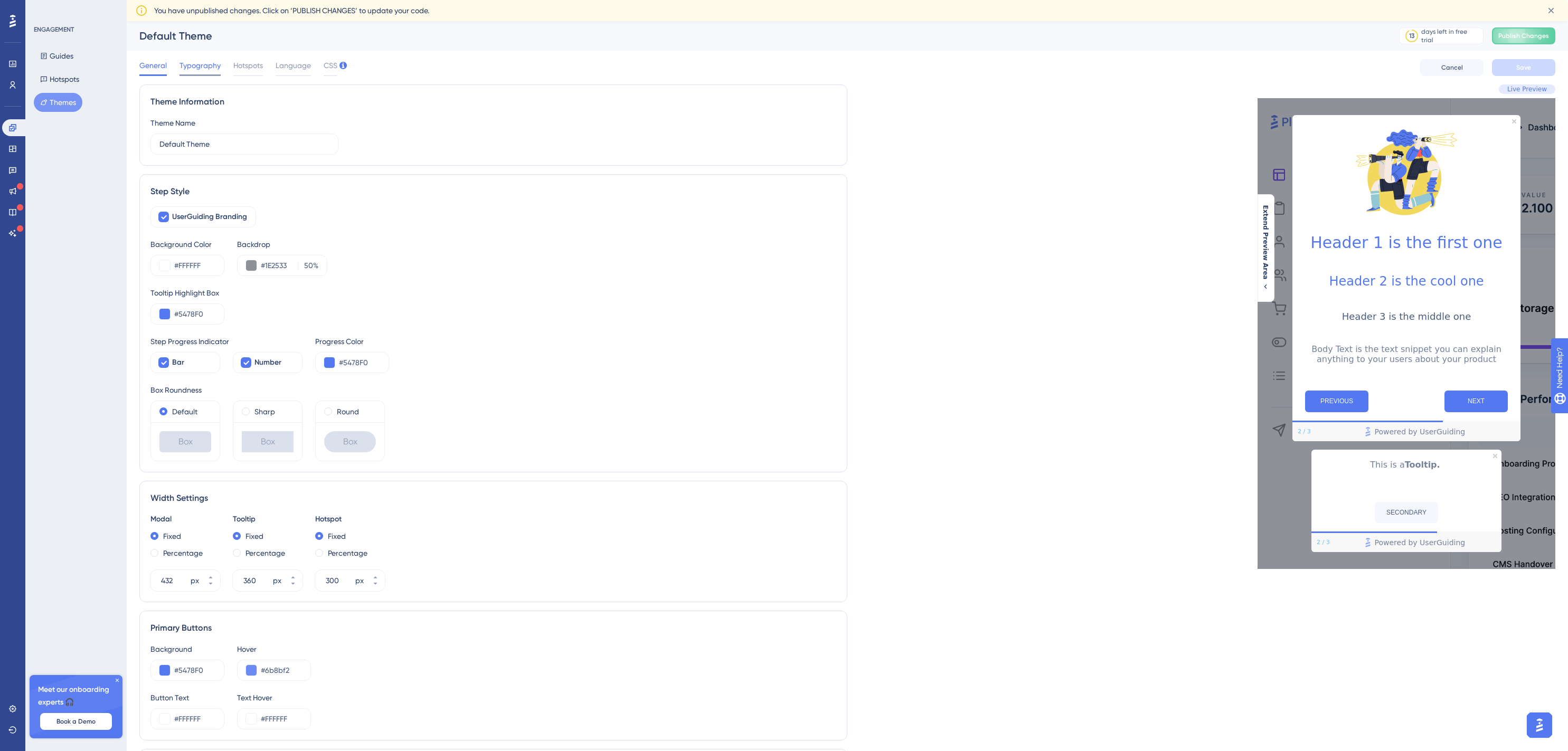
click at [210, 69] on span "Typography" at bounding box center [199, 66] width 41 height 13
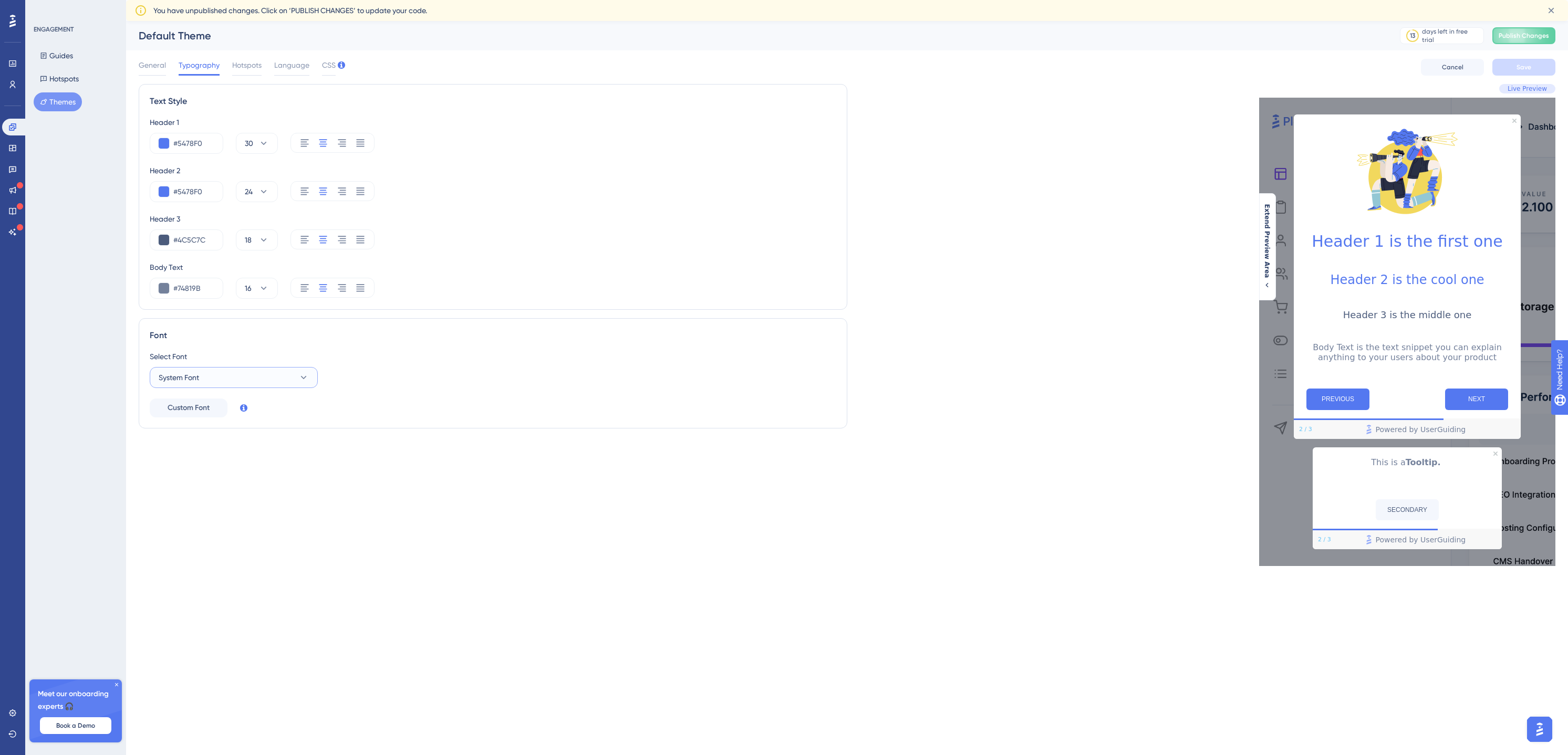
click at [223, 377] on button "System Font" at bounding box center [234, 377] width 168 height 21
click at [467, 427] on div "Font Select Font System Font System Font System Font Barlow Barlow DM Sans DM S…" at bounding box center [493, 373] width 708 height 110
click at [248, 64] on span "Hotspots" at bounding box center [247, 65] width 30 height 13
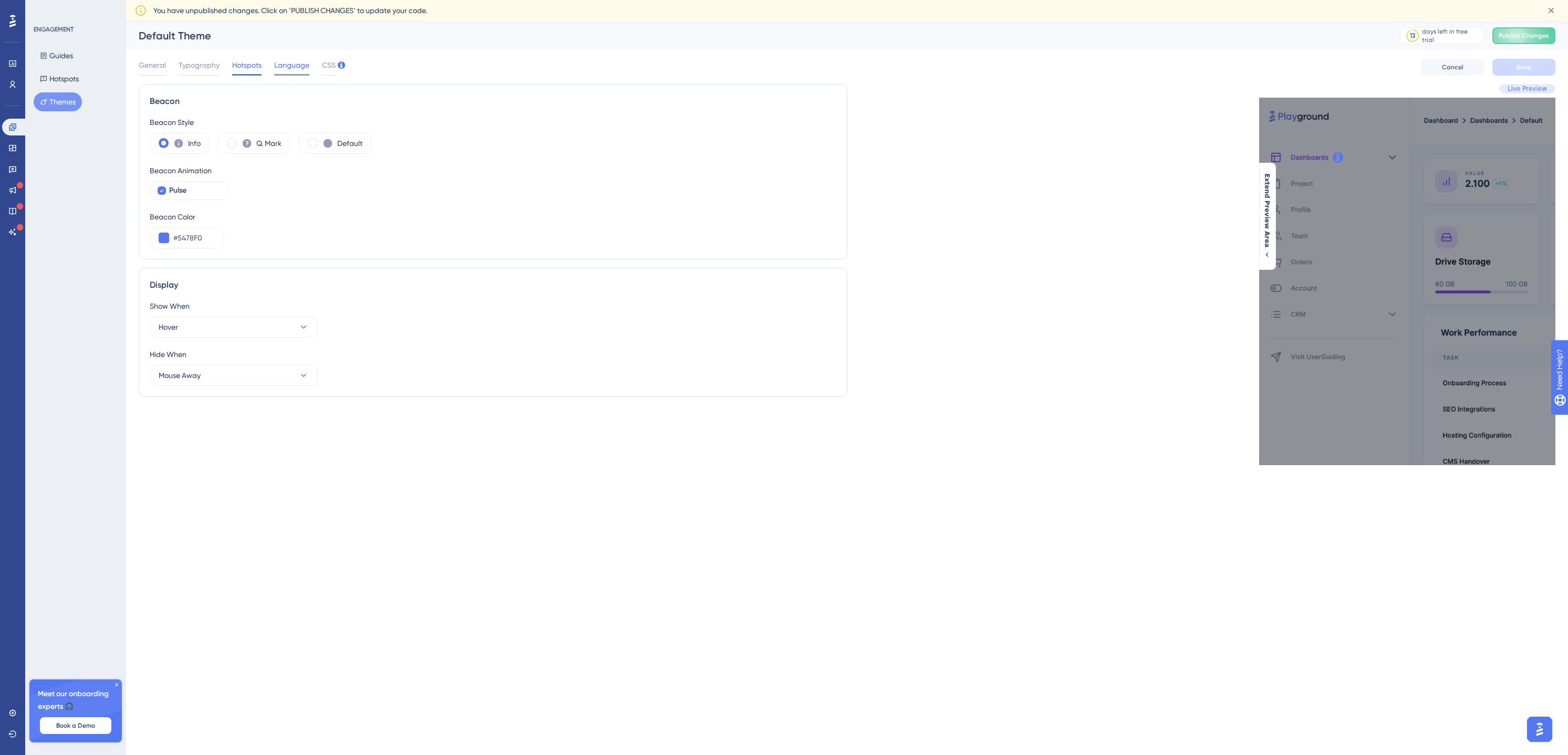
click at [278, 70] on span "Language" at bounding box center [292, 65] width 35 height 13
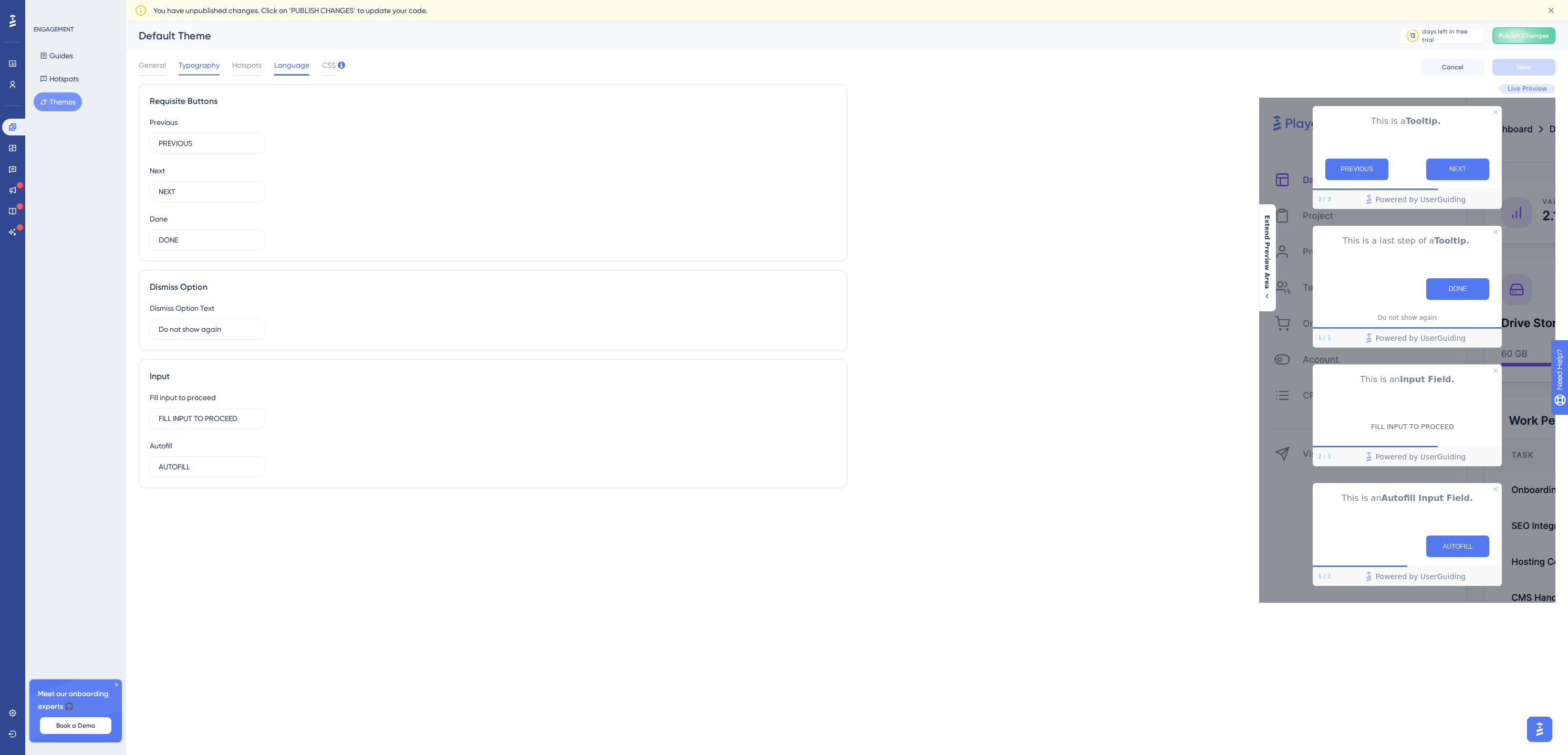
click at [208, 65] on span "Typography" at bounding box center [198, 65] width 41 height 13
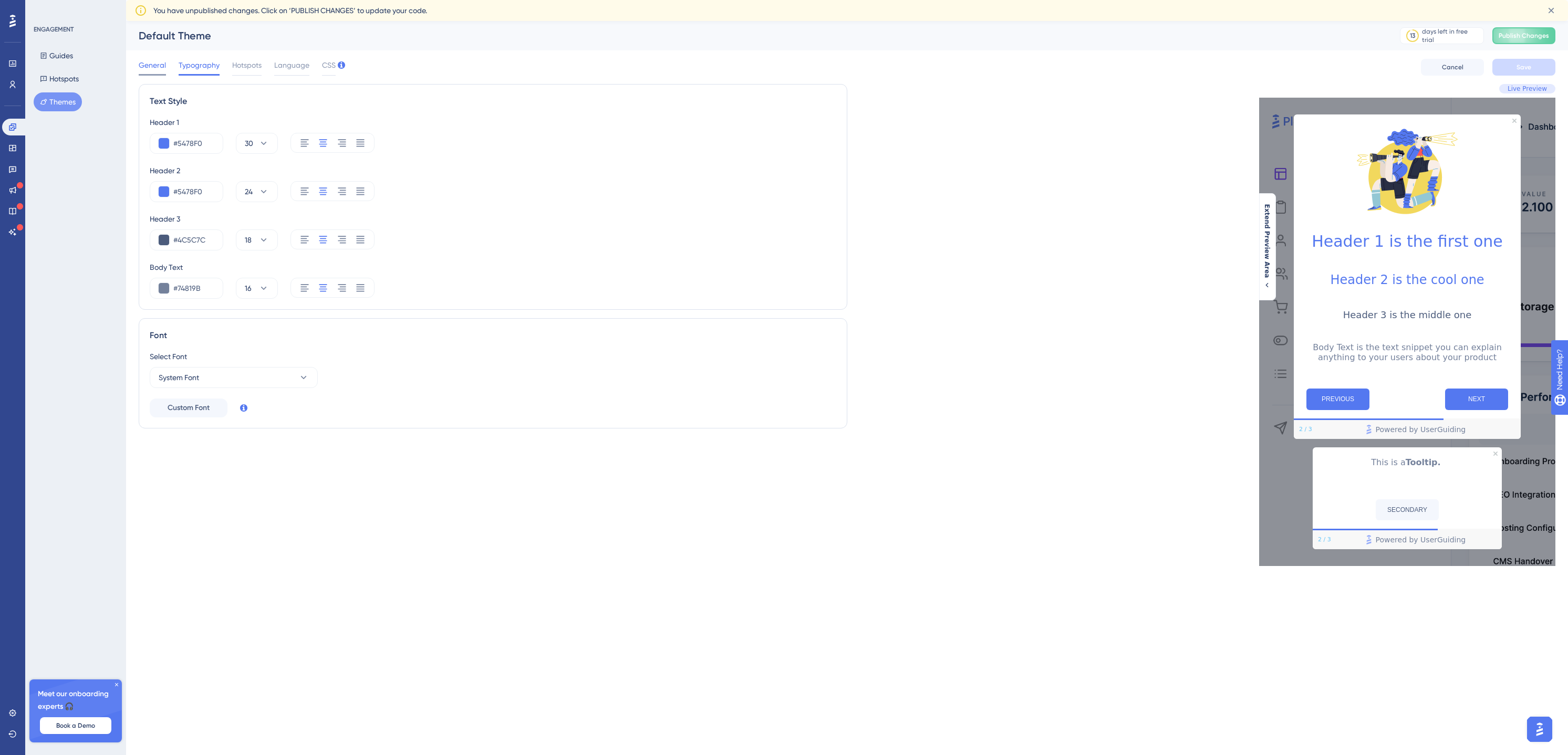
click at [162, 63] on span "General" at bounding box center [152, 65] width 27 height 13
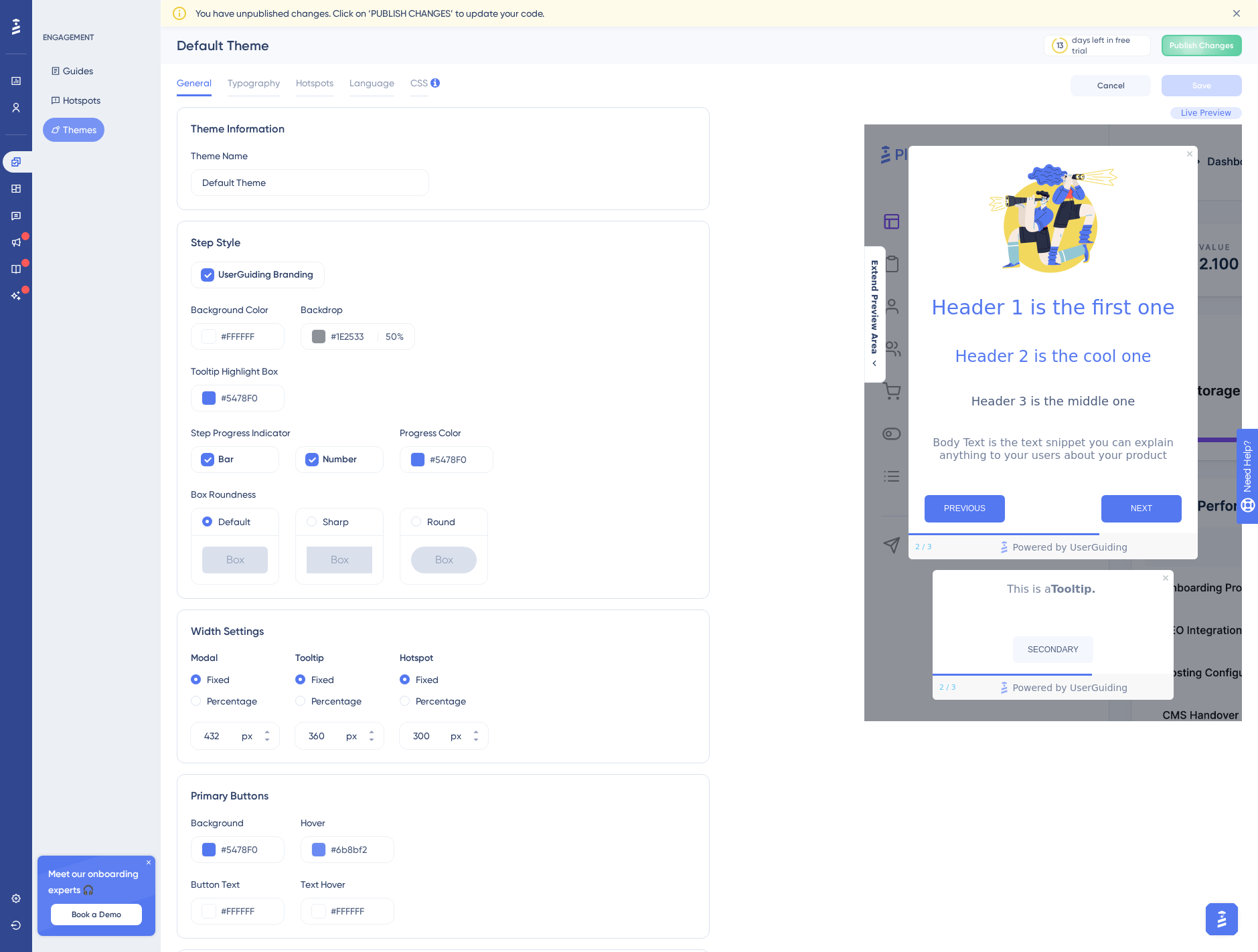
click at [964, 34] on div "Default Theme 13 days left in free trial Click to see upgrade options Publish C…" at bounding box center [709, 45] width 1097 height 38
click at [538, 36] on div "Default Theme" at bounding box center [593, 45] width 833 height 18
click at [1111, 39] on div "days left in free trial" at bounding box center [1108, 45] width 74 height 12
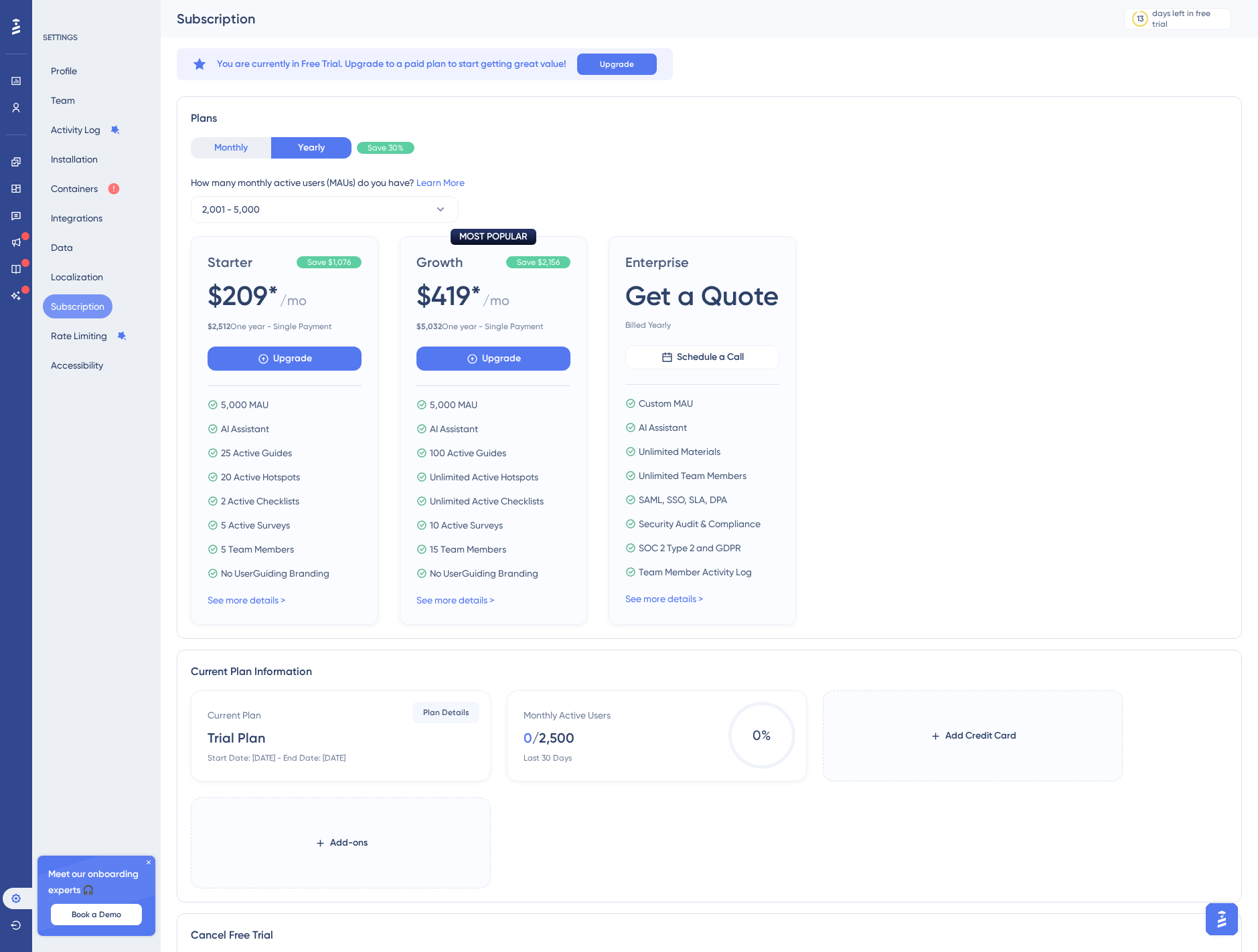
click at [222, 149] on button "Monthly" at bounding box center [230, 147] width 80 height 22
click at [251, 211] on span "2,001 - 5,000" at bounding box center [231, 210] width 58 height 16
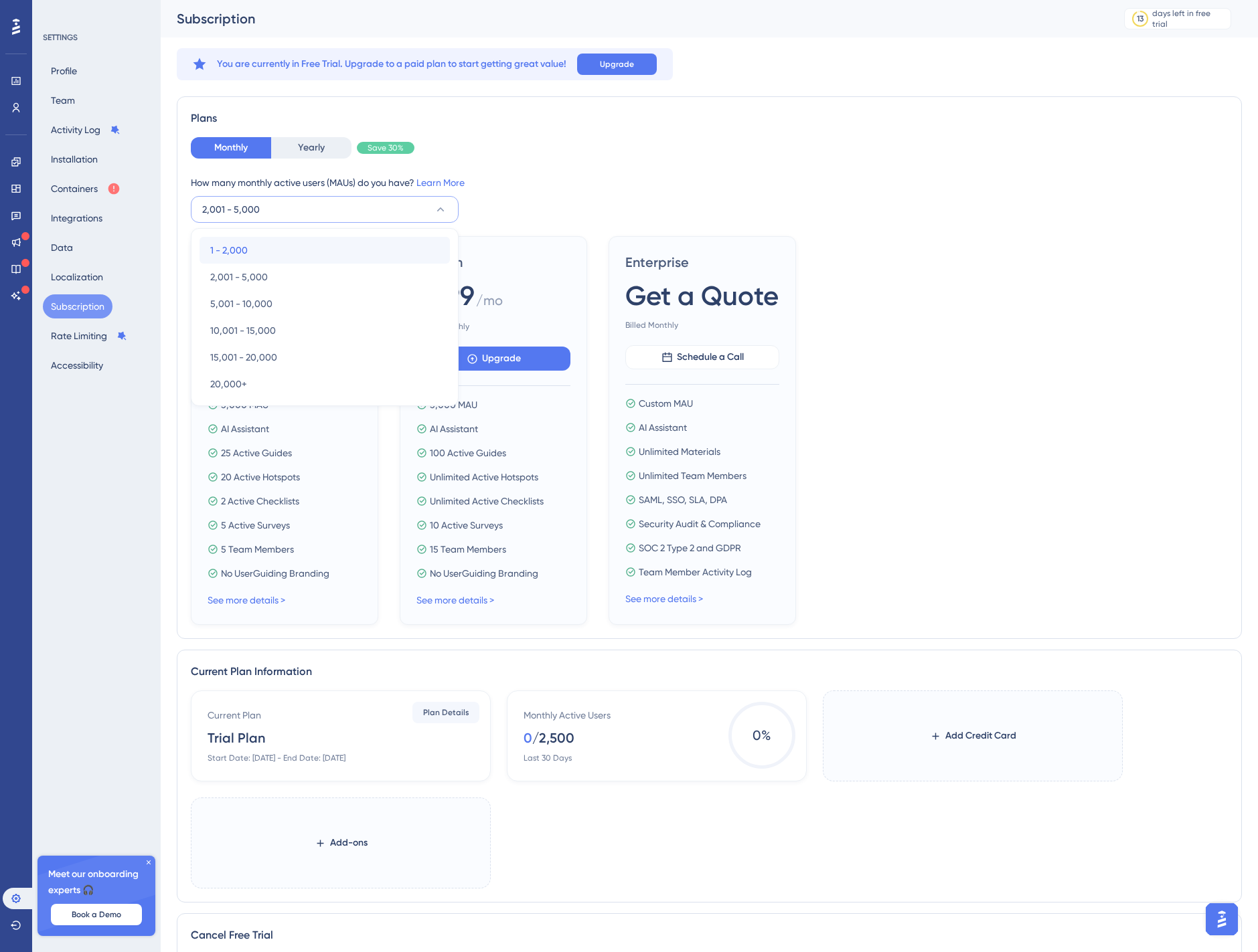
click at [261, 246] on div "1 - 2,000 1 - 2,000" at bounding box center [325, 250] width 229 height 26
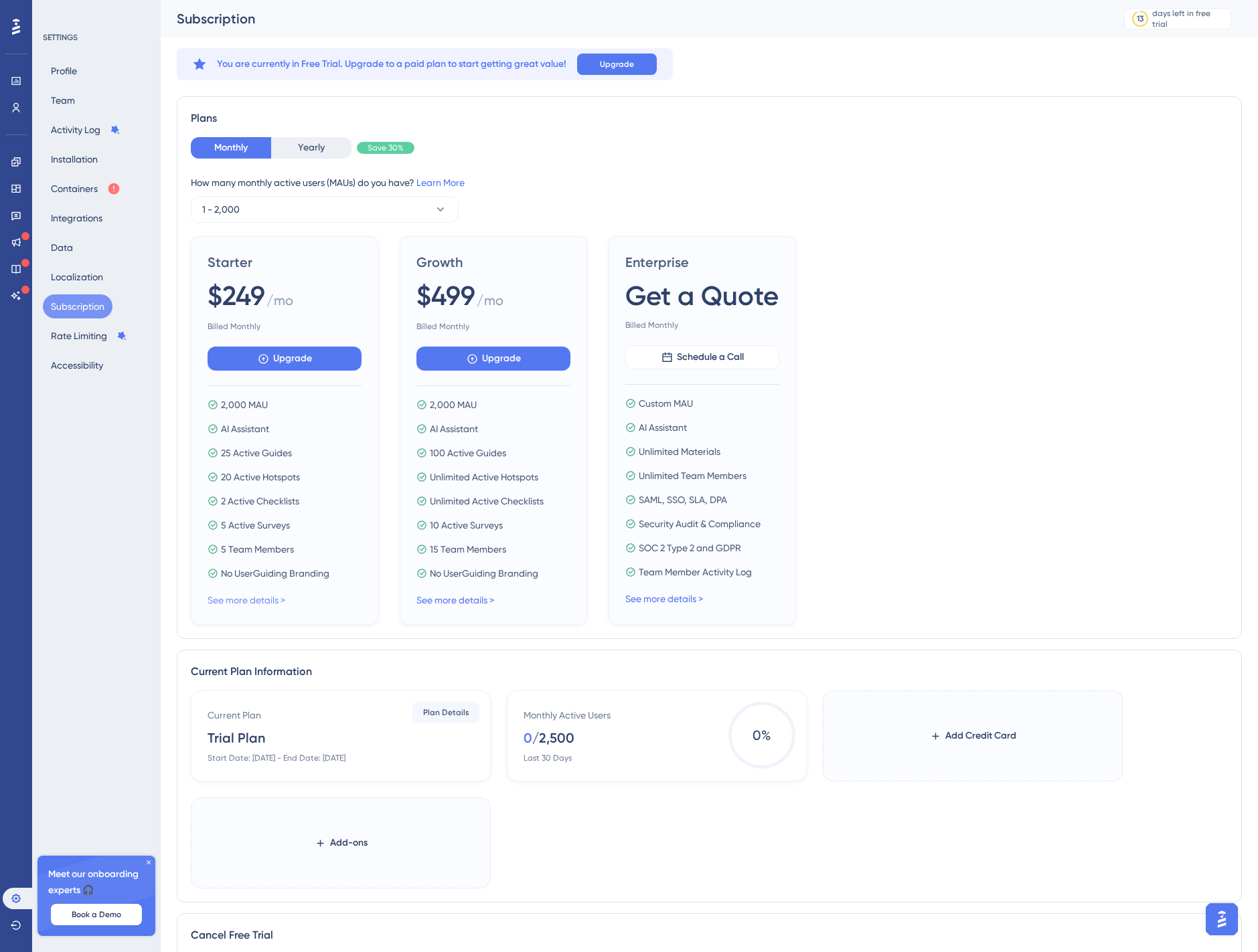
click at [266, 599] on link "See more details >" at bounding box center [246, 600] width 78 height 10
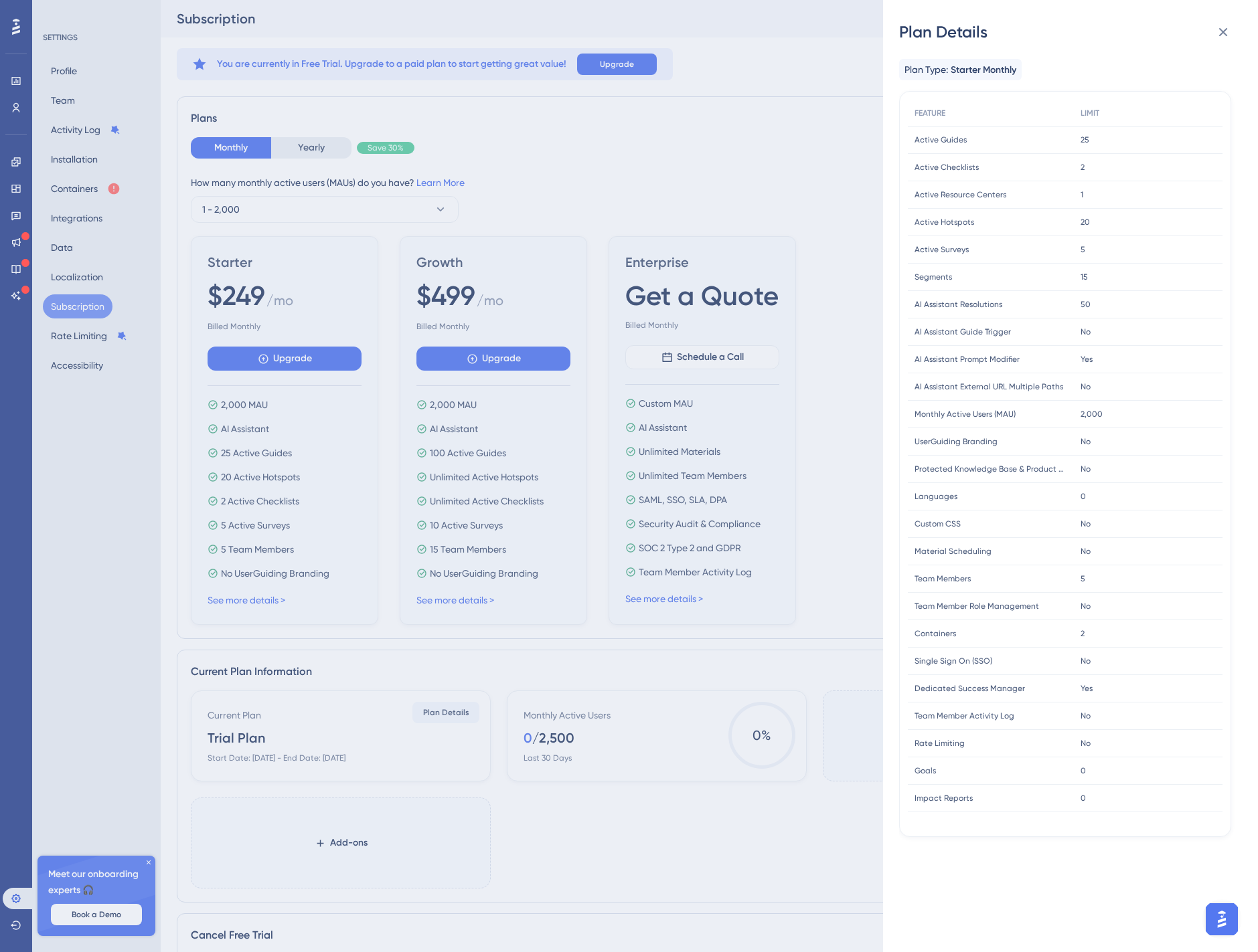
click at [743, 607] on div "Plan Details Plan Type: Starter Monthly FEATURE LIMIT Active Guides Active Guid…" at bounding box center [629, 476] width 1258 height 952
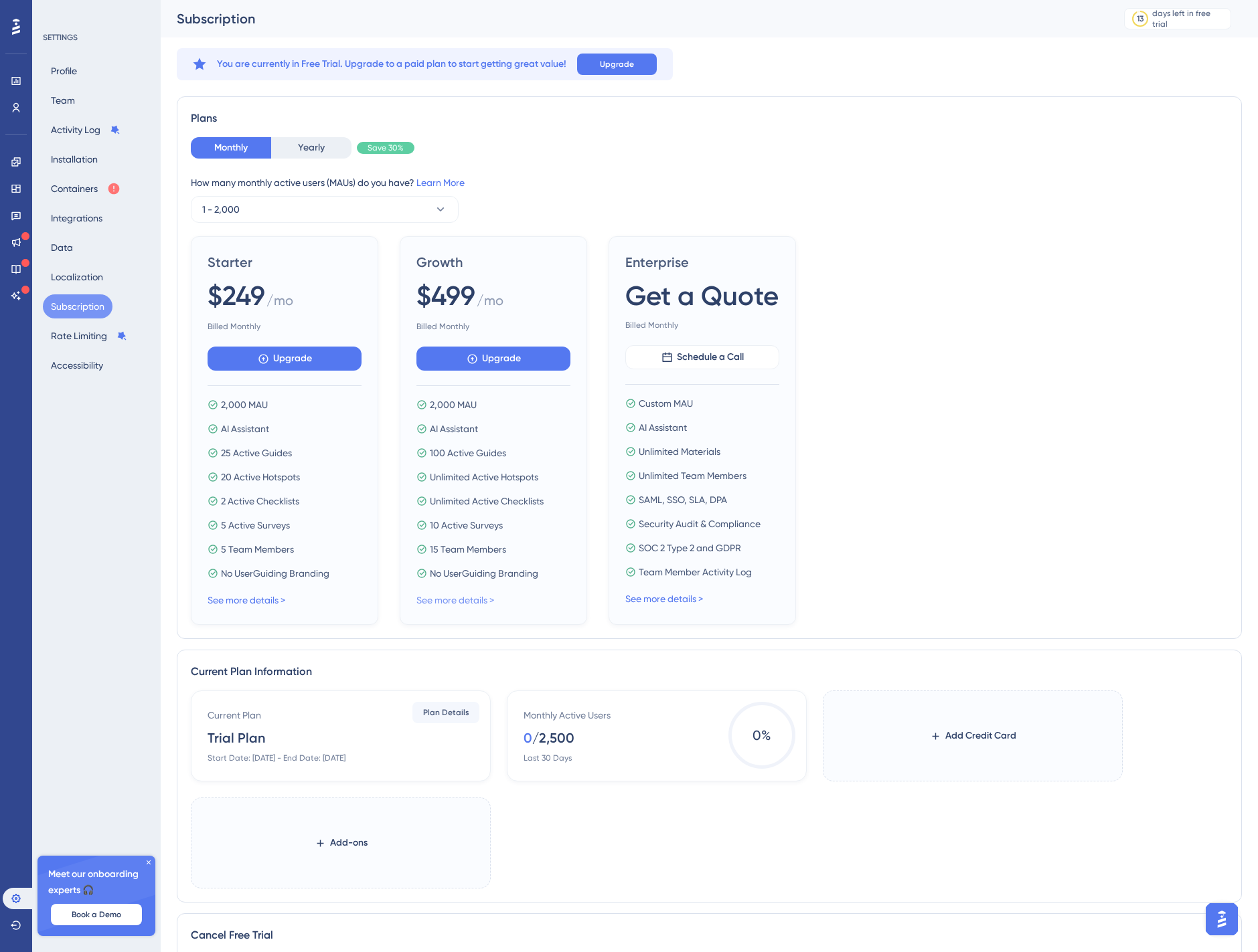
click at [470, 599] on link "See more details >" at bounding box center [455, 600] width 78 height 10
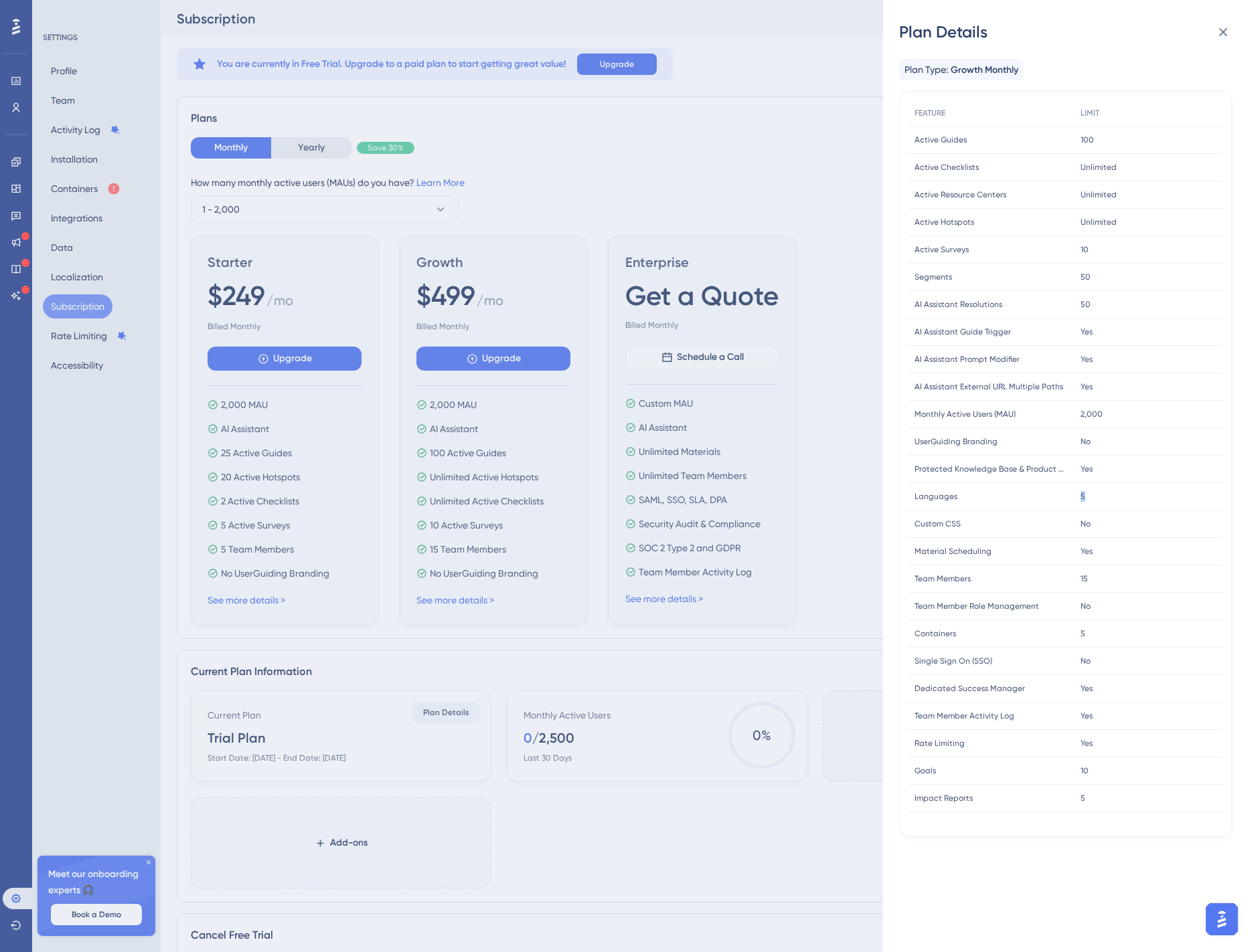
drag, startPoint x: 1092, startPoint y: 497, endPoint x: 984, endPoint y: 502, distance: 108.1
click at [0, 0] on div "Languages Languages 5 5" at bounding box center [0, 0] width 0 height 0
click at [984, 502] on div "Languages Languages" at bounding box center [990, 497] width 166 height 27
click at [503, 705] on div "Plan Details Plan Type: Growth Monthly FEATURE LIMIT Active Guides Active Guide…" at bounding box center [629, 476] width 1258 height 952
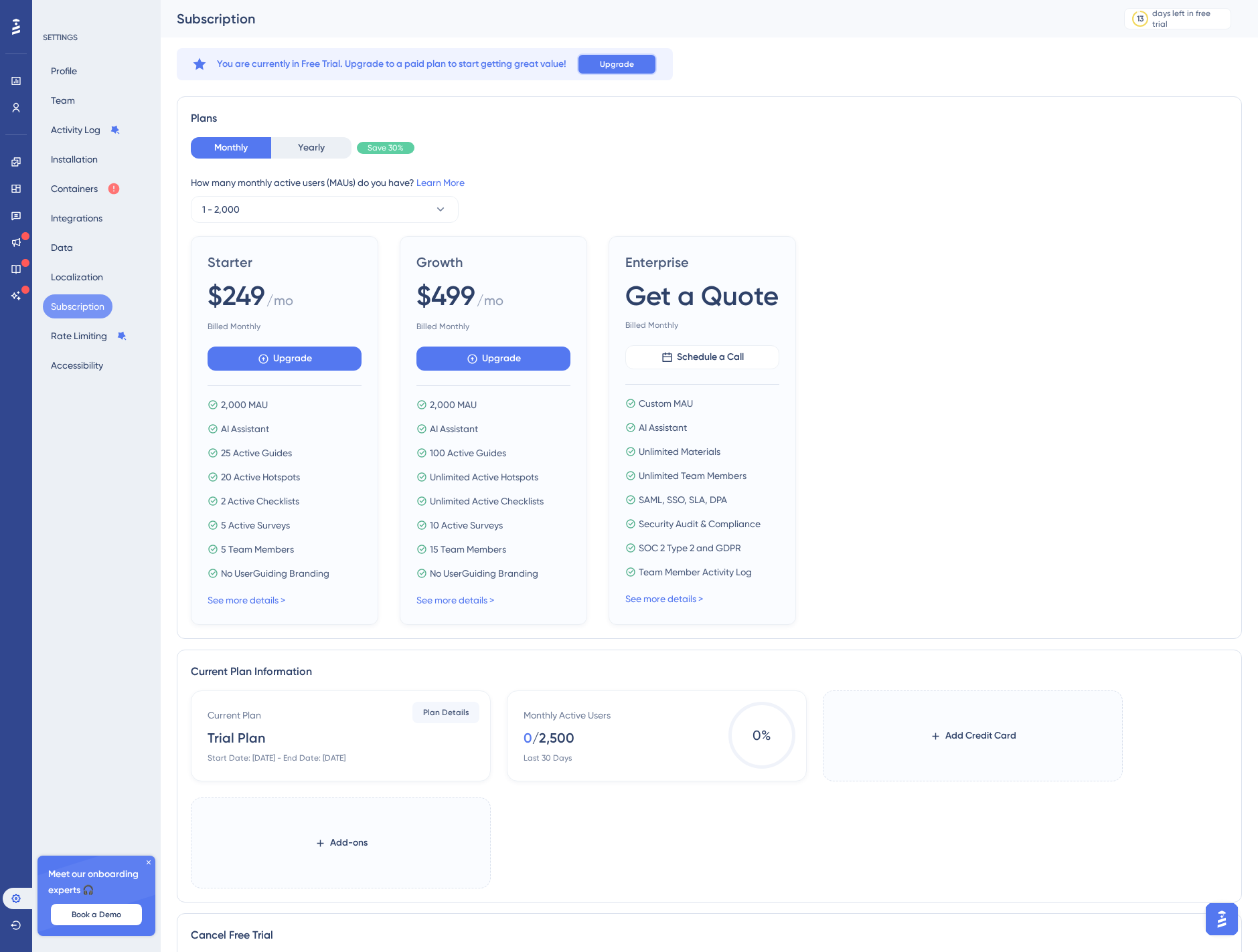
click at [612, 66] on span "Upgrade" at bounding box center [616, 64] width 34 height 10
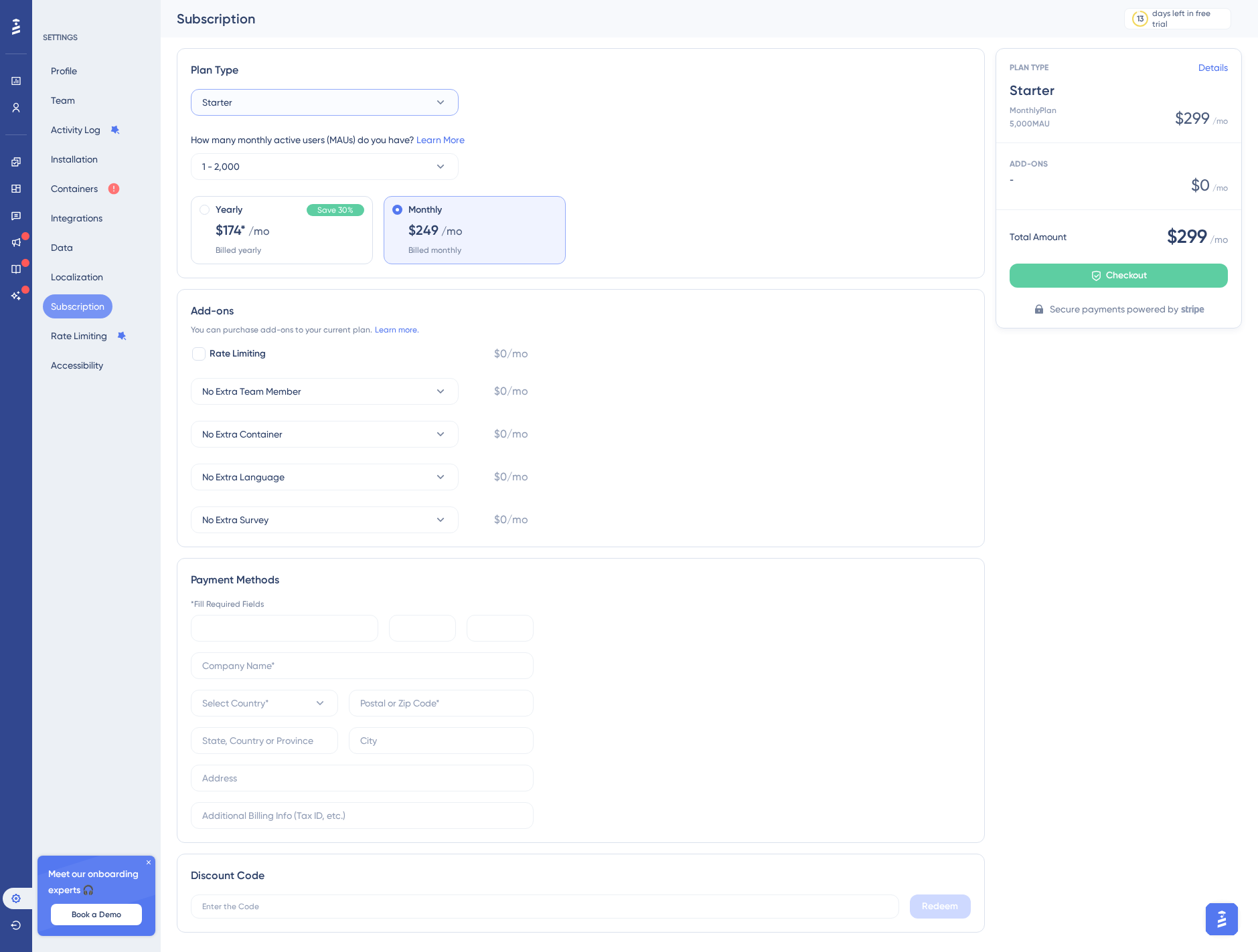
click at [293, 98] on button "Starter" at bounding box center [324, 102] width 268 height 26
click at [262, 167] on div "Growth Growth" at bounding box center [325, 170] width 229 height 26
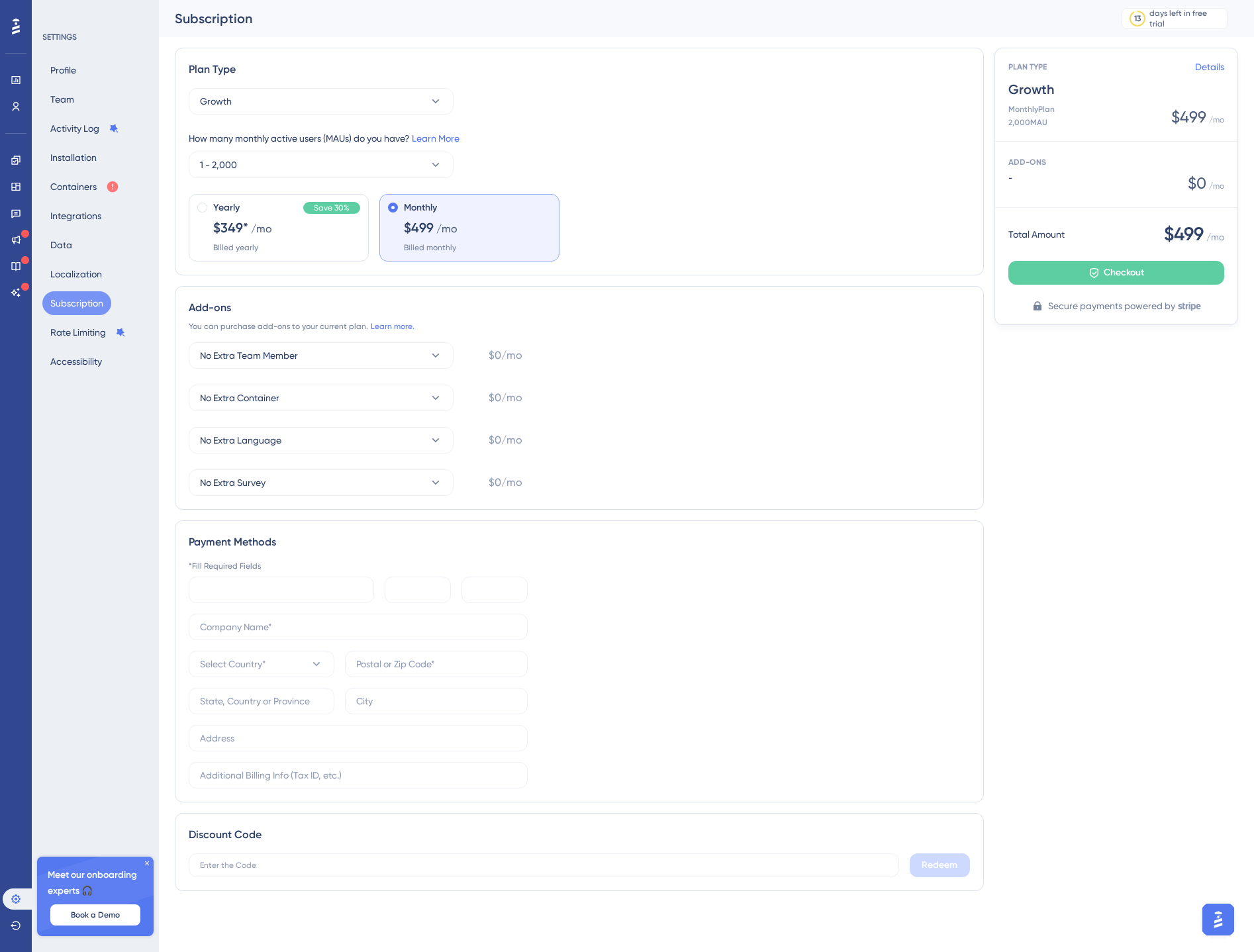
click at [829, 131] on div "How many monthly active users (MAUs) do you have? Learn More" at bounding box center [579, 138] width 781 height 16
click at [1077, 388] on div "Plan Type Growth How many monthly active users (MAUs) do you have? Learn More 1…" at bounding box center [706, 474] width 1063 height 854
drag, startPoint x: 606, startPoint y: 89, endPoint x: 457, endPoint y: 6, distance: 170.6
click at [573, 75] on div "Plan Type Growth How many monthly active users (MAUs) do you have? Learn More 1…" at bounding box center [580, 161] width 809 height 228
click at [13, 245] on link at bounding box center [15, 239] width 26 height 21
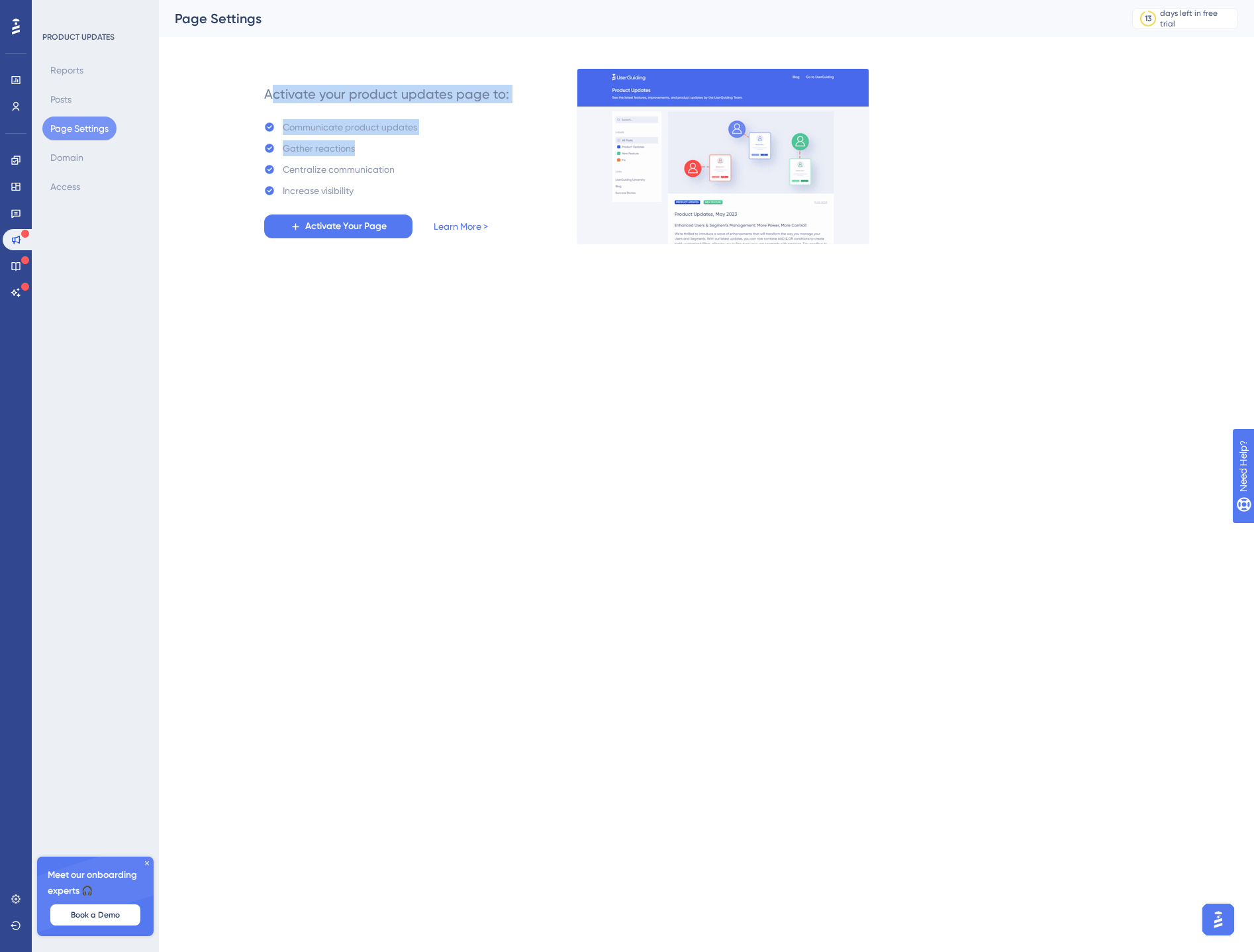
drag, startPoint x: 287, startPoint y: 90, endPoint x: 427, endPoint y: 158, distance: 155.6
click at [427, 158] on div "Activate your product updates page to: Communicate product updates Gather react…" at bounding box center [386, 156] width 245 height 164
click at [476, 229] on link "Learn More >" at bounding box center [461, 226] width 55 height 16
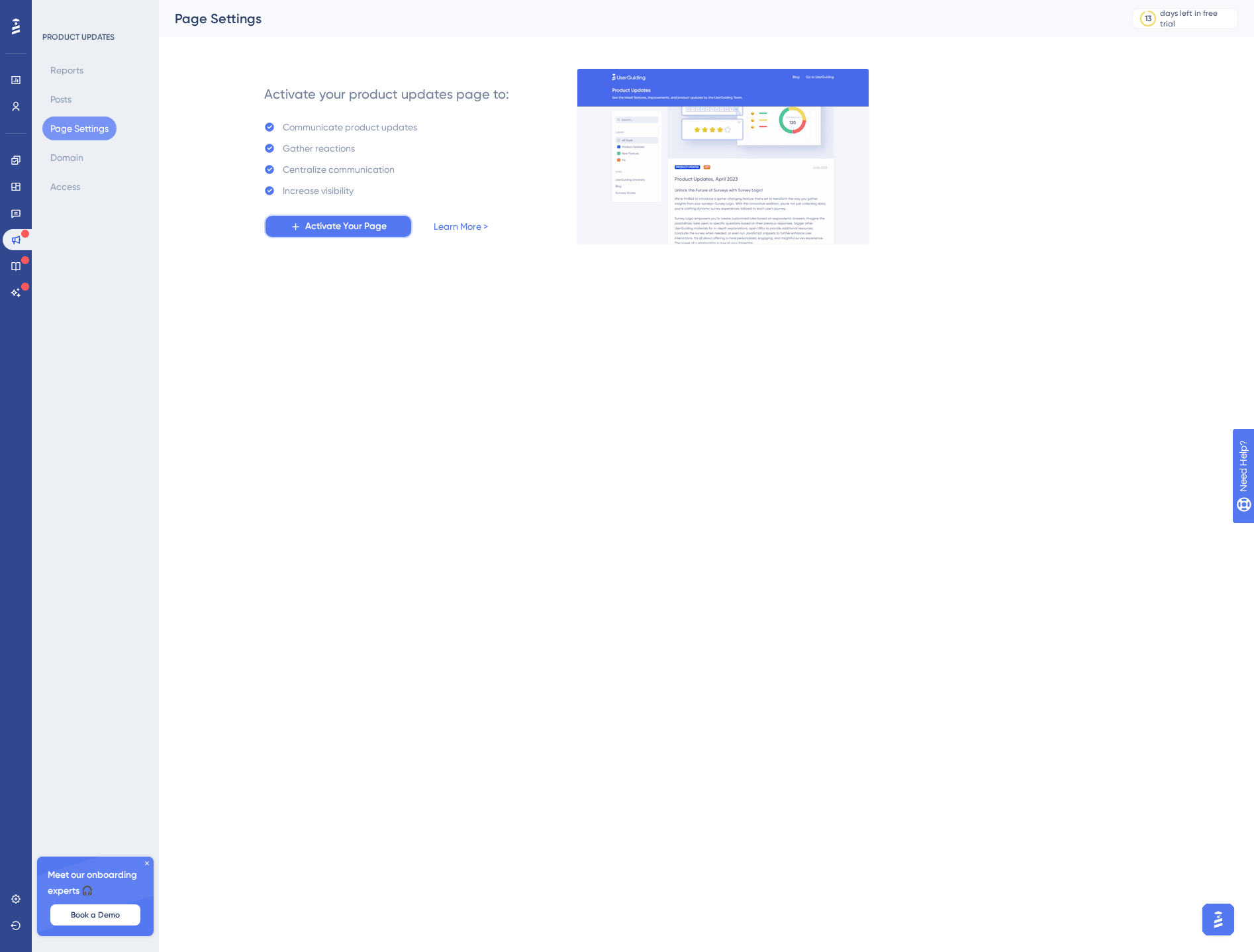
click at [370, 233] on span "Activate Your Page" at bounding box center [346, 226] width 82 height 16
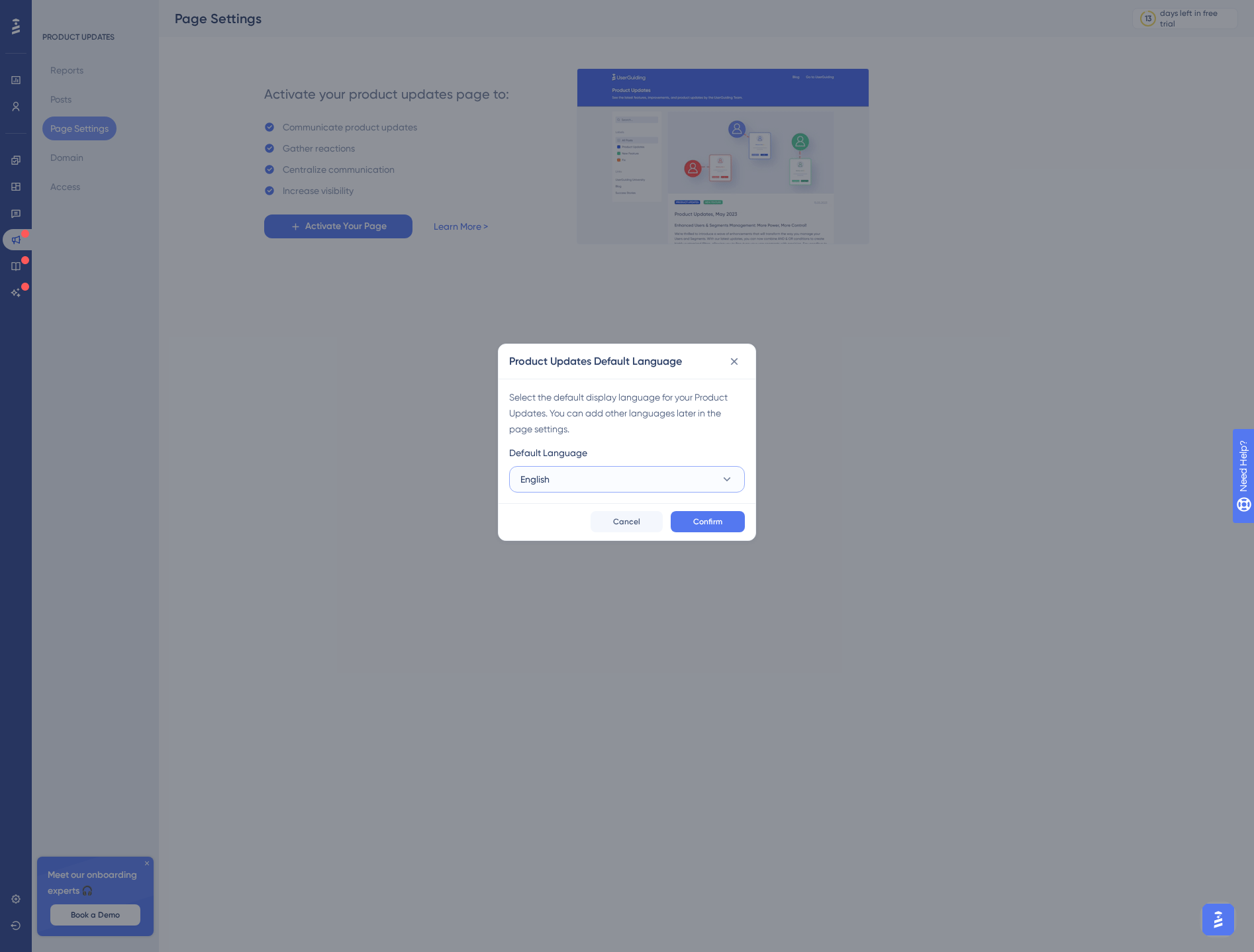
click at [636, 470] on button "English" at bounding box center [627, 479] width 236 height 26
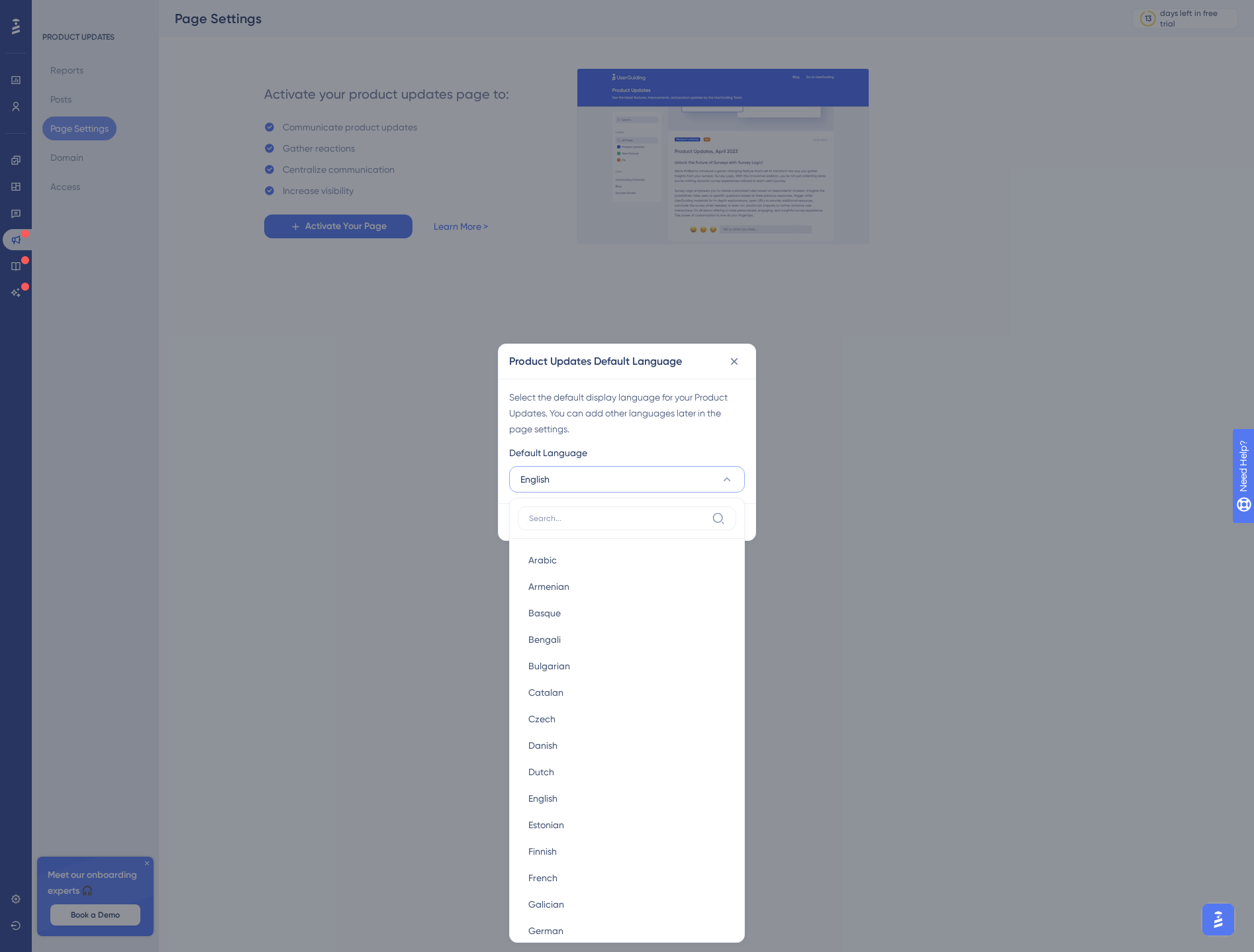
click at [682, 398] on div "Select the default display language for your Product Updates. You can add other…" at bounding box center [627, 413] width 236 height 47
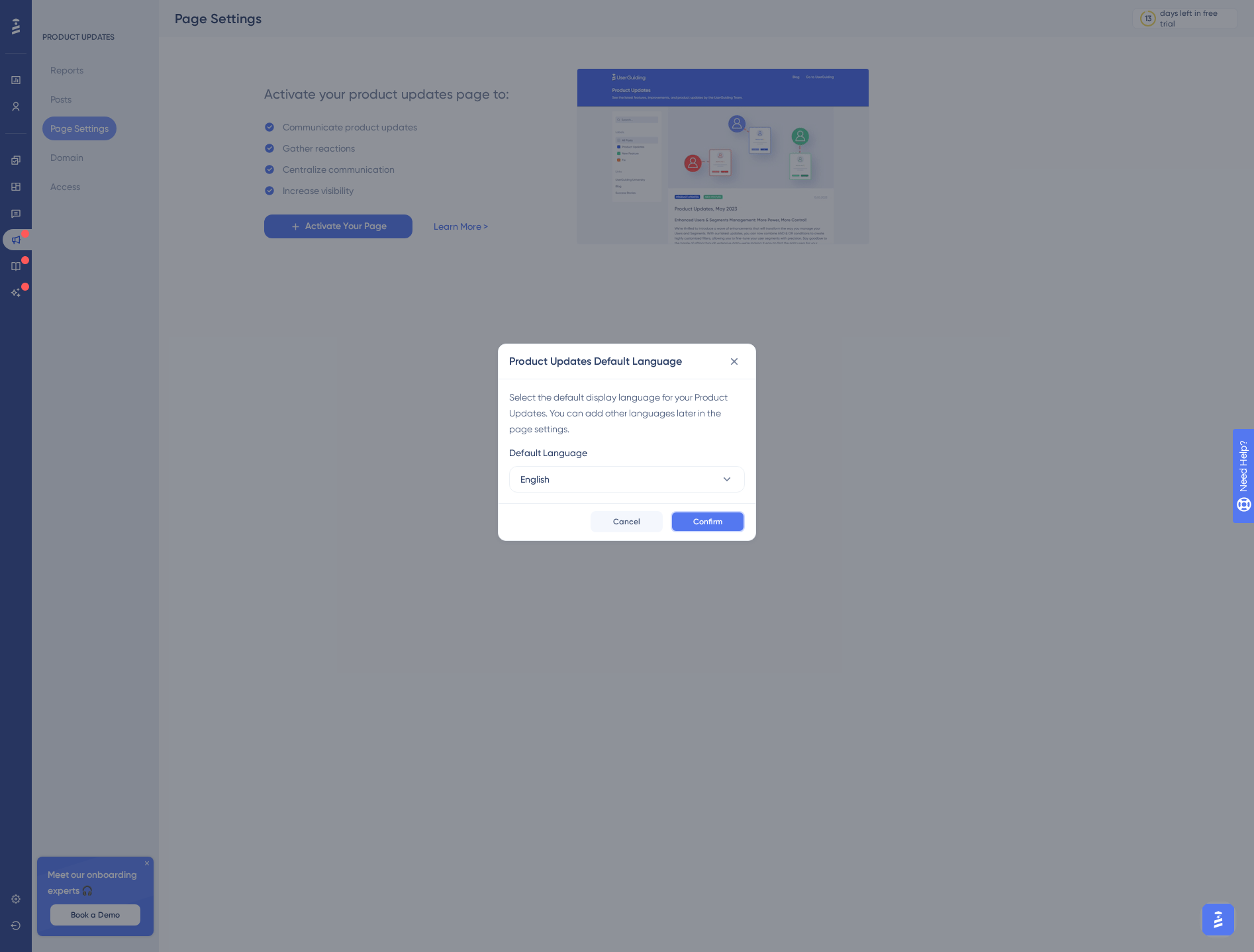
click at [700, 524] on span "Confirm" at bounding box center [708, 521] width 29 height 10
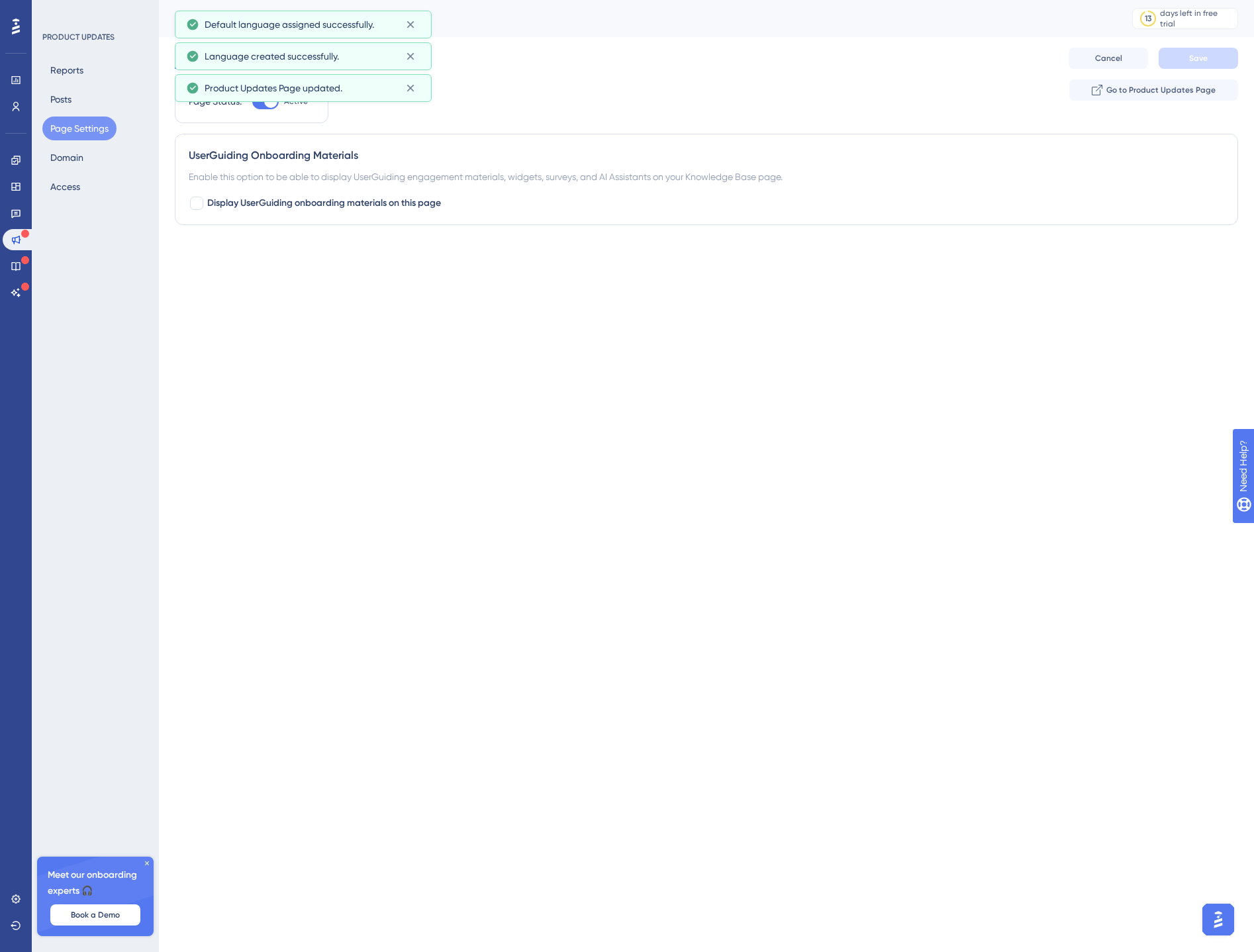
click at [490, 0] on html "Performance Users Engagement Widgets Feedback Product Updates Knowledge Base AI…" at bounding box center [627, 0] width 1254 height 0
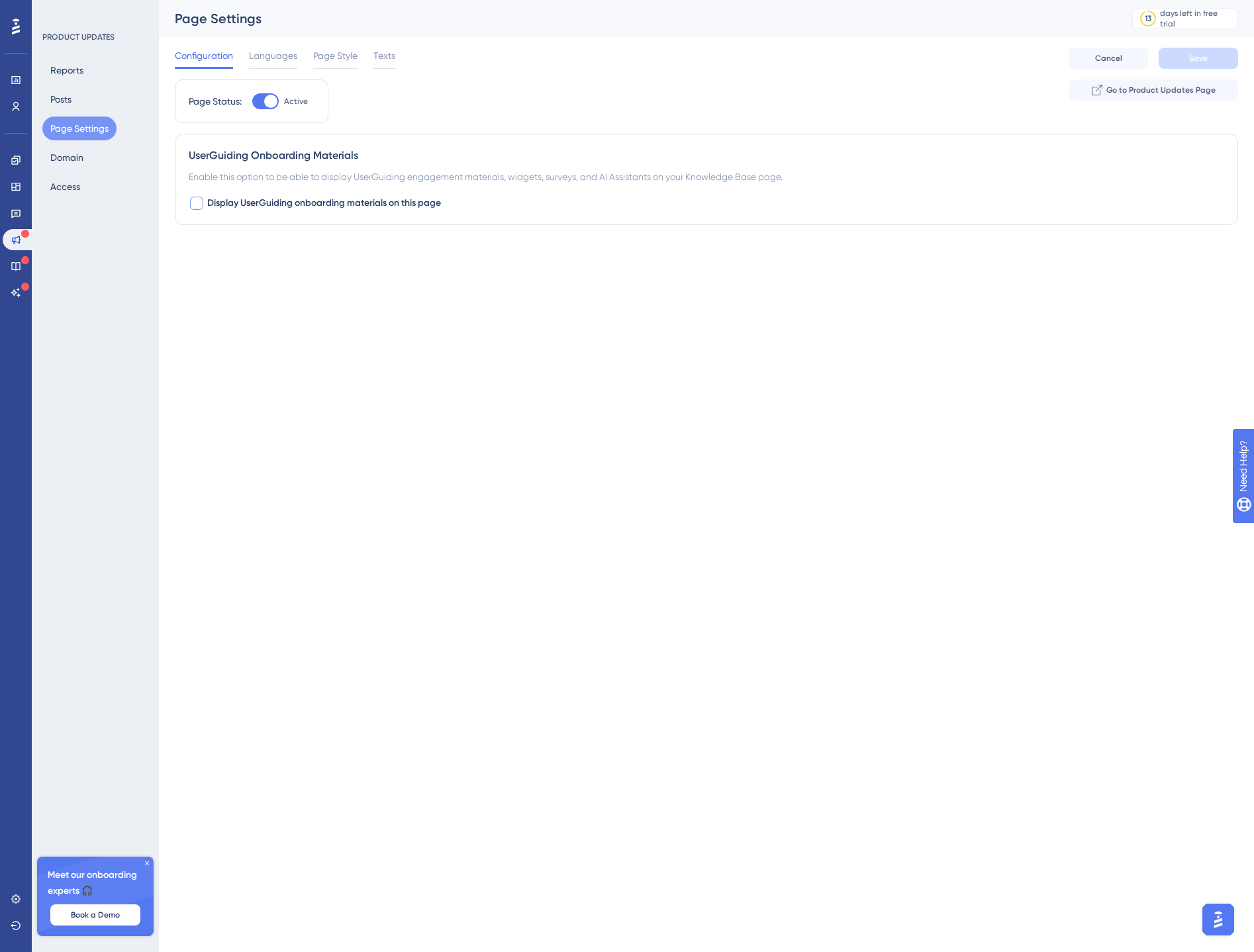
click at [258, 207] on span "Display UserGuiding onboarding materials on this page" at bounding box center [324, 203] width 234 height 16
checkbox input "true"
click at [1201, 59] on span "Save" at bounding box center [1198, 58] width 18 height 10
click at [1138, 89] on span "Go to Product Updates Page" at bounding box center [1161, 89] width 109 height 10
